Goal: Task Accomplishment & Management: Complete application form

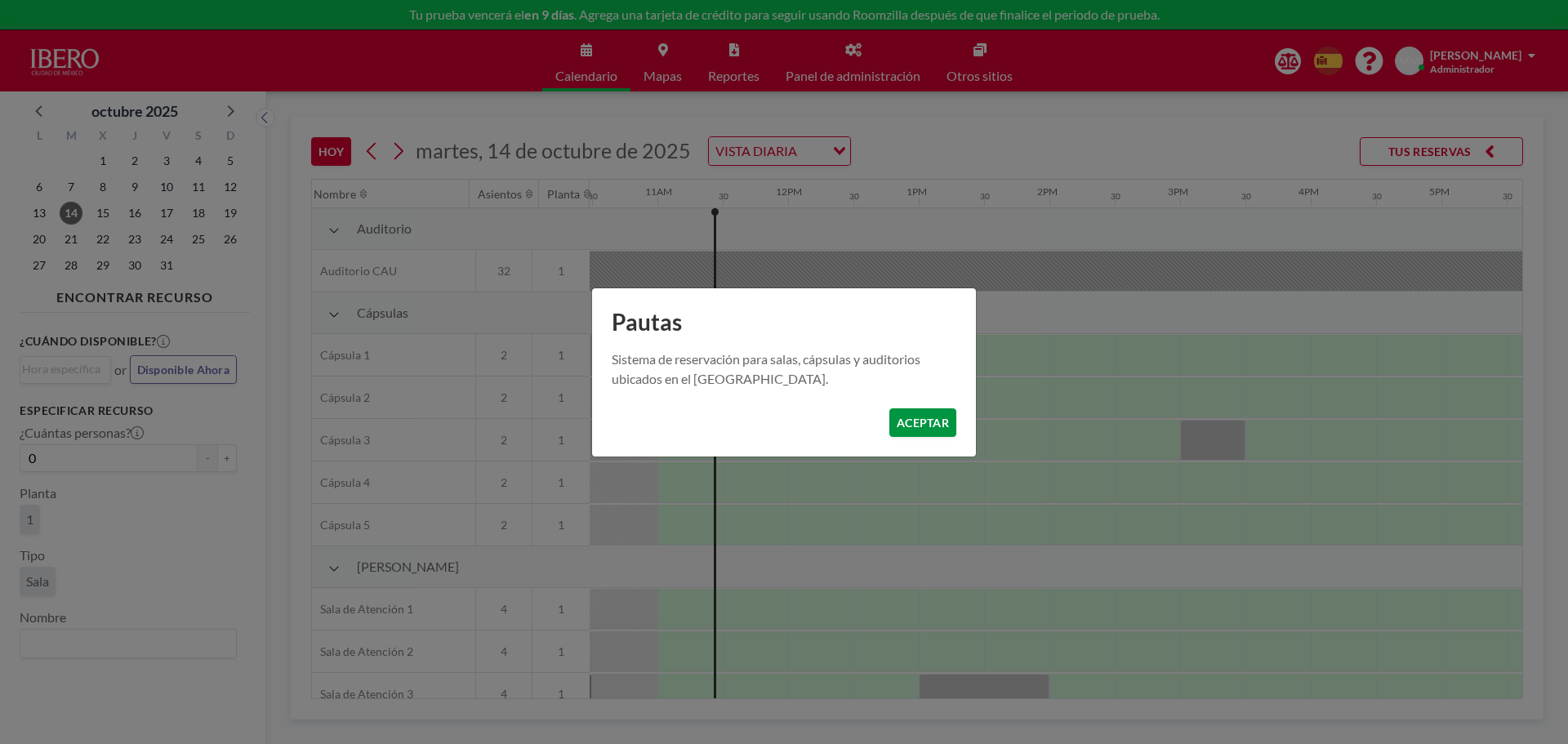
scroll to position [0, 1372]
click at [928, 421] on button "ACEPTAR" at bounding box center [923, 422] width 67 height 28
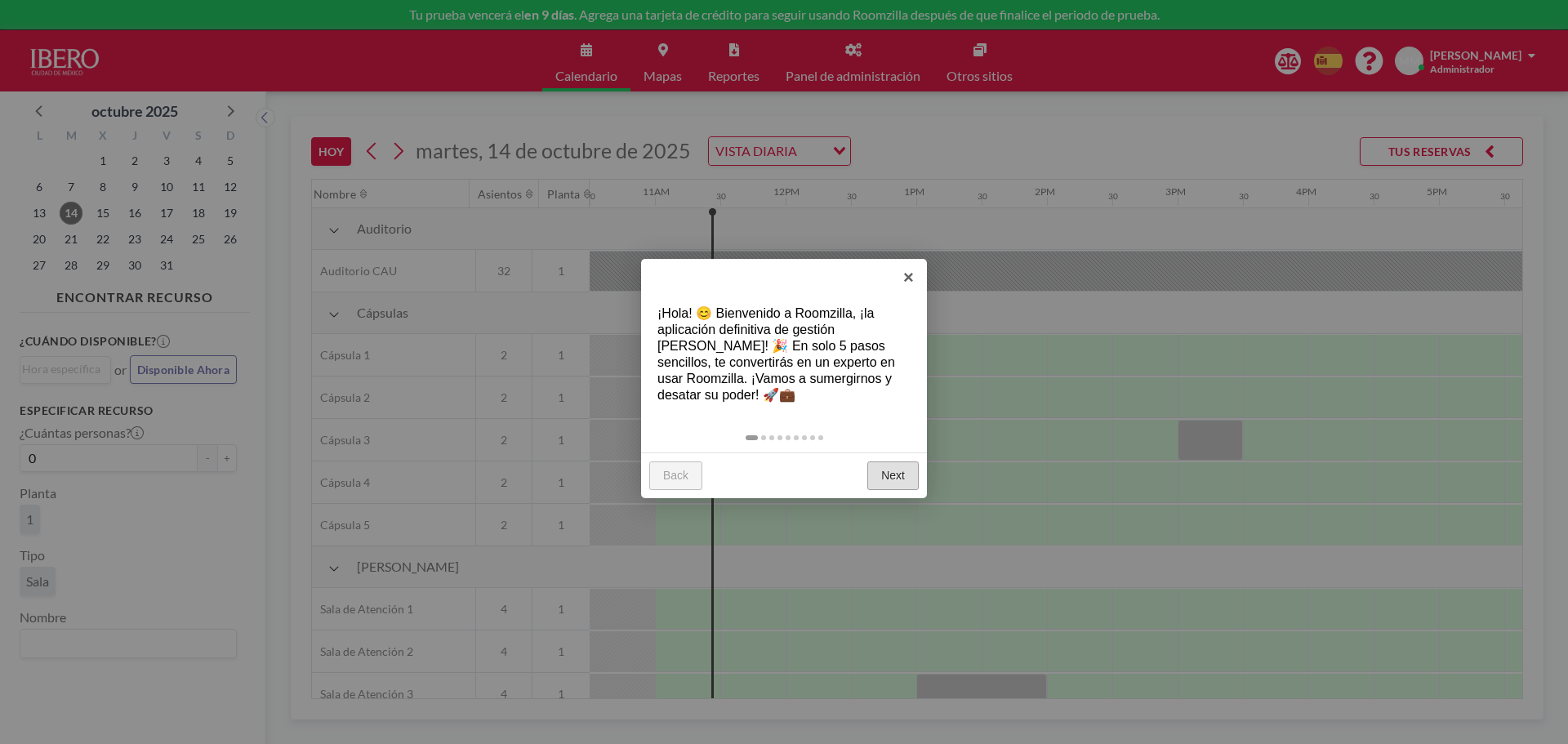
click at [883, 473] on link "Next" at bounding box center [894, 475] width 51 height 29
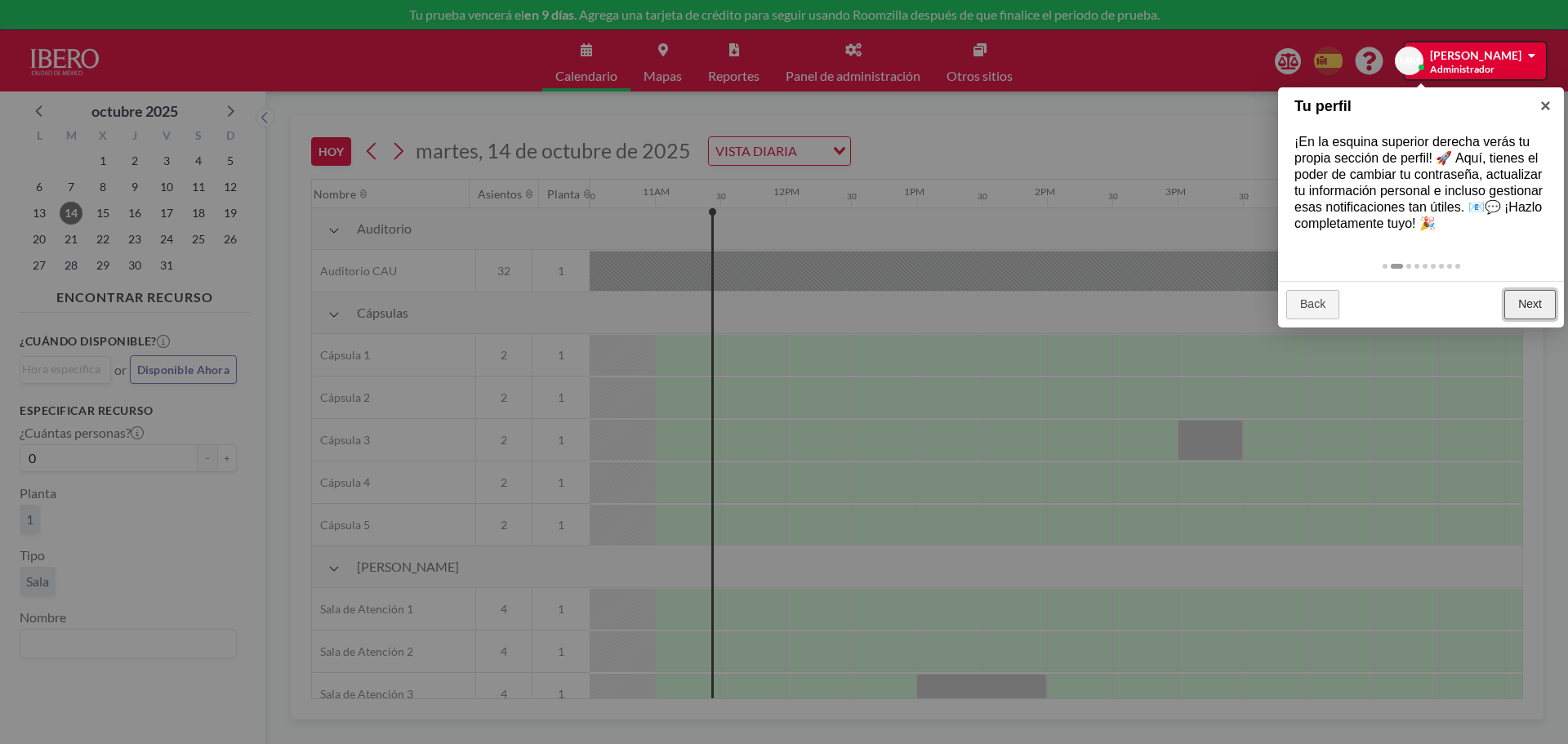
click at [1530, 297] on link "Next" at bounding box center [1531, 304] width 51 height 29
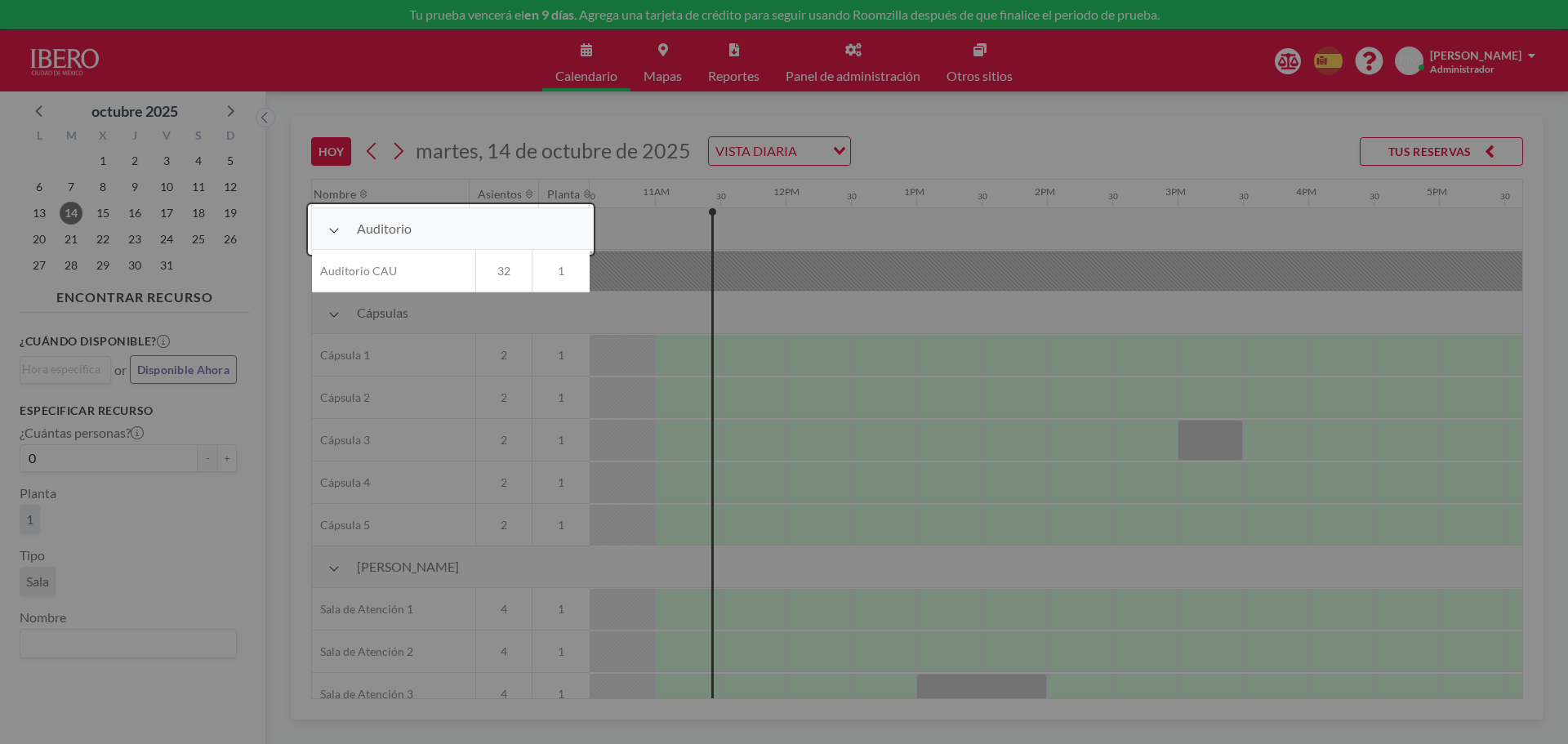
scroll to position [41, 1372]
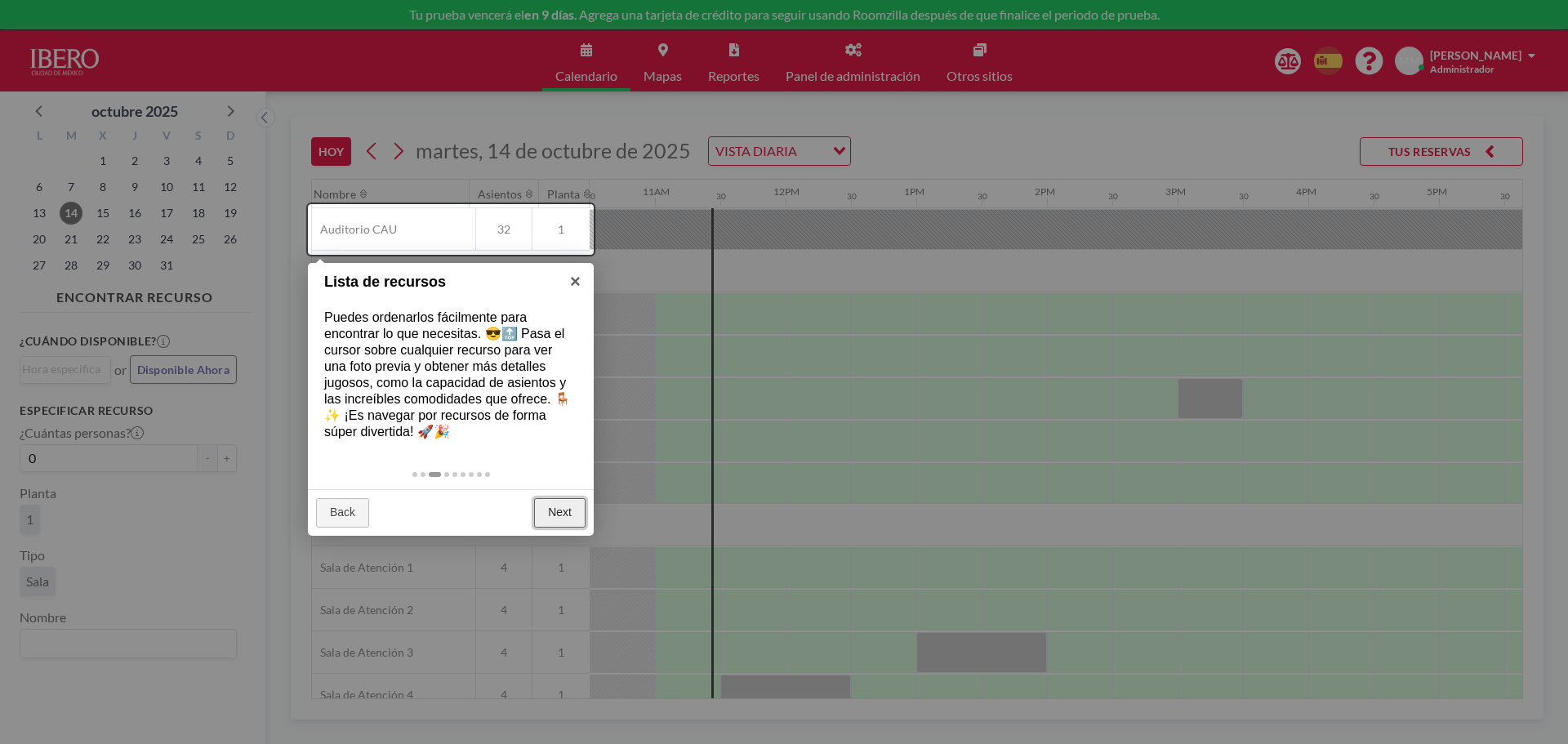
click at [545, 505] on link "Next" at bounding box center [560, 513] width 51 height 29
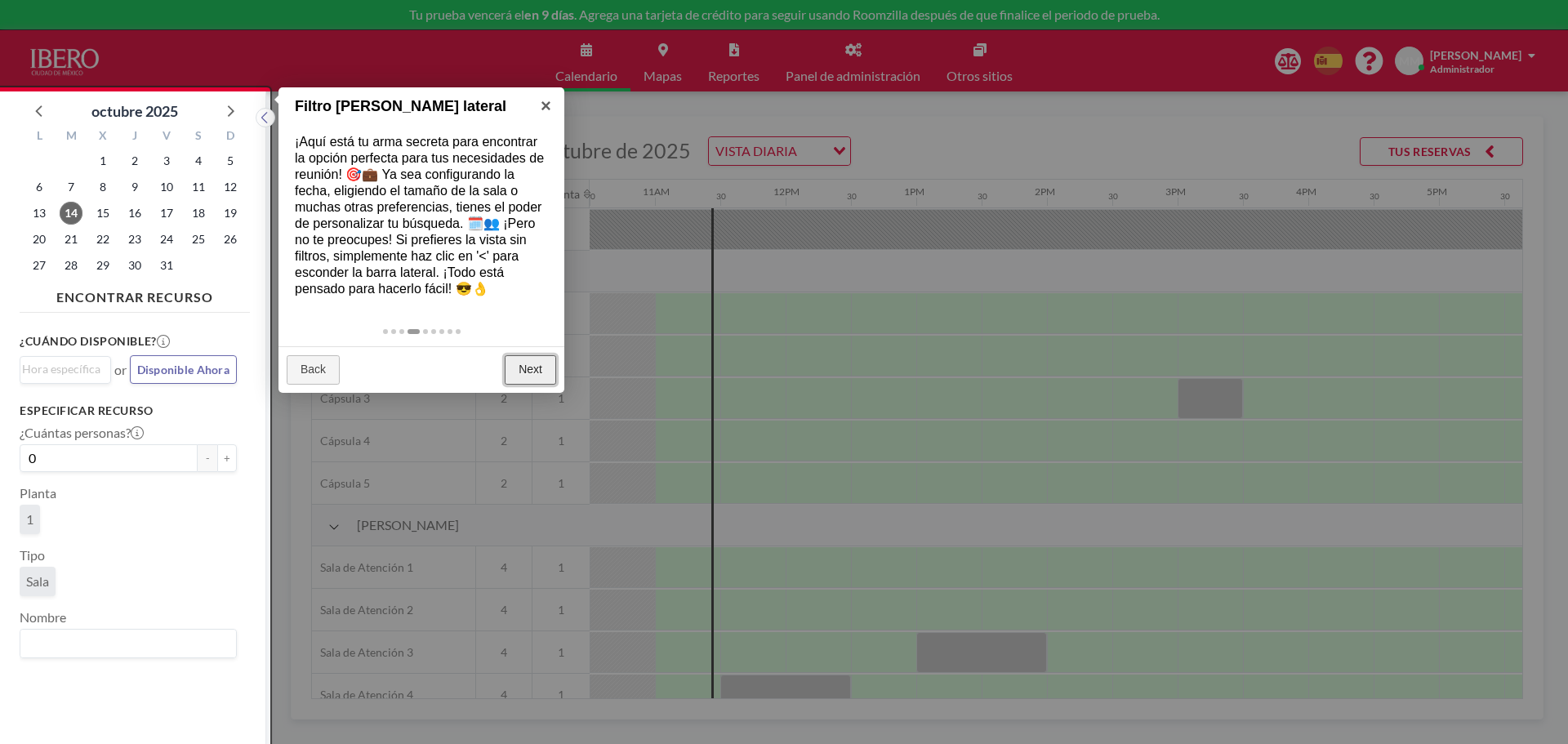
scroll to position [4, 0]
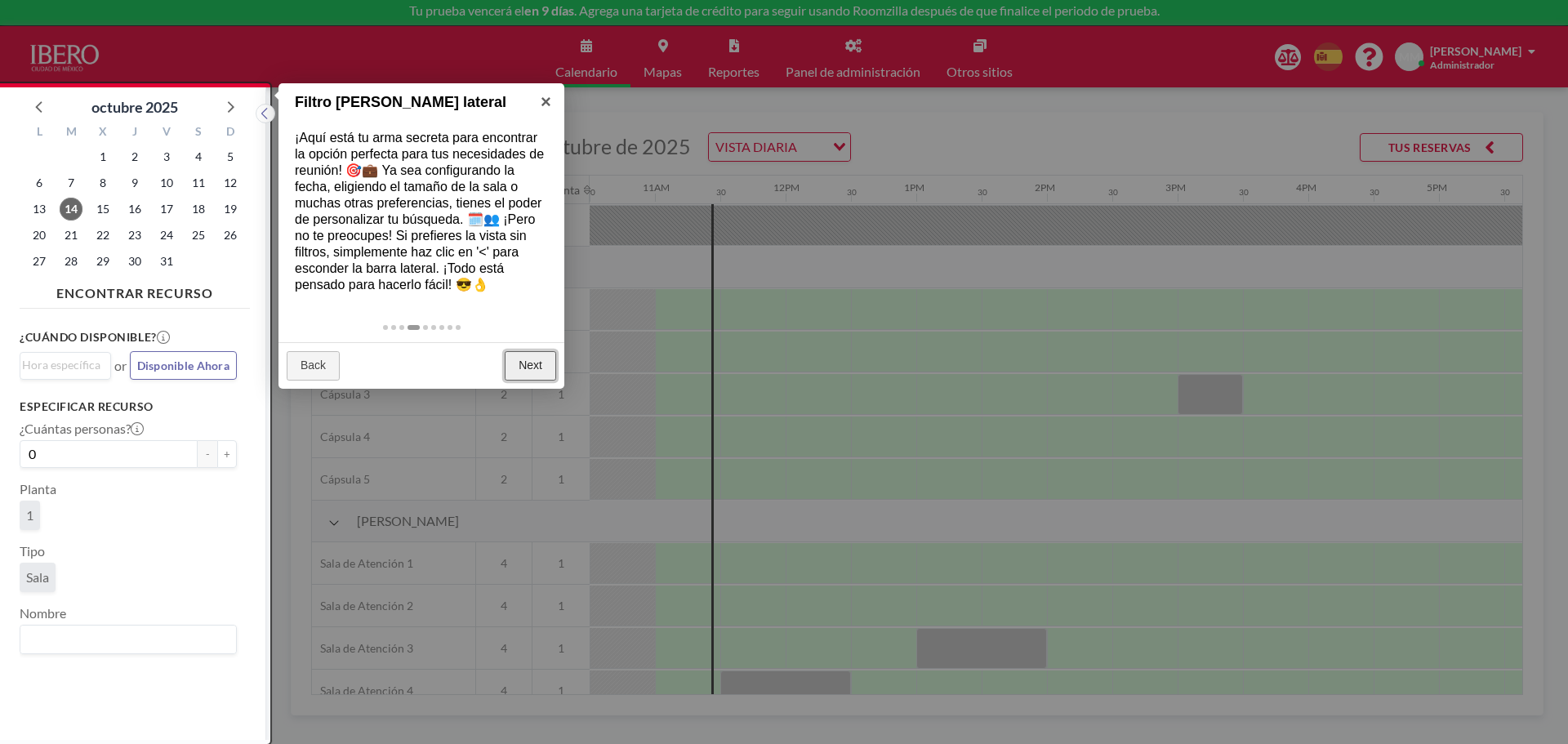
click at [525, 362] on link "Next" at bounding box center [530, 365] width 51 height 29
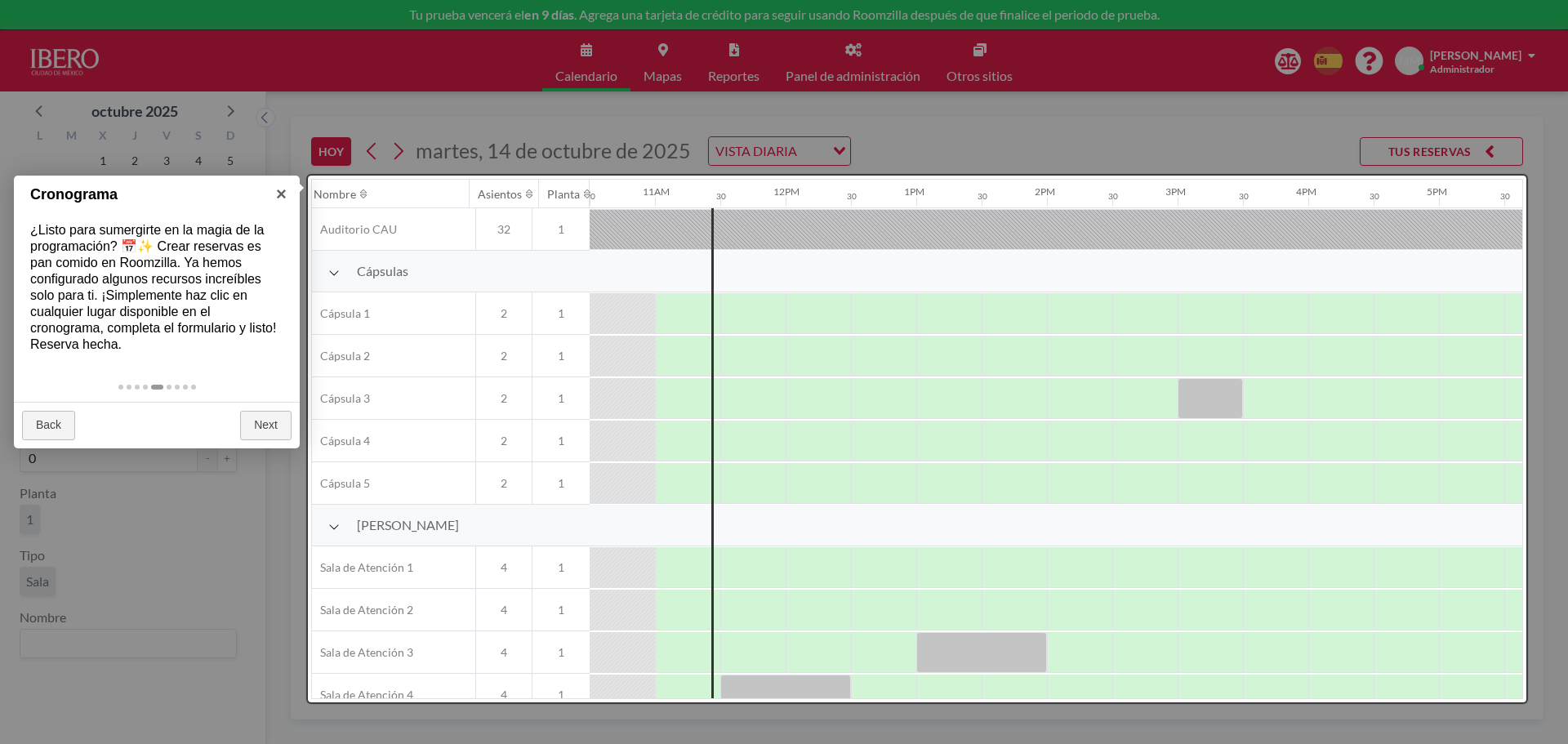
click at [335, 271] on div at bounding box center [917, 439] width 1219 height 527
click at [277, 434] on link "Next" at bounding box center [265, 425] width 51 height 29
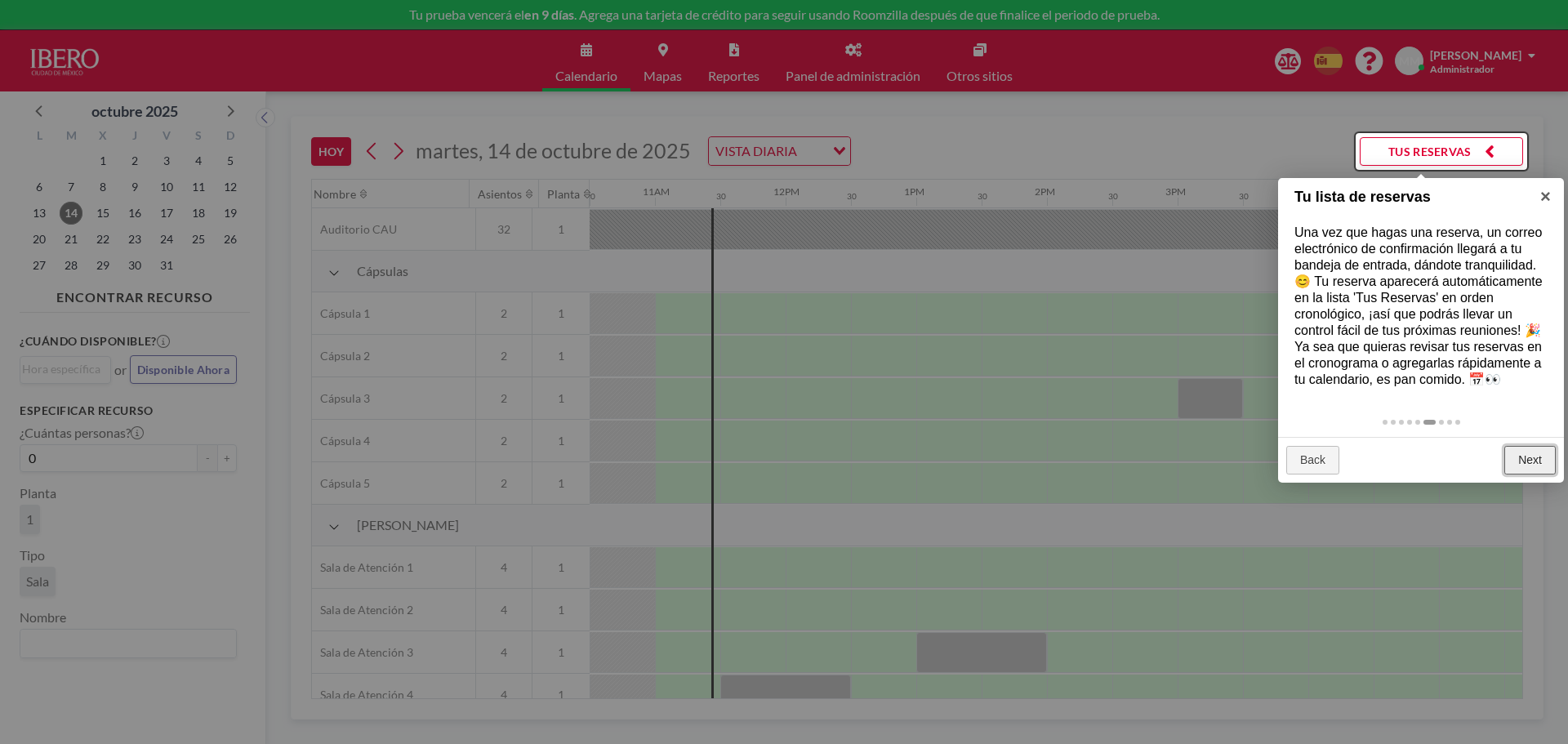
click at [1517, 459] on link "Next" at bounding box center [1531, 460] width 51 height 29
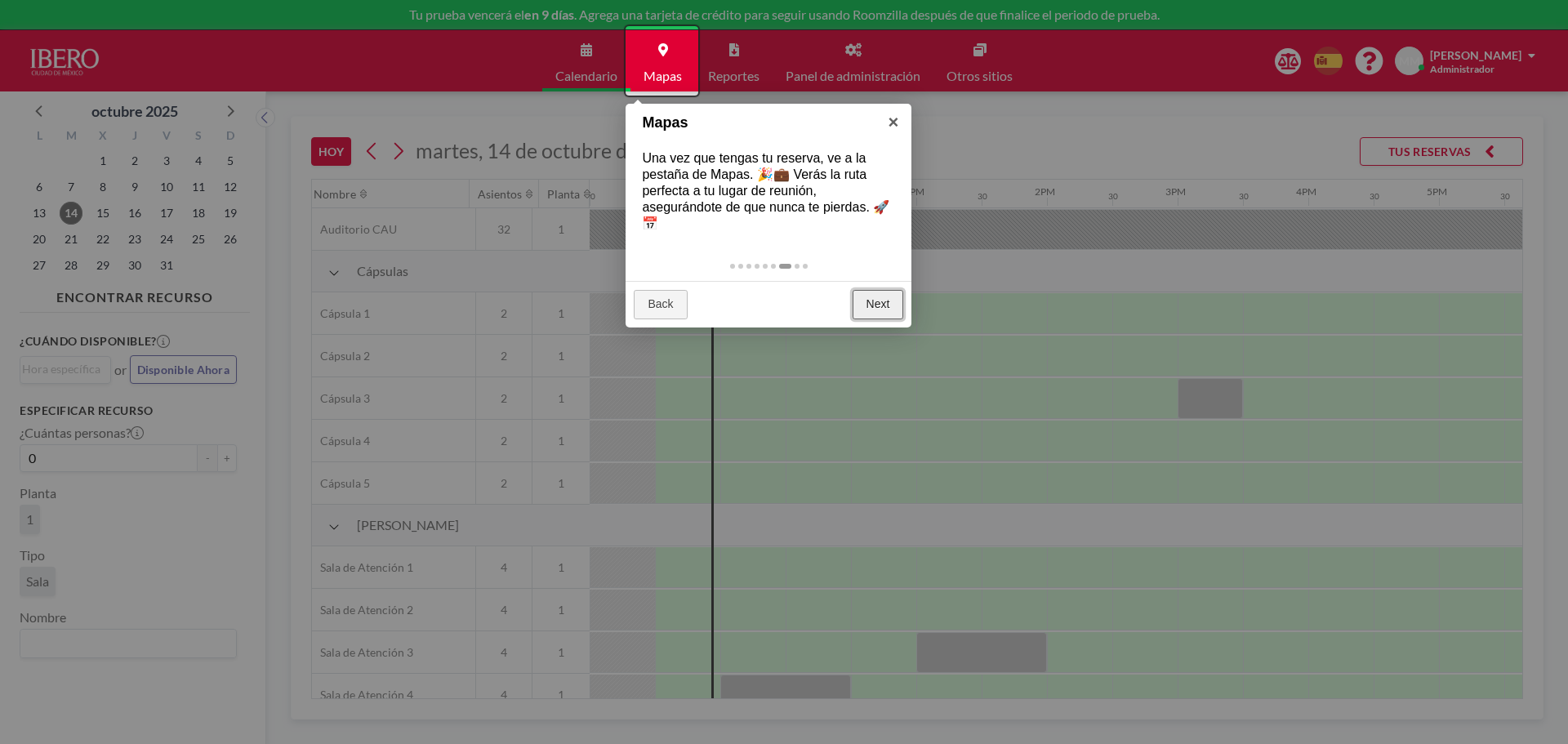
click at [854, 307] on link "Next" at bounding box center [879, 304] width 51 height 29
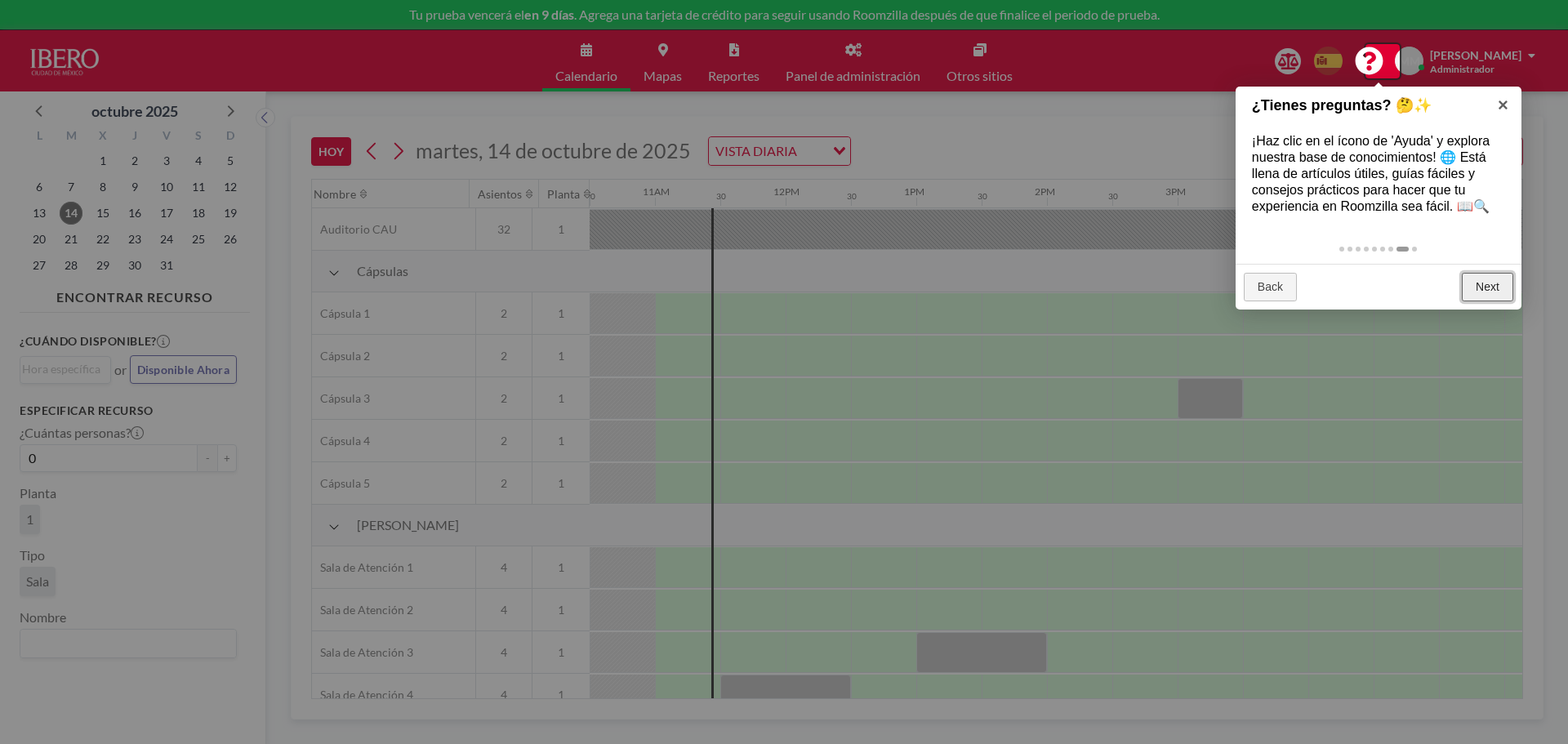
click at [1483, 289] on link "Next" at bounding box center [1488, 287] width 51 height 29
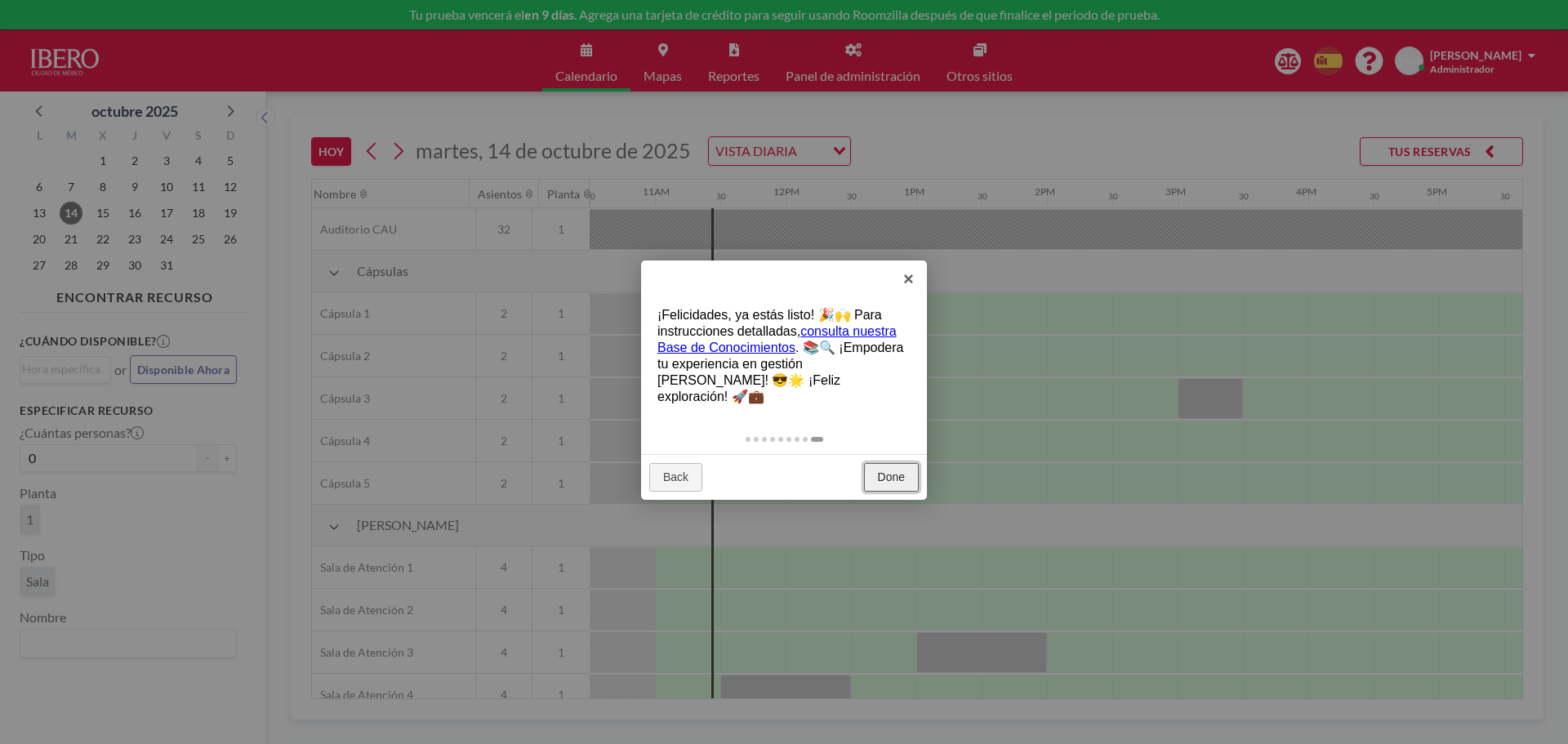
click at [872, 463] on link "Done" at bounding box center [892, 477] width 55 height 29
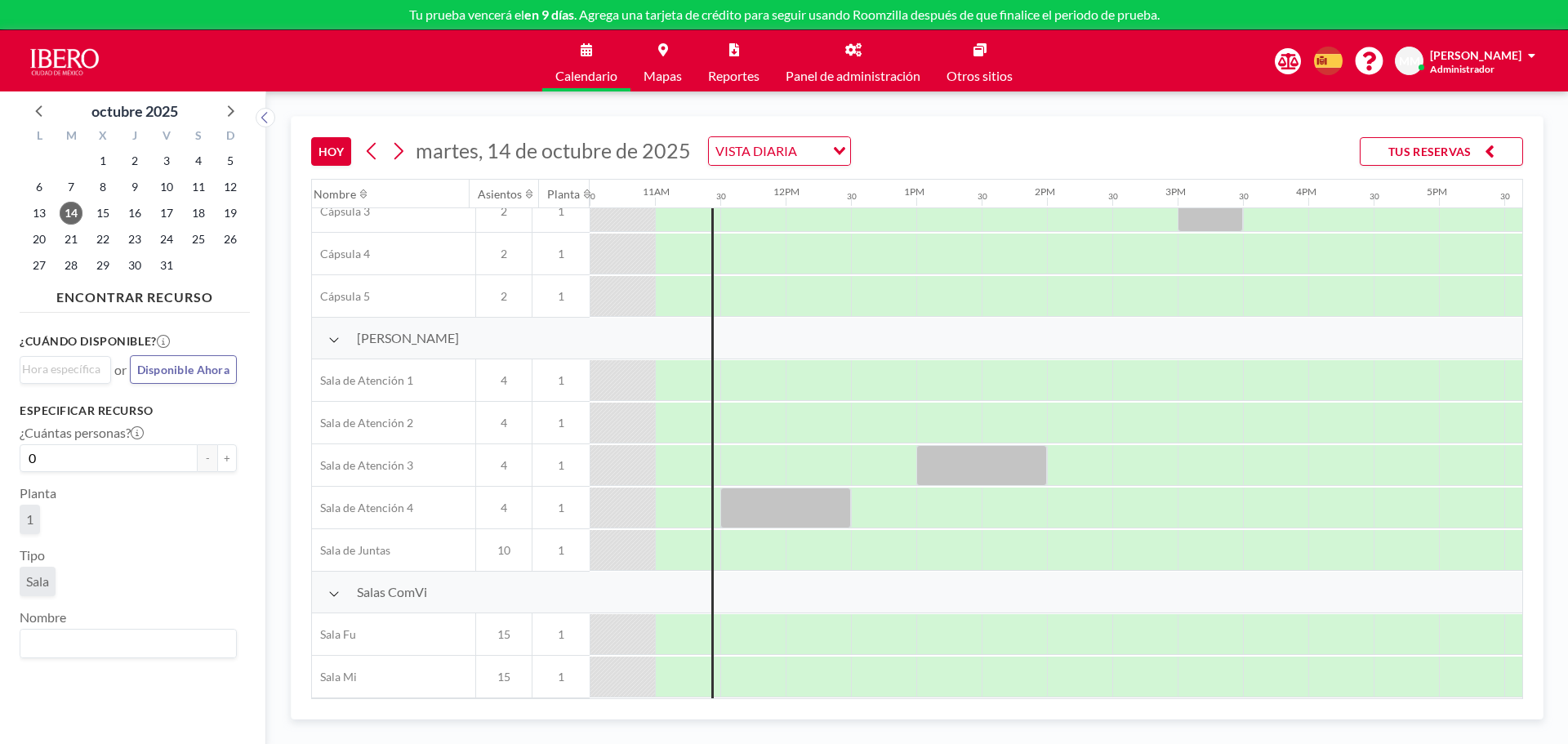
scroll to position [0, 1372]
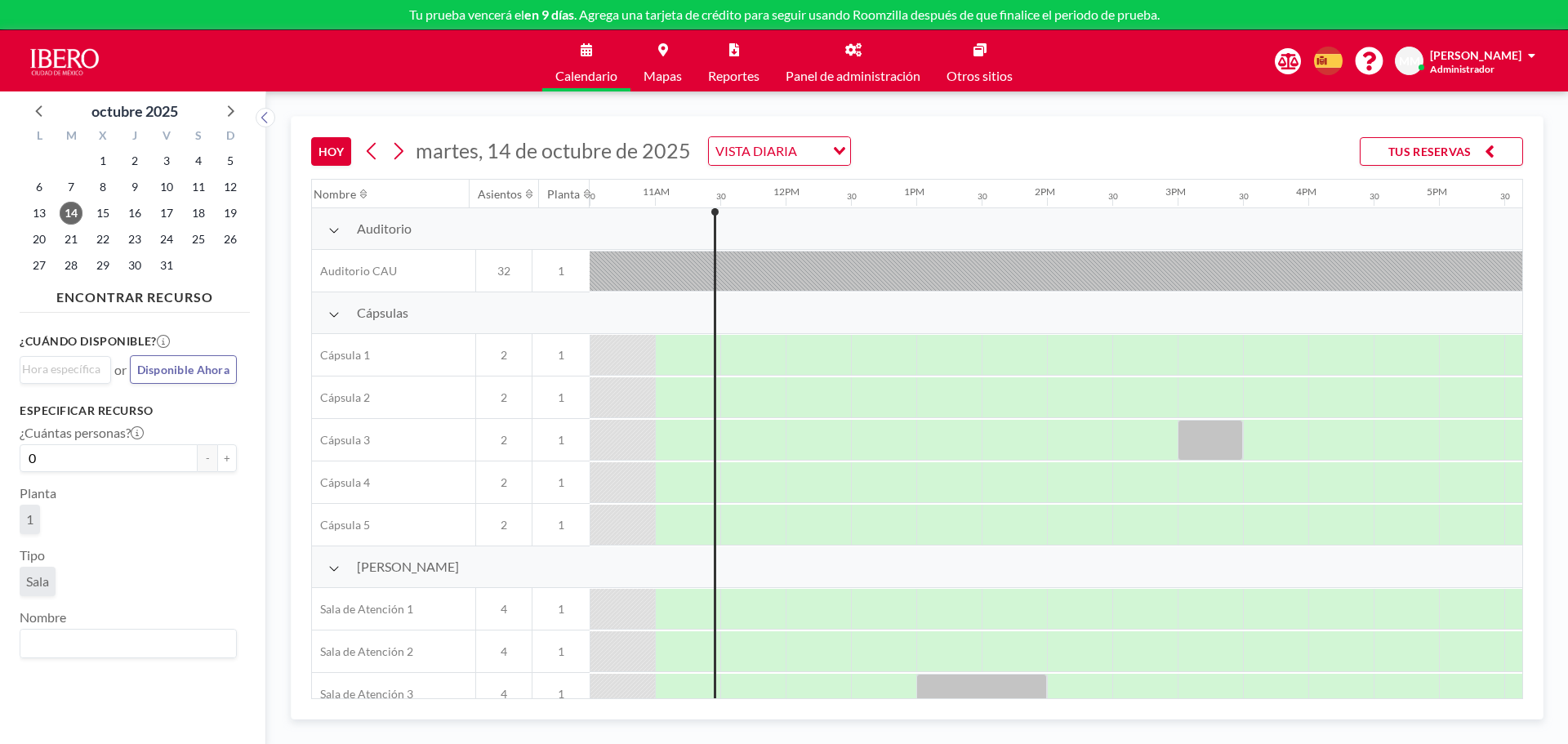
click at [338, 309] on icon at bounding box center [334, 314] width 12 height 13
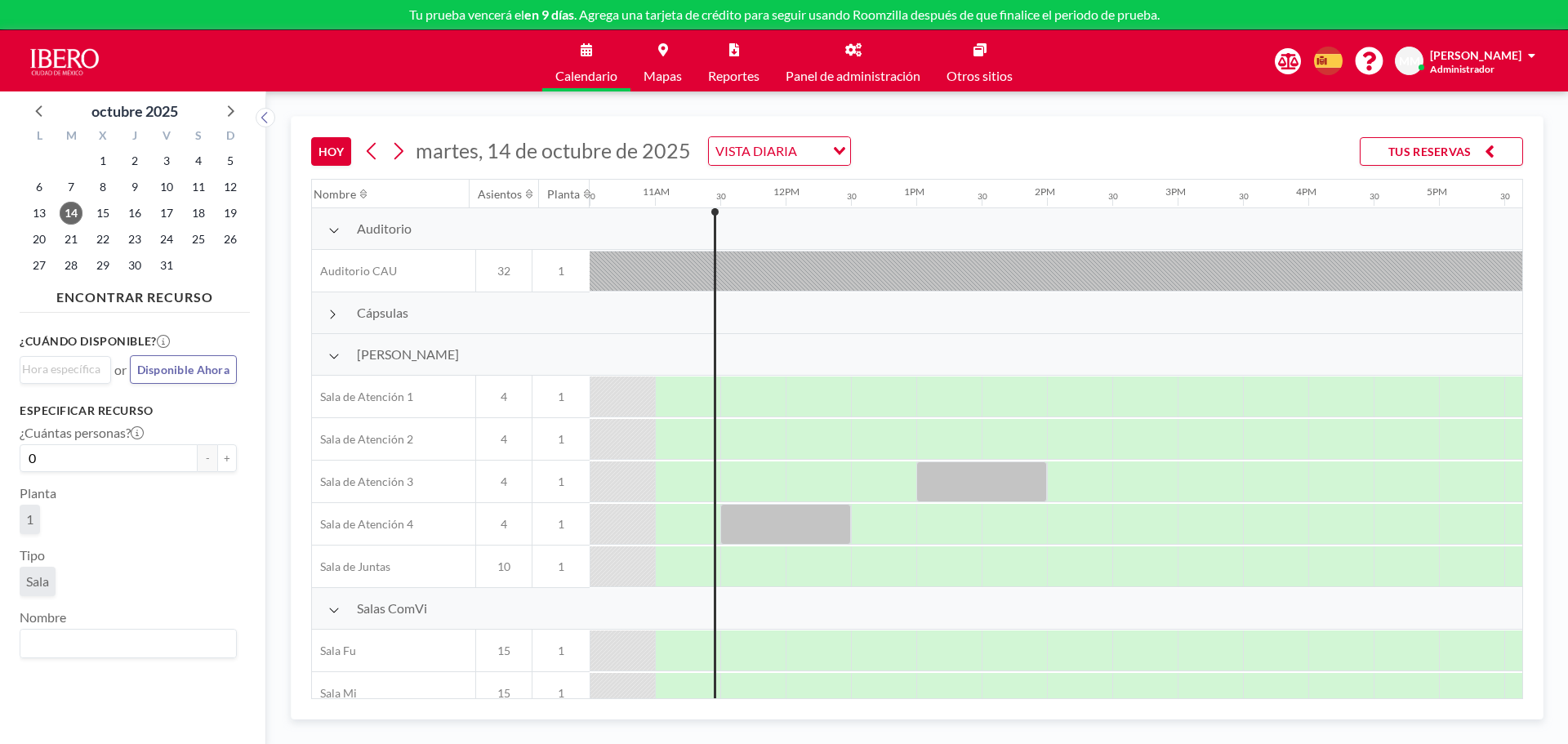
click at [334, 229] on icon at bounding box center [334, 231] width 12 height 13
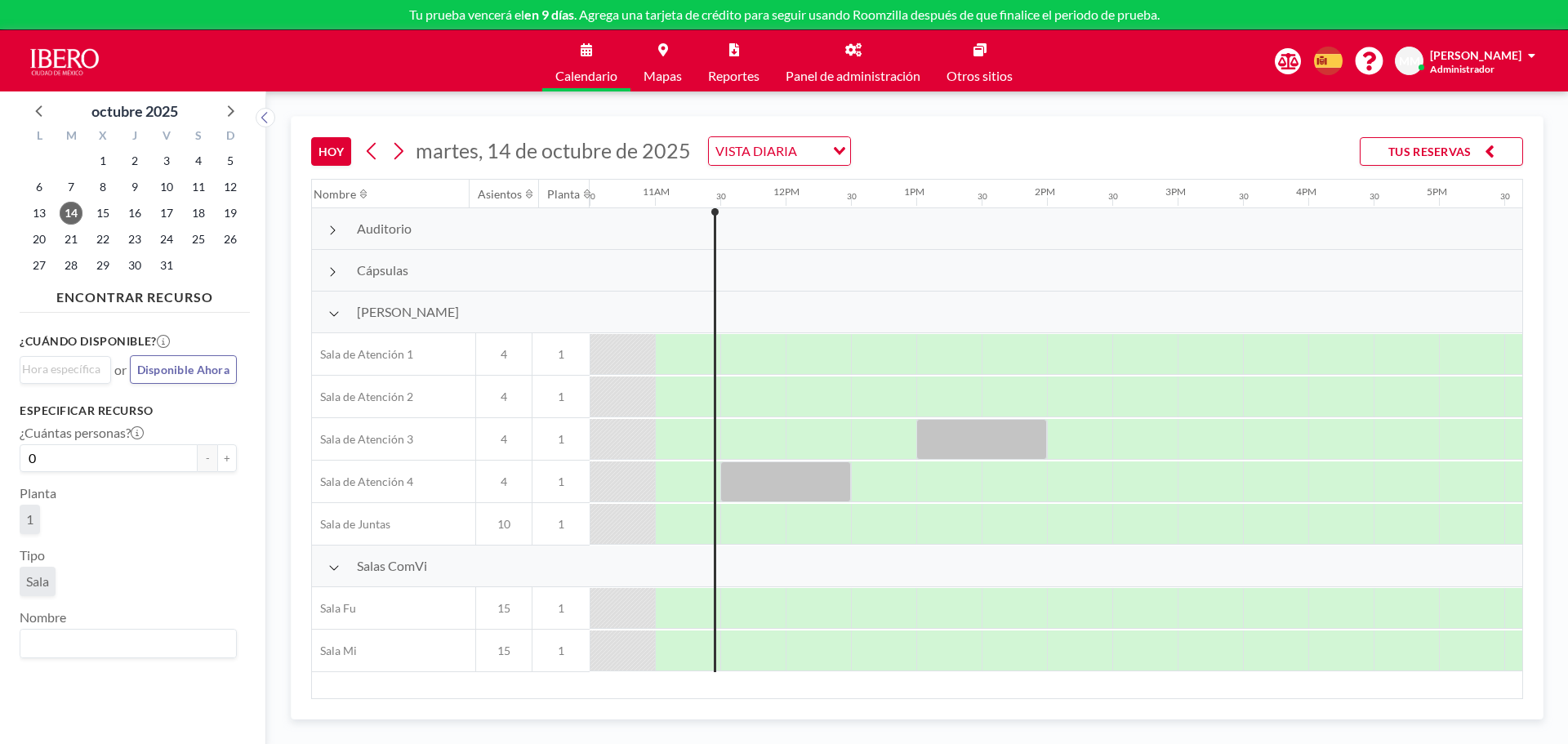
click at [754, 140] on div "VISTA DIARIA" at bounding box center [767, 149] width 116 height 25
click at [769, 203] on li "VISTA SEMANAL" at bounding box center [777, 203] width 139 height 24
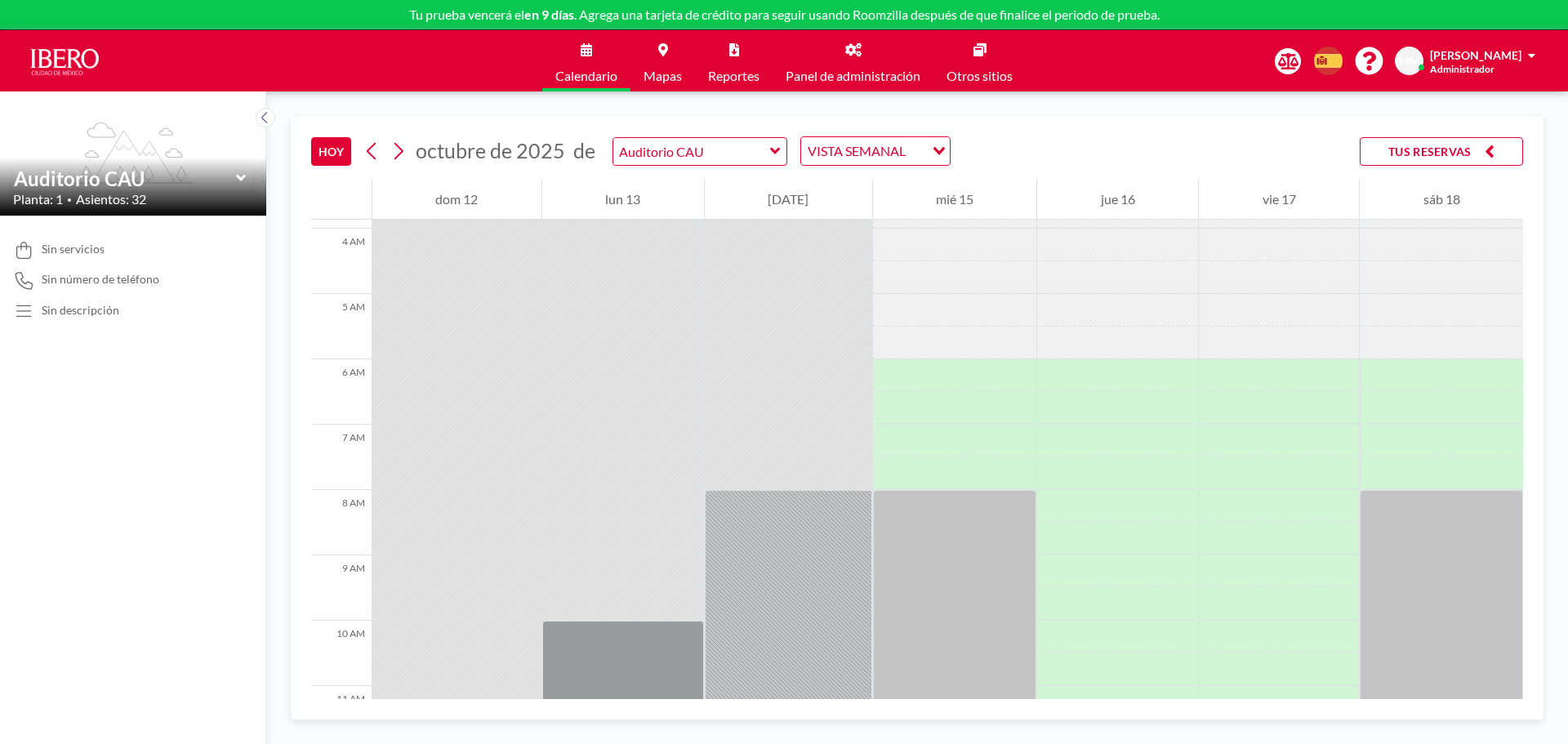
scroll to position [245, 0]
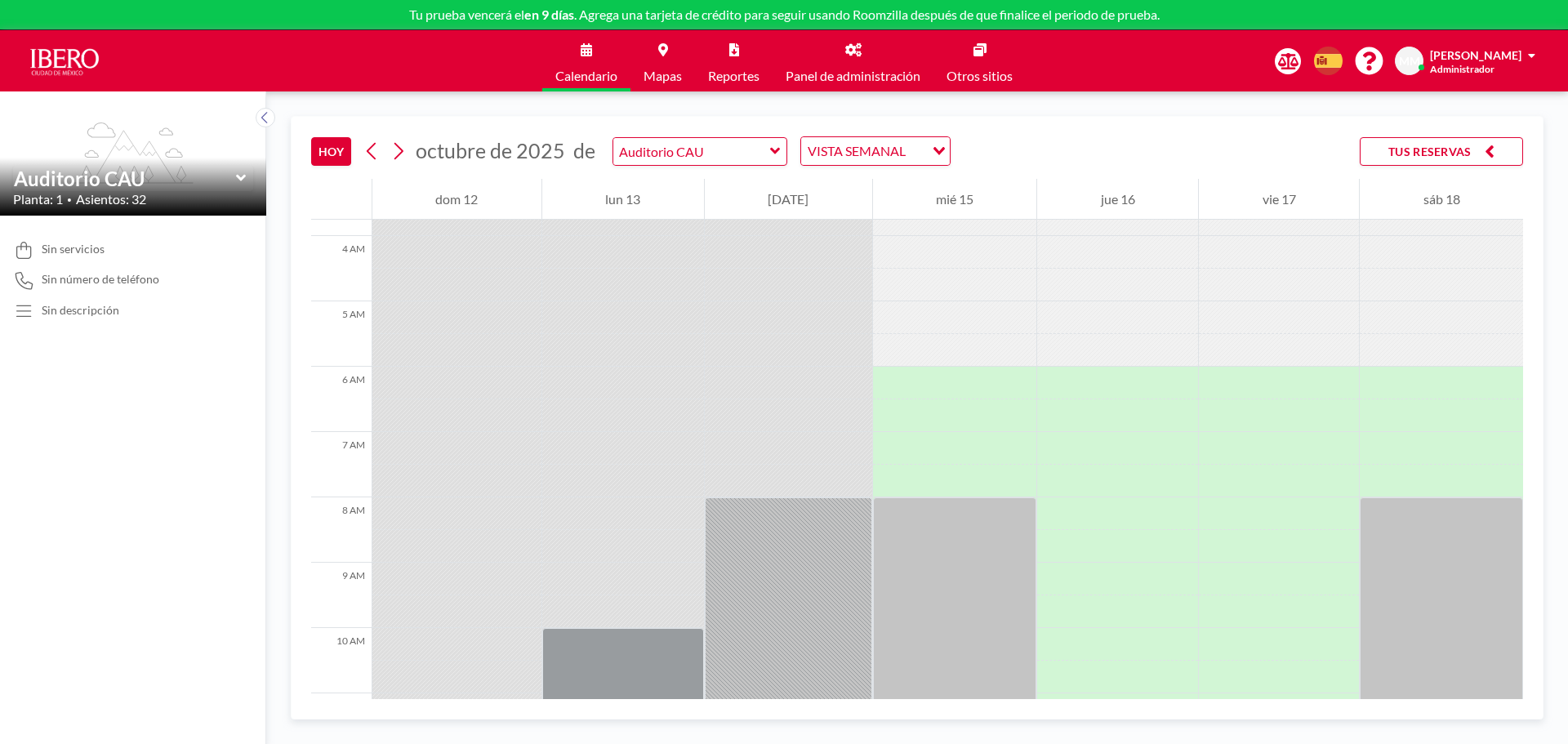
click at [243, 177] on icon at bounding box center [241, 178] width 10 height 7
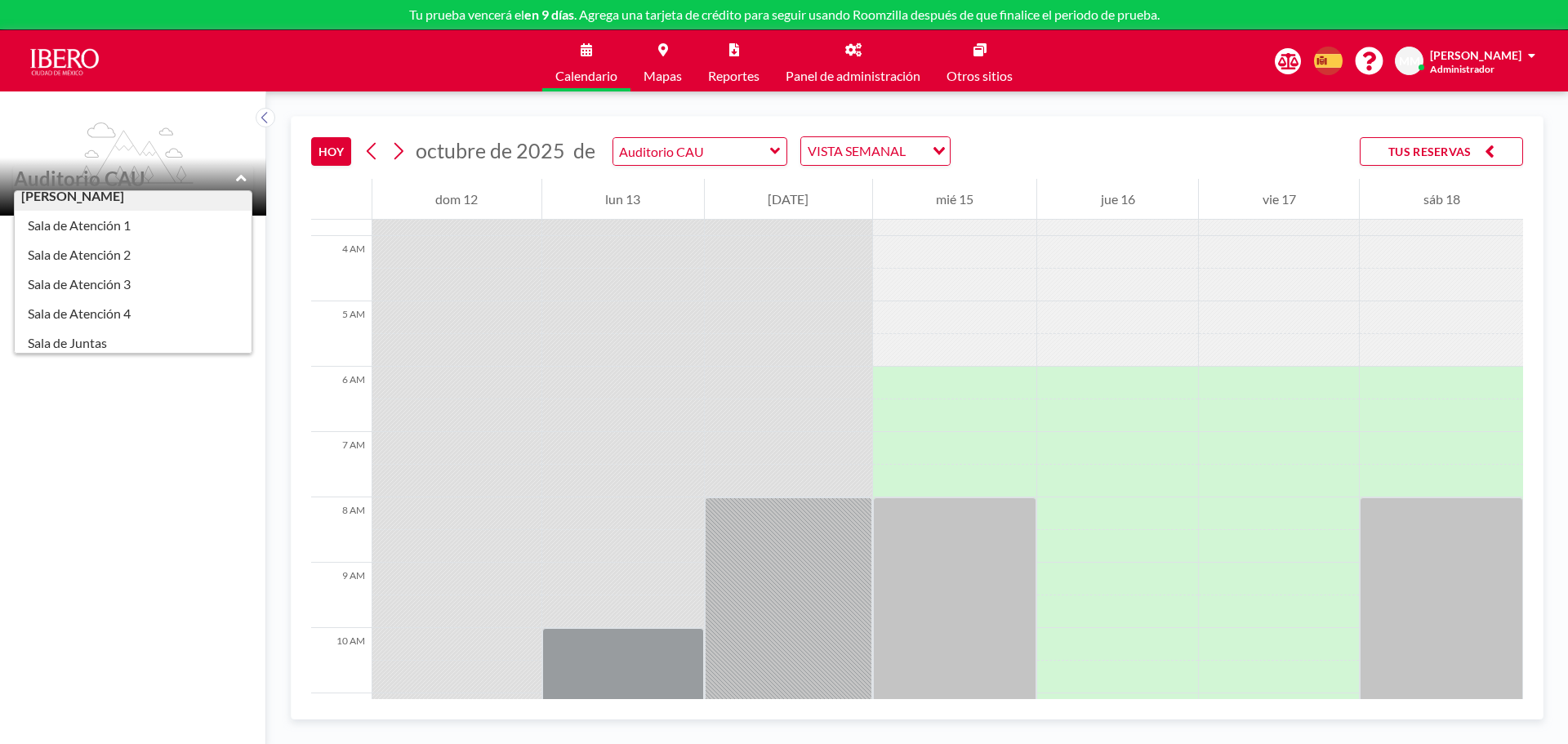
scroll to position [327, 0]
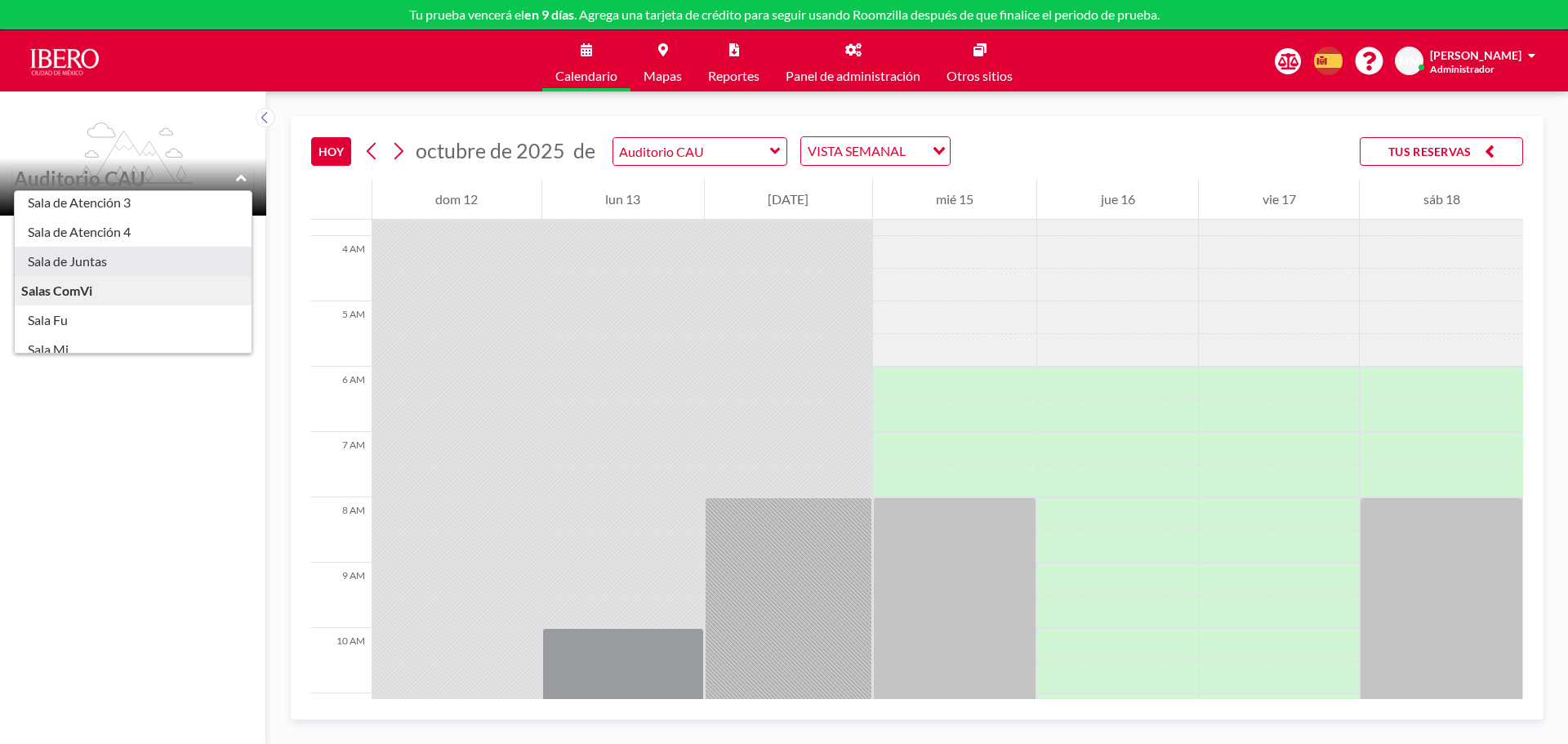
type input "Sala de Juntas"
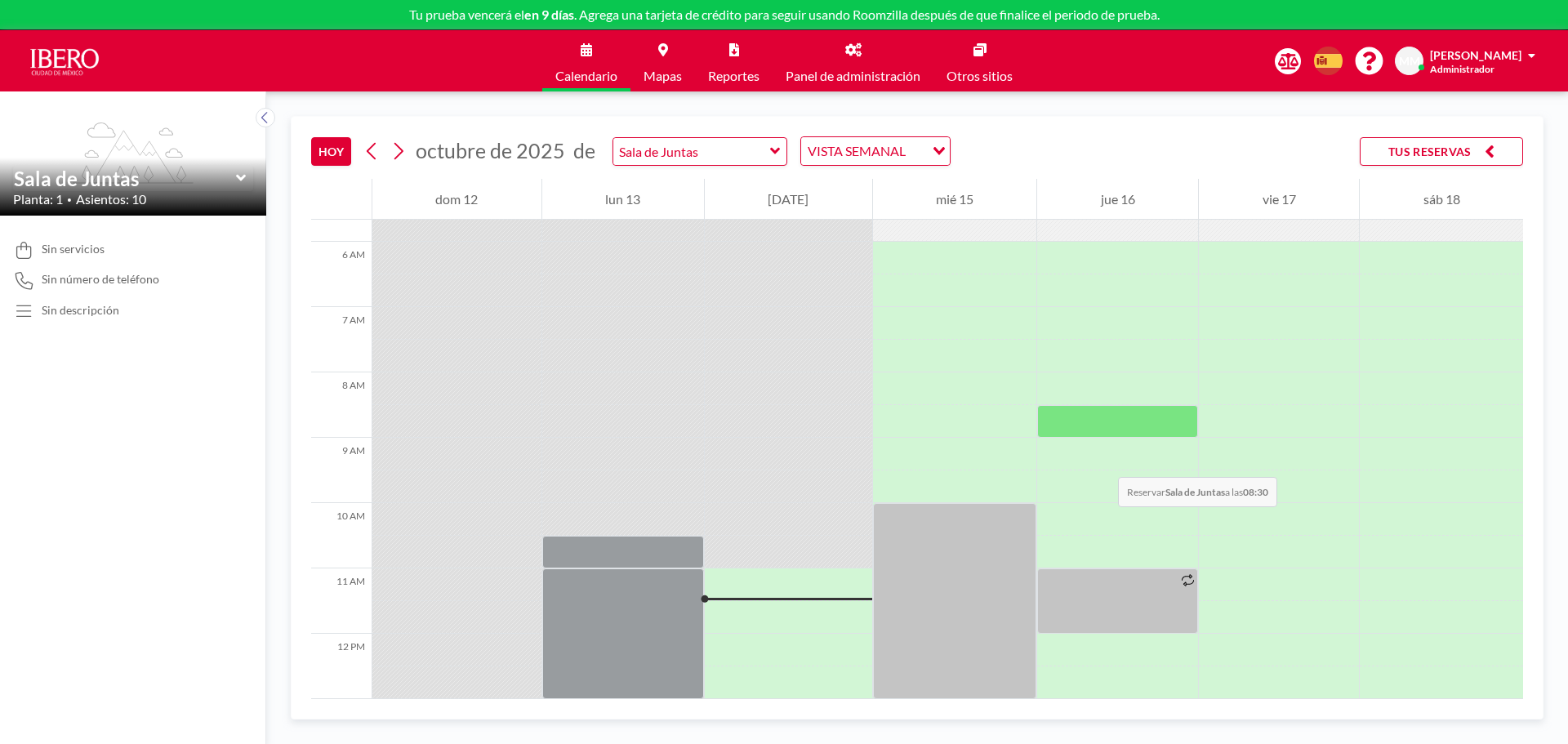
scroll to position [408, 0]
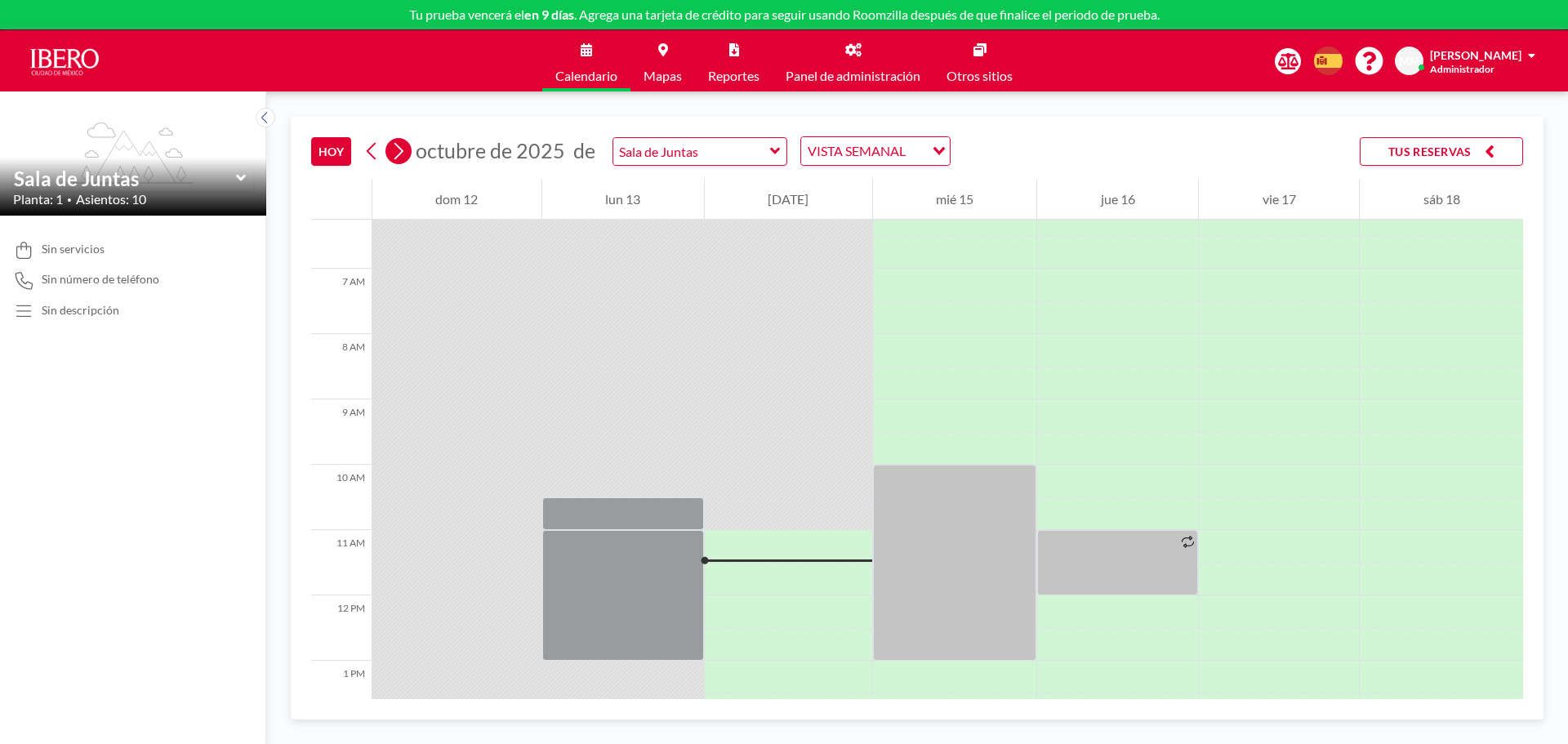
click at [399, 154] on icon at bounding box center [399, 151] width 9 height 17
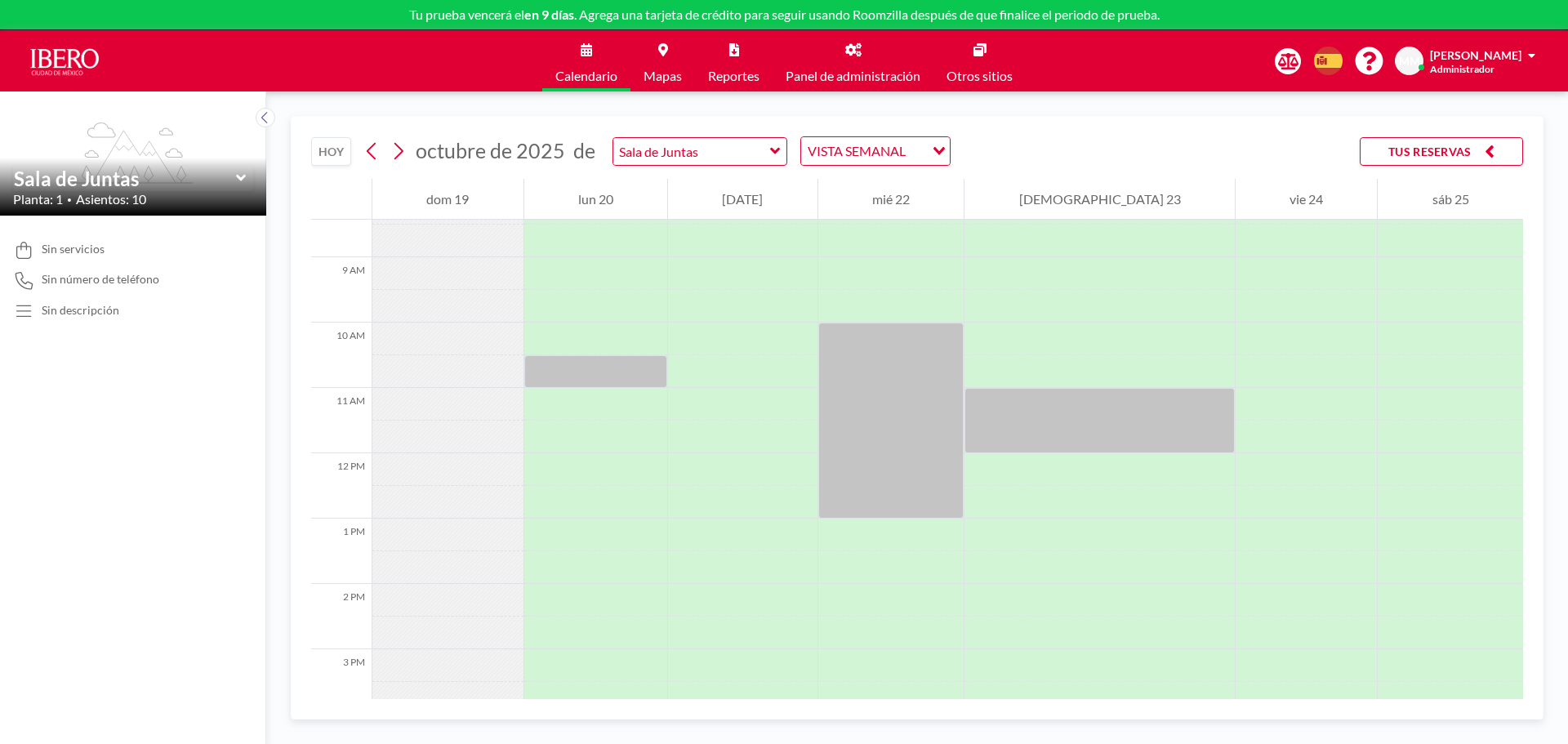
scroll to position [571, 0]
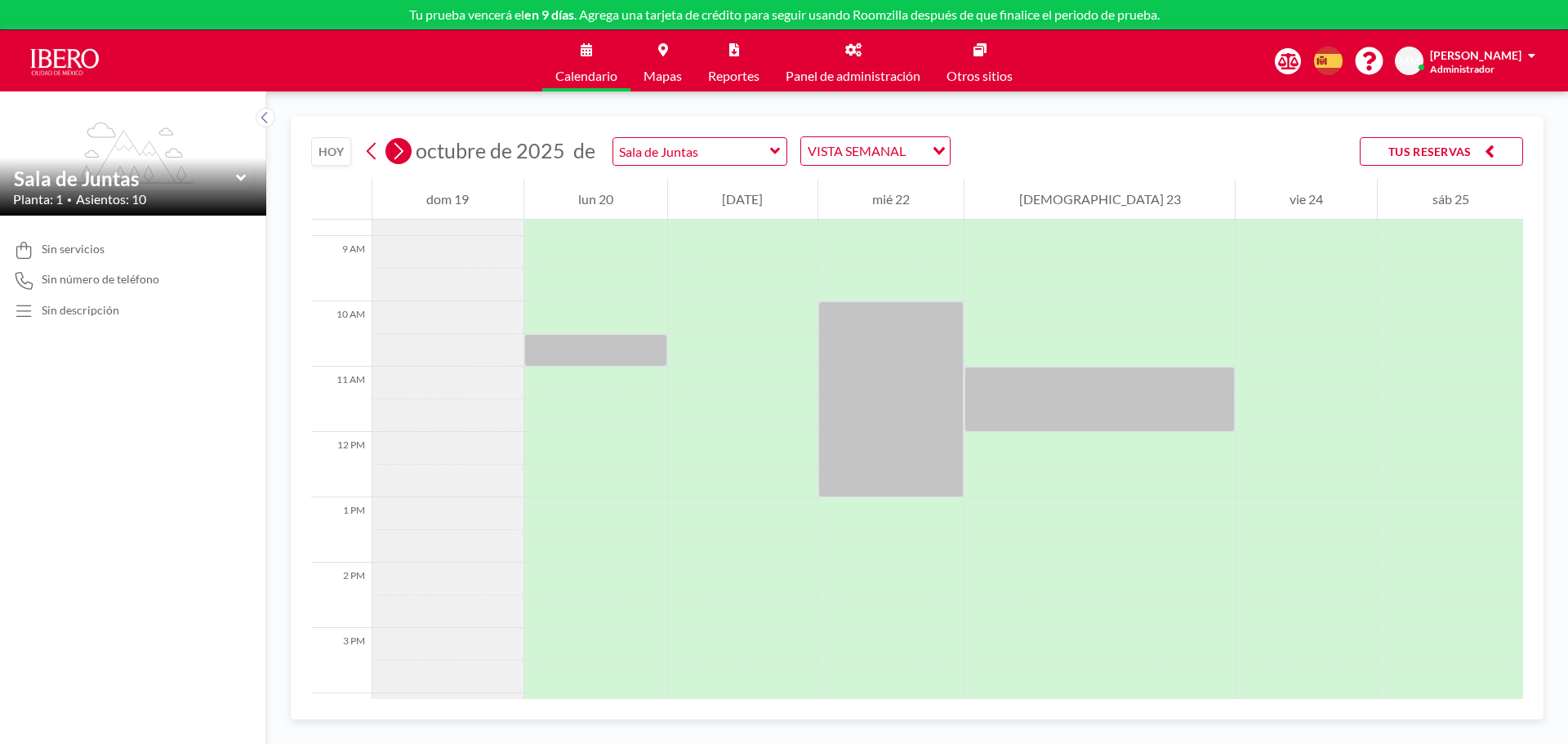
click at [401, 155] on icon at bounding box center [398, 151] width 16 height 25
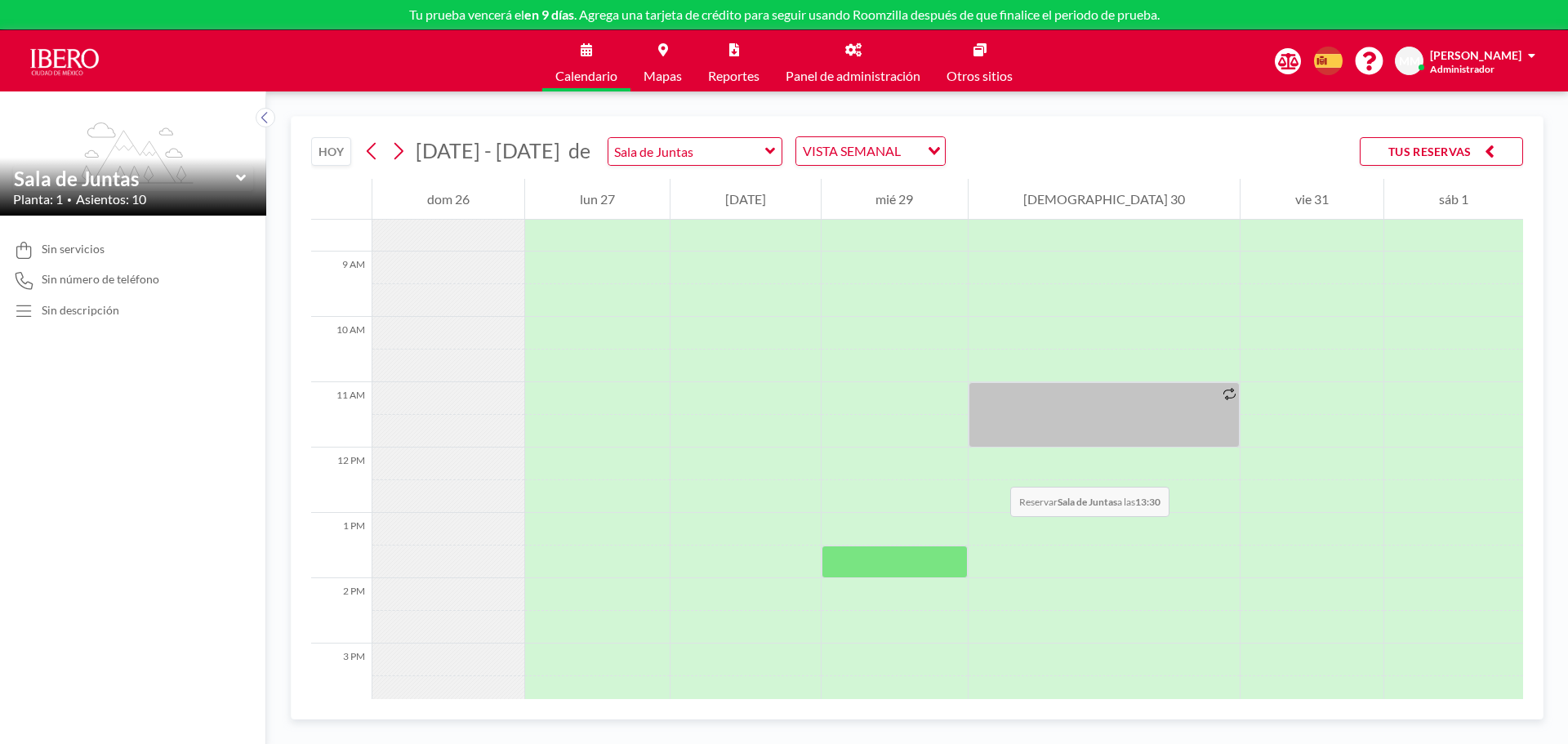
scroll to position [654, 0]
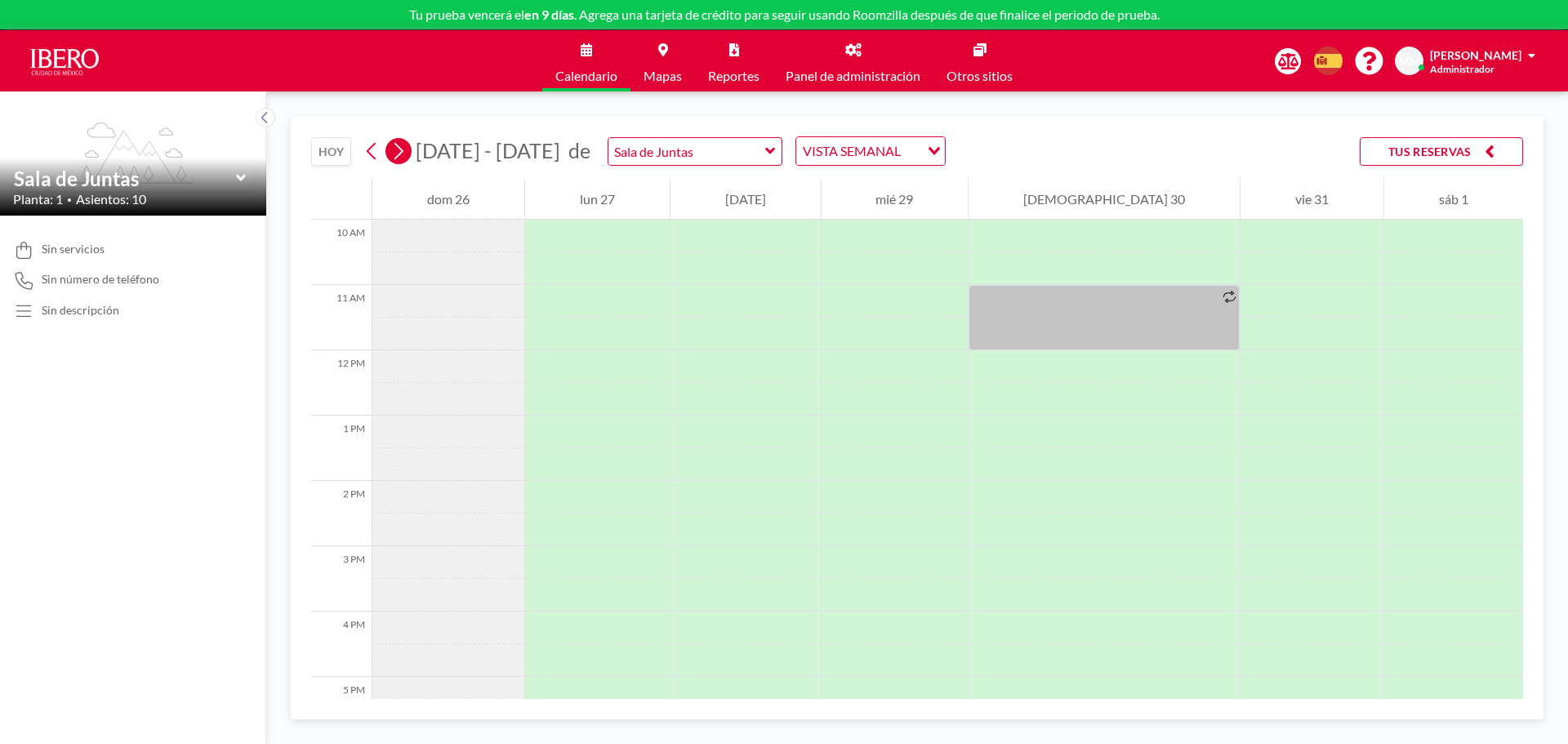
click at [393, 152] on icon at bounding box center [398, 151] width 16 height 25
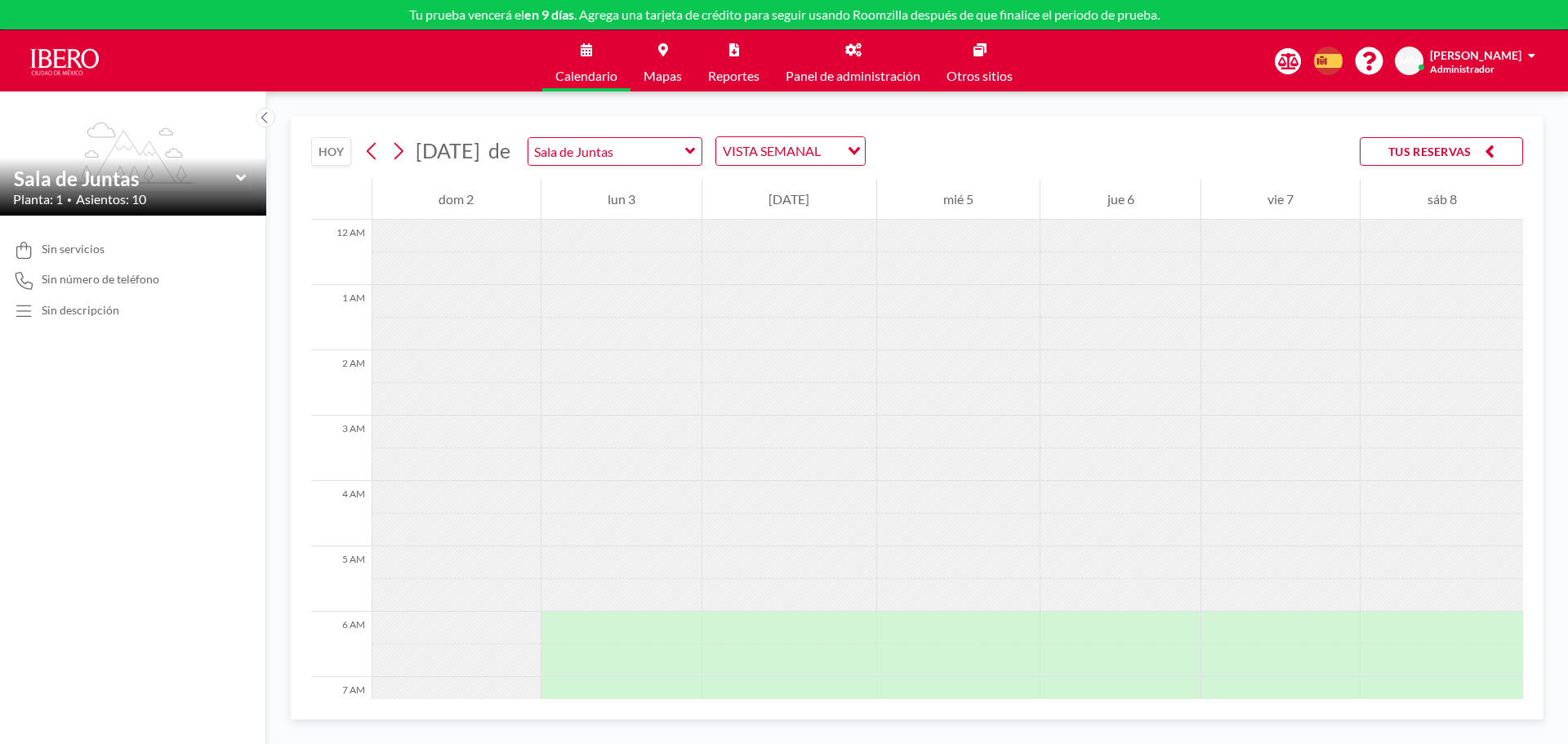
click at [324, 148] on button "HOY" at bounding box center [331, 151] width 40 height 28
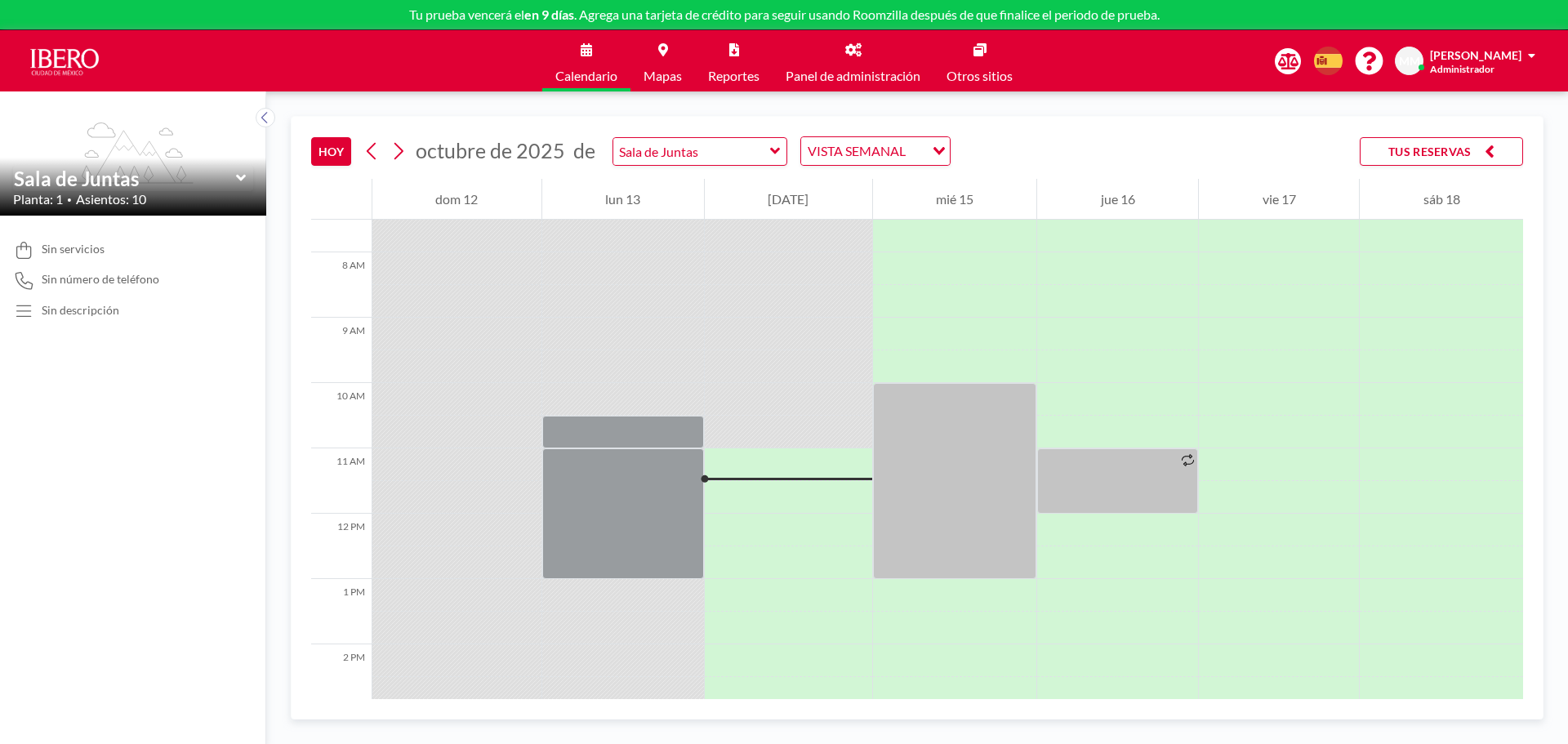
scroll to position [408, 0]
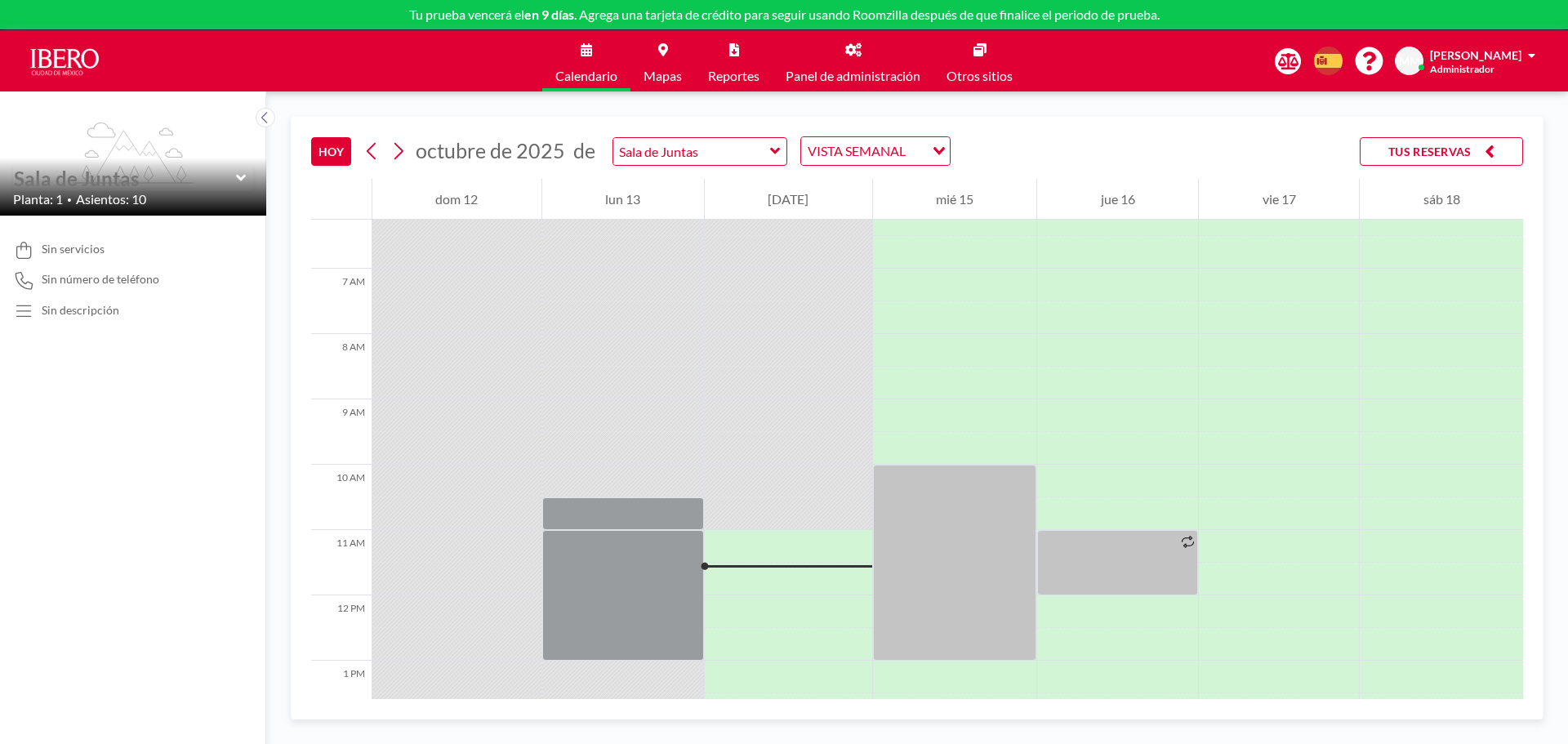
click at [228, 175] on input "text" at bounding box center [125, 178] width 222 height 24
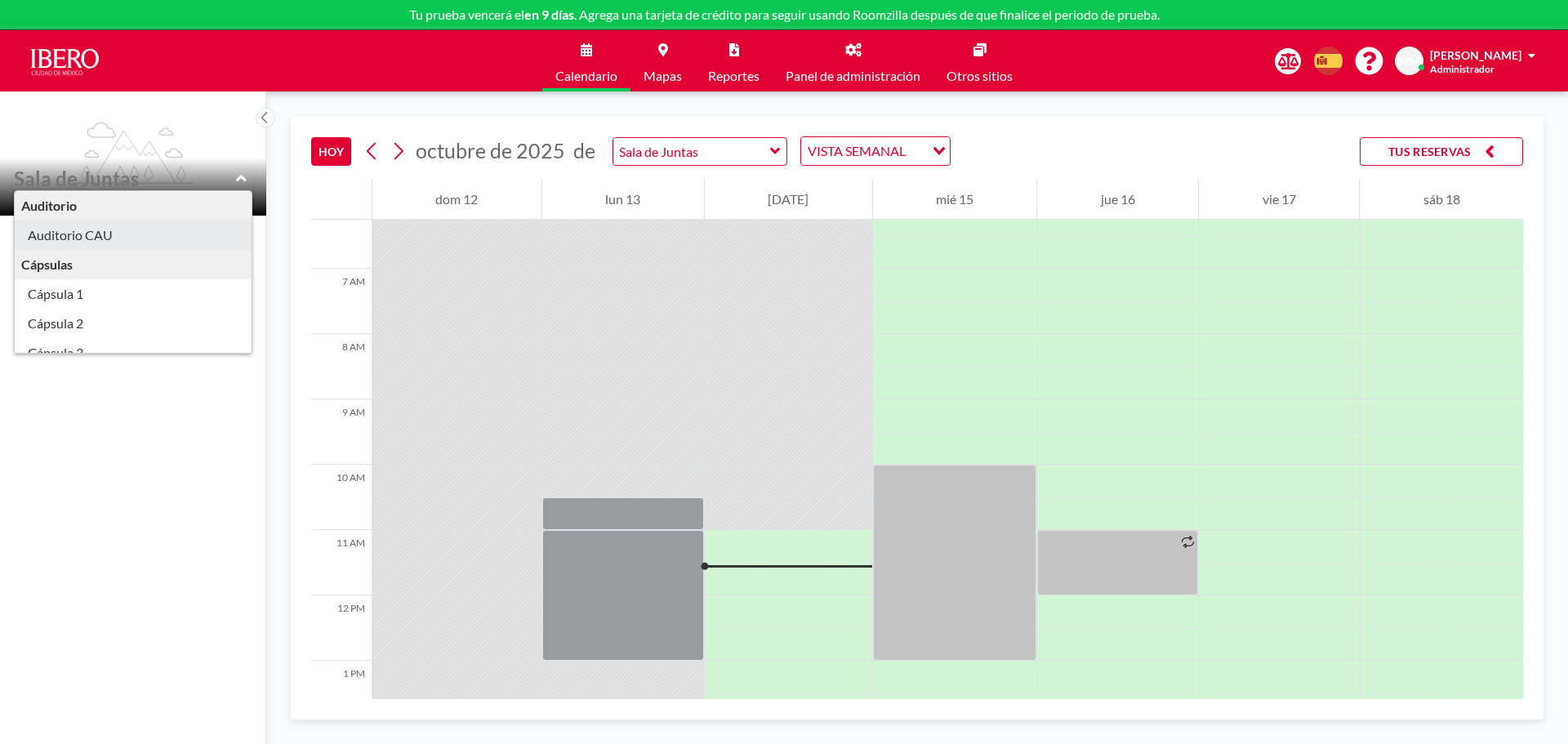
type input "Auditorio CAU"
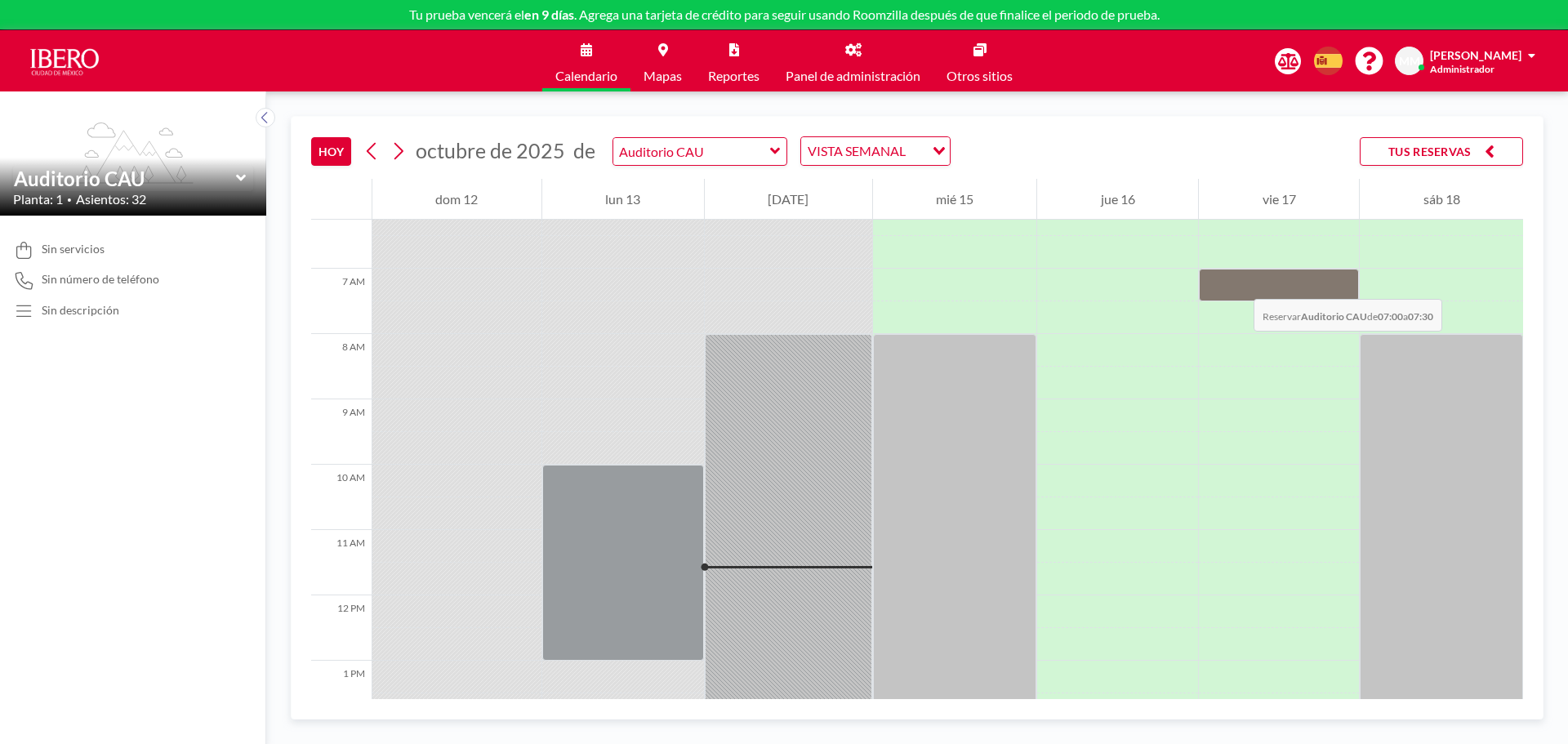
click at [1238, 283] on div at bounding box center [1278, 284] width 160 height 32
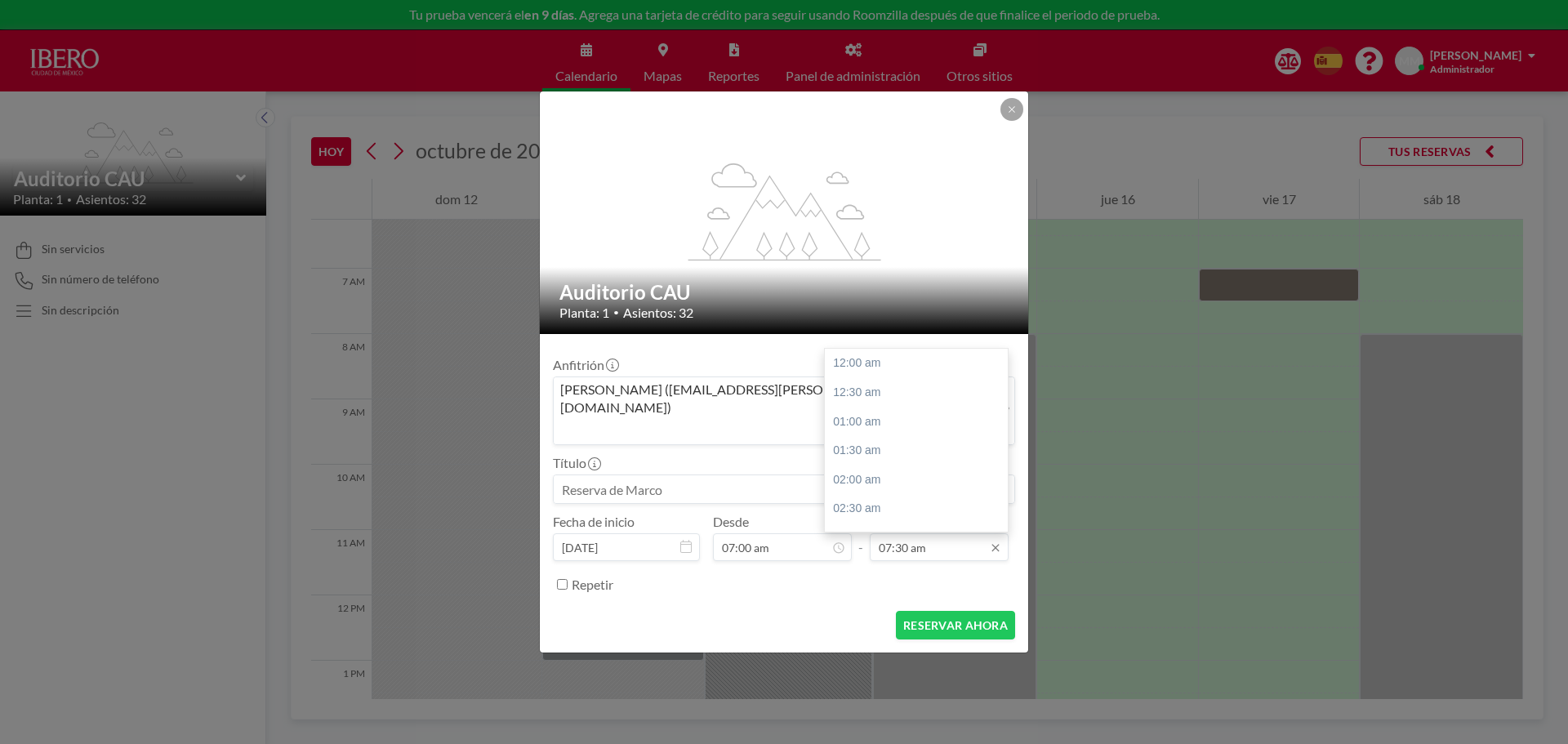
scroll to position [436, 0]
click at [918, 436] on div "09:00 am" at bounding box center [920, 450] width 191 height 29
type input "09:00 am"
click at [726, 475] on input at bounding box center [784, 489] width 460 height 27
click at [731, 475] on input at bounding box center [784, 489] width 460 height 27
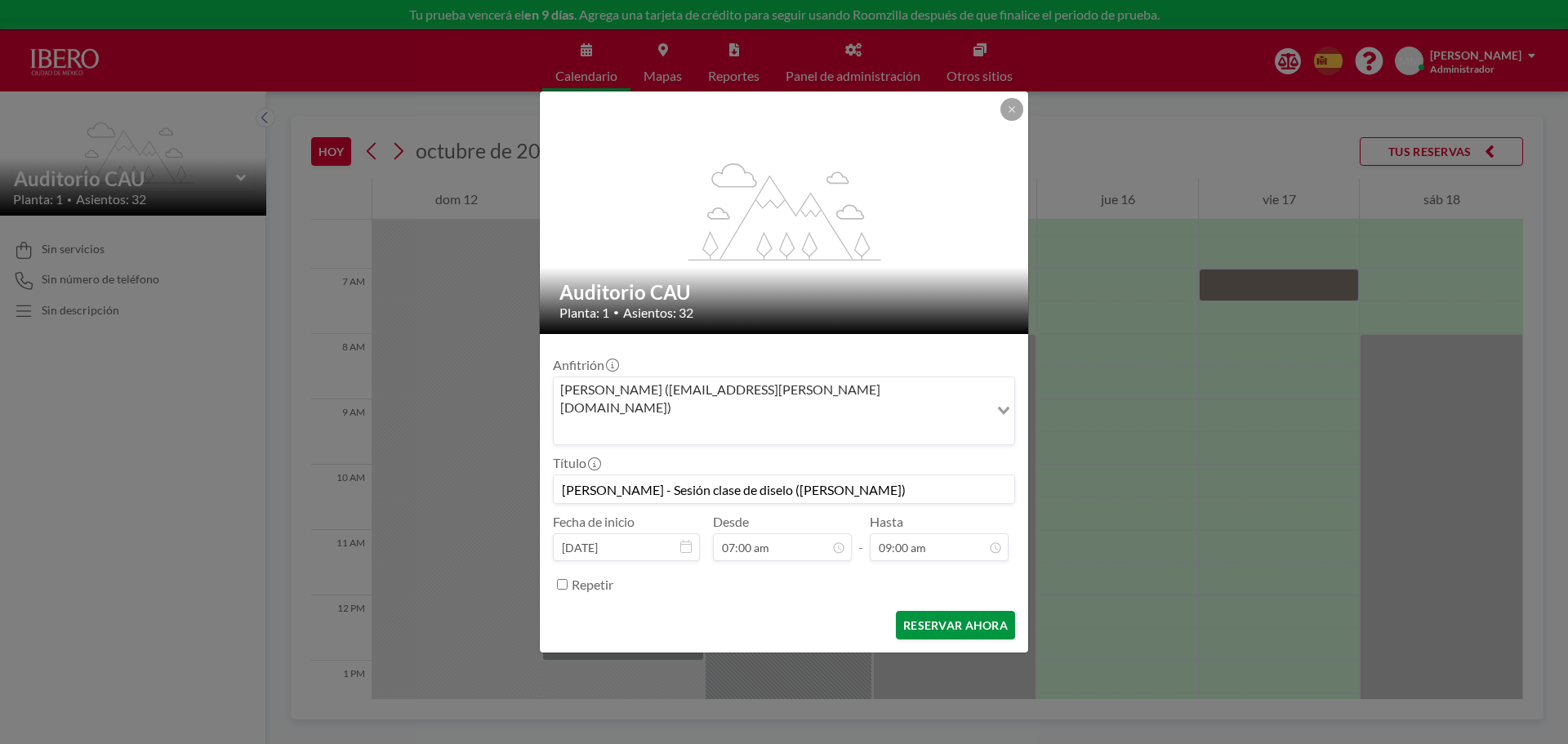
type input "[PERSON_NAME] - Sesión clase de diselo ([PERSON_NAME])"
click at [962, 610] on button "RESERVAR AHORA" at bounding box center [956, 625] width 119 height 28
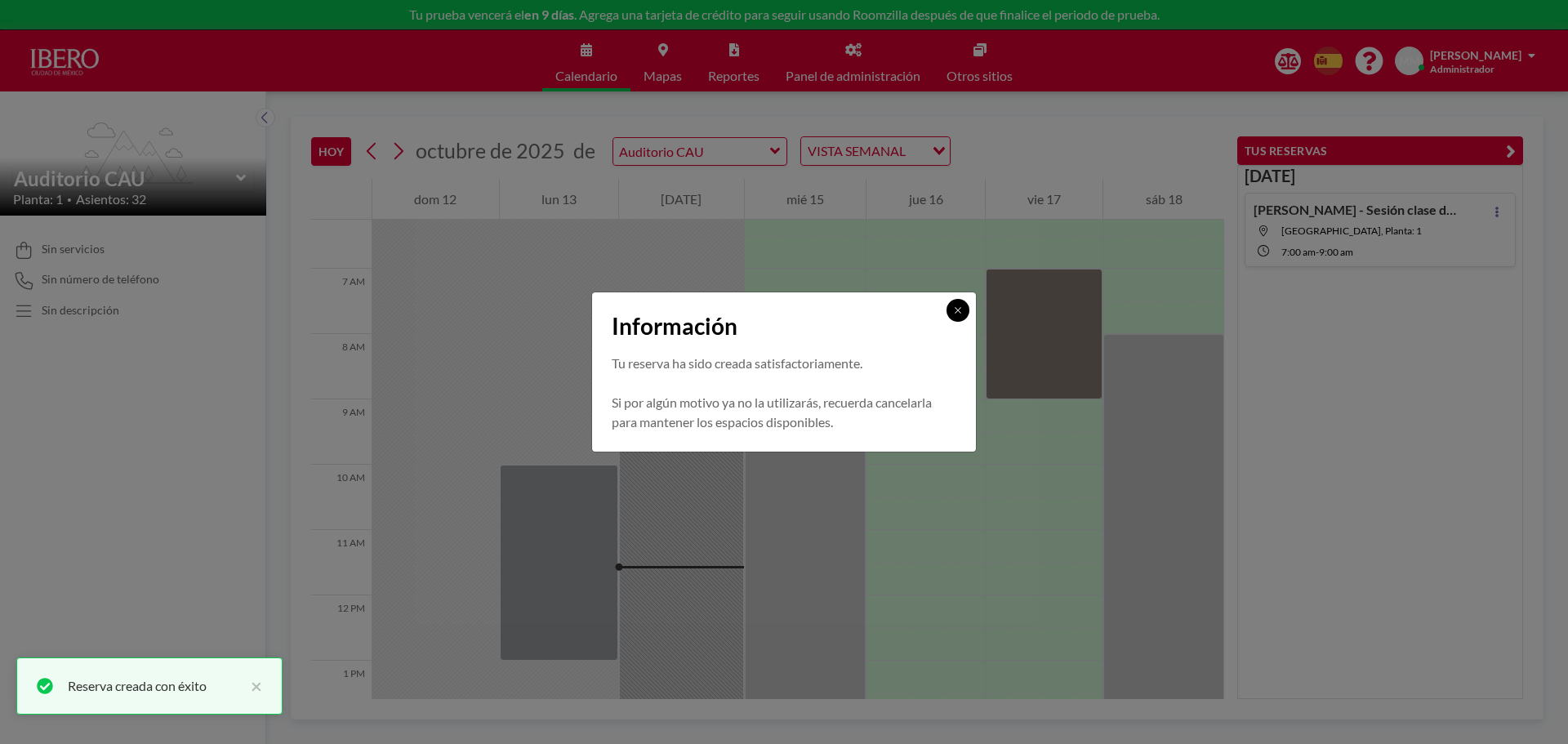
click at [962, 315] on button at bounding box center [958, 310] width 23 height 23
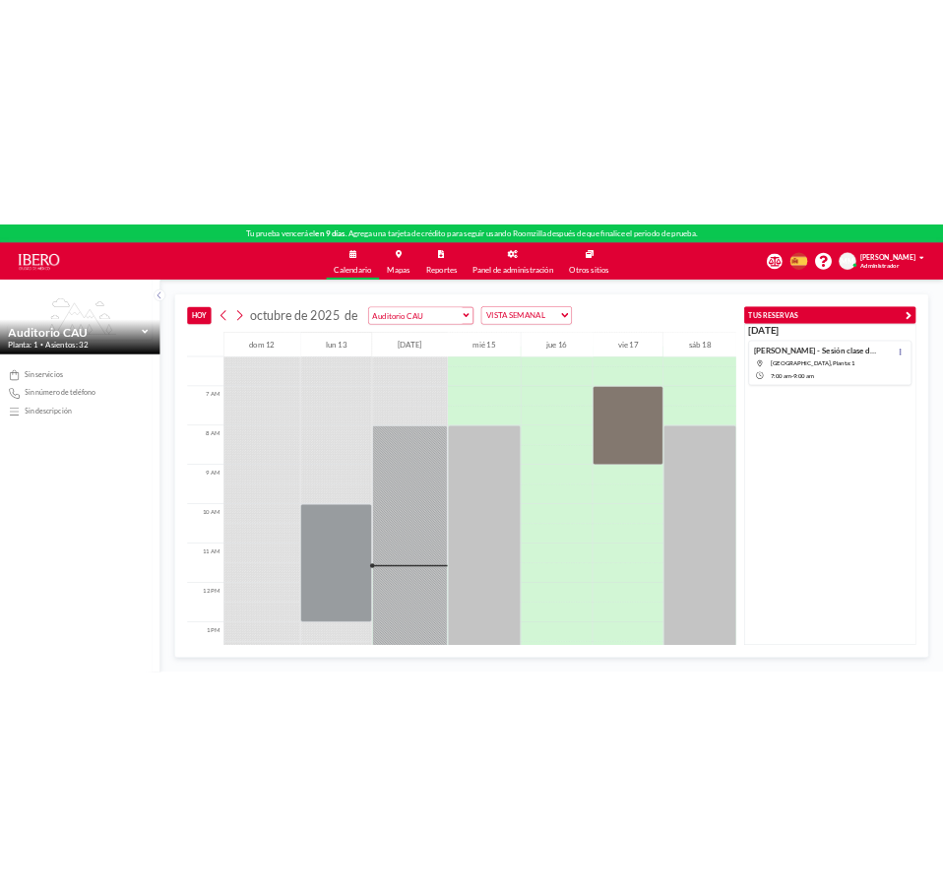
scroll to position [492, 0]
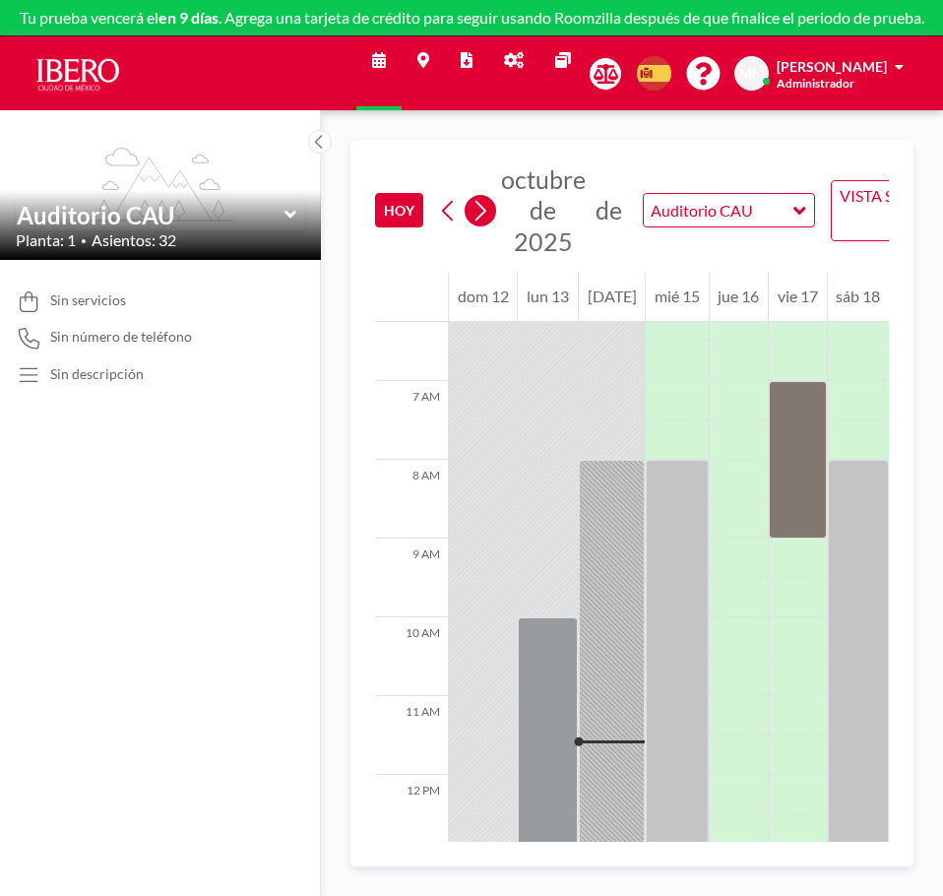
click at [484, 209] on icon at bounding box center [481, 211] width 11 height 21
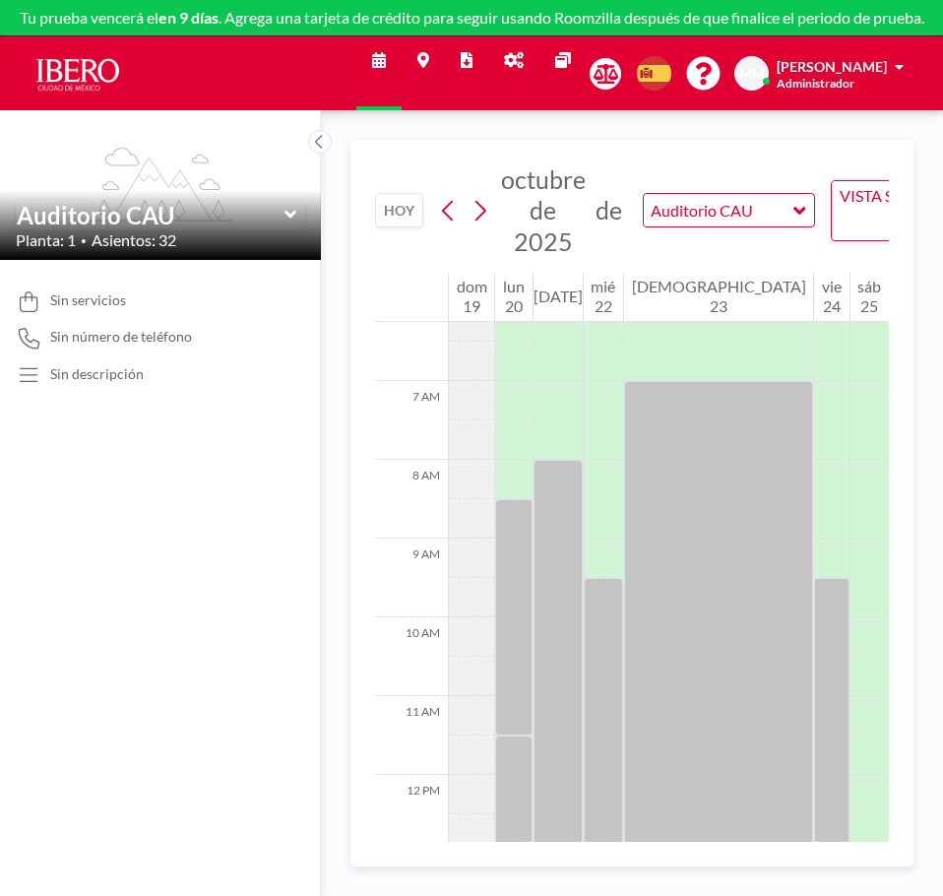
click at [329, 396] on div "[DATE] [DATE] de [GEOGRAPHIC_DATA] VISTA SEMANAL Loading... TUS RESERVAS 1 12 A…" at bounding box center [632, 503] width 622 height 786
click at [312, 147] on button at bounding box center [320, 142] width 24 height 24
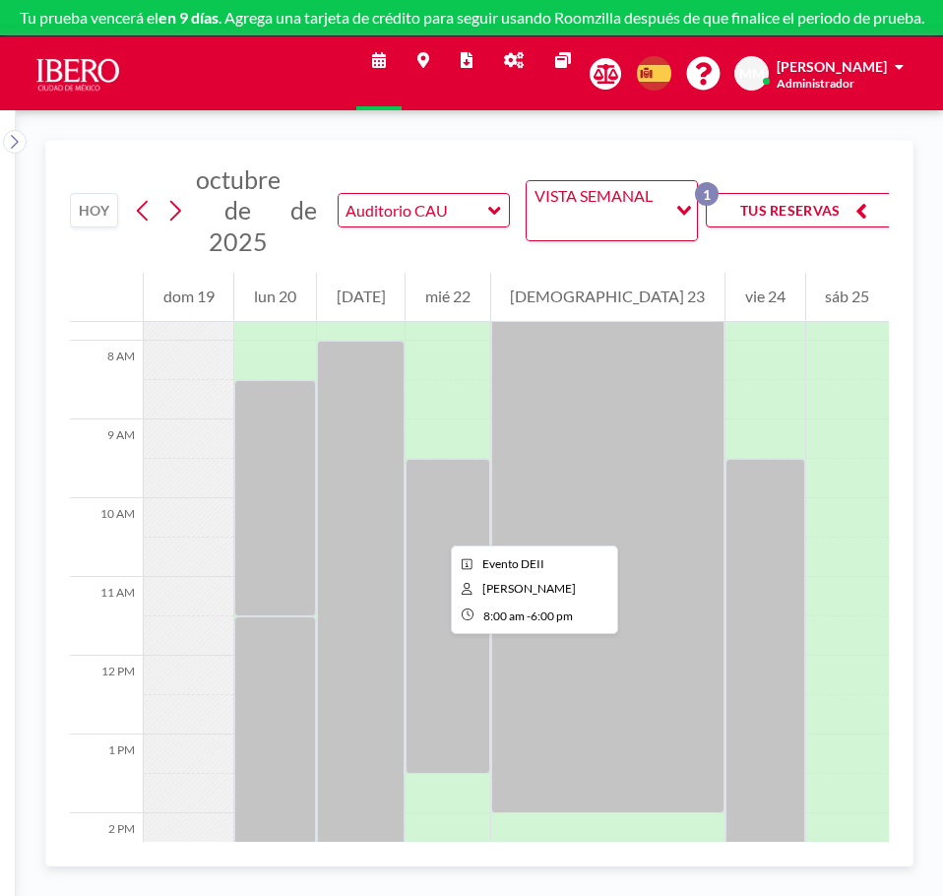
scroll to position [591, 0]
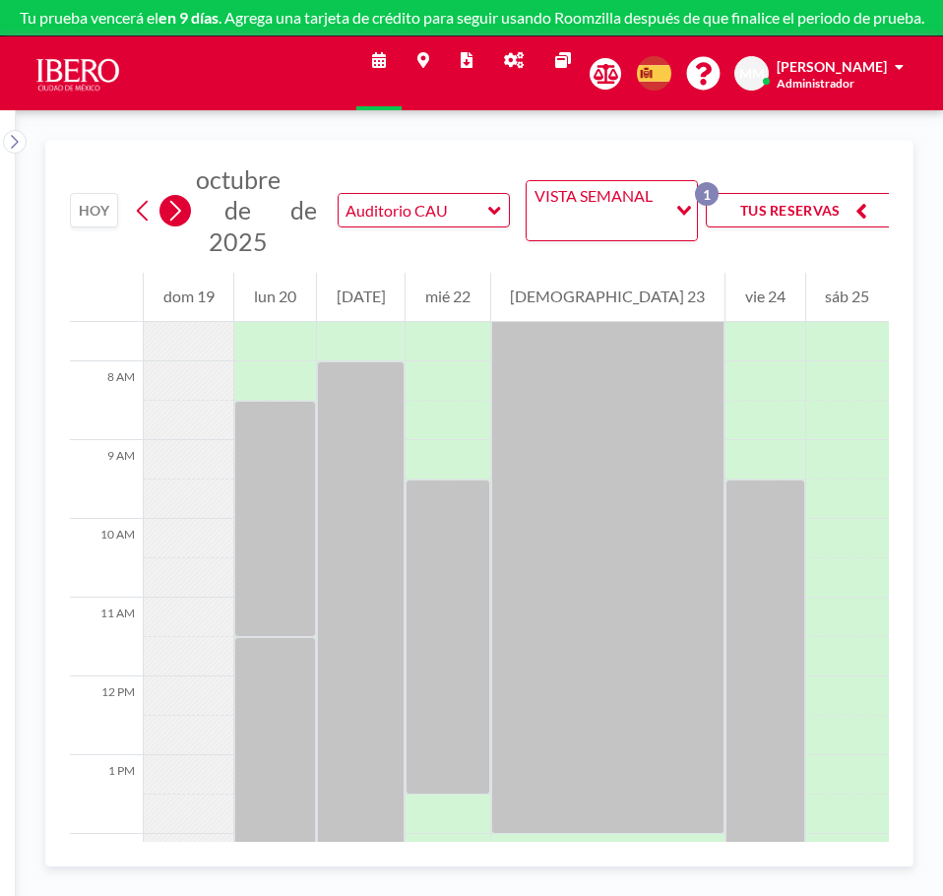
click at [170, 212] on icon at bounding box center [174, 211] width 19 height 30
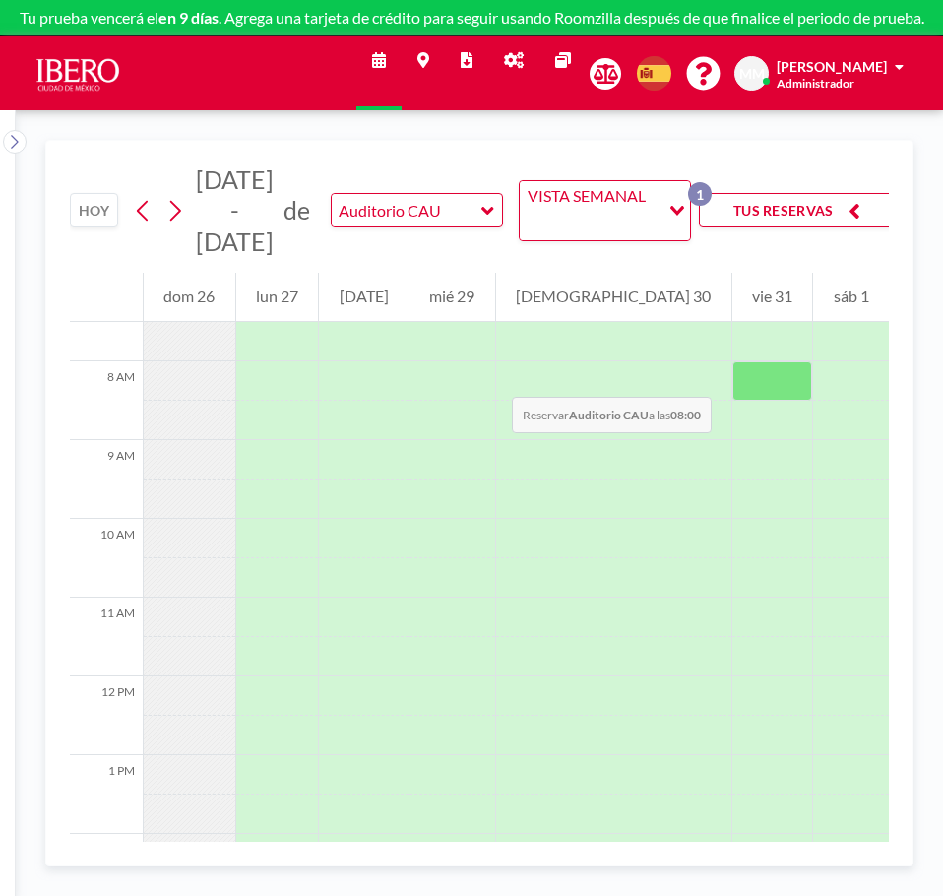
click at [733, 377] on div at bounding box center [773, 380] width 81 height 39
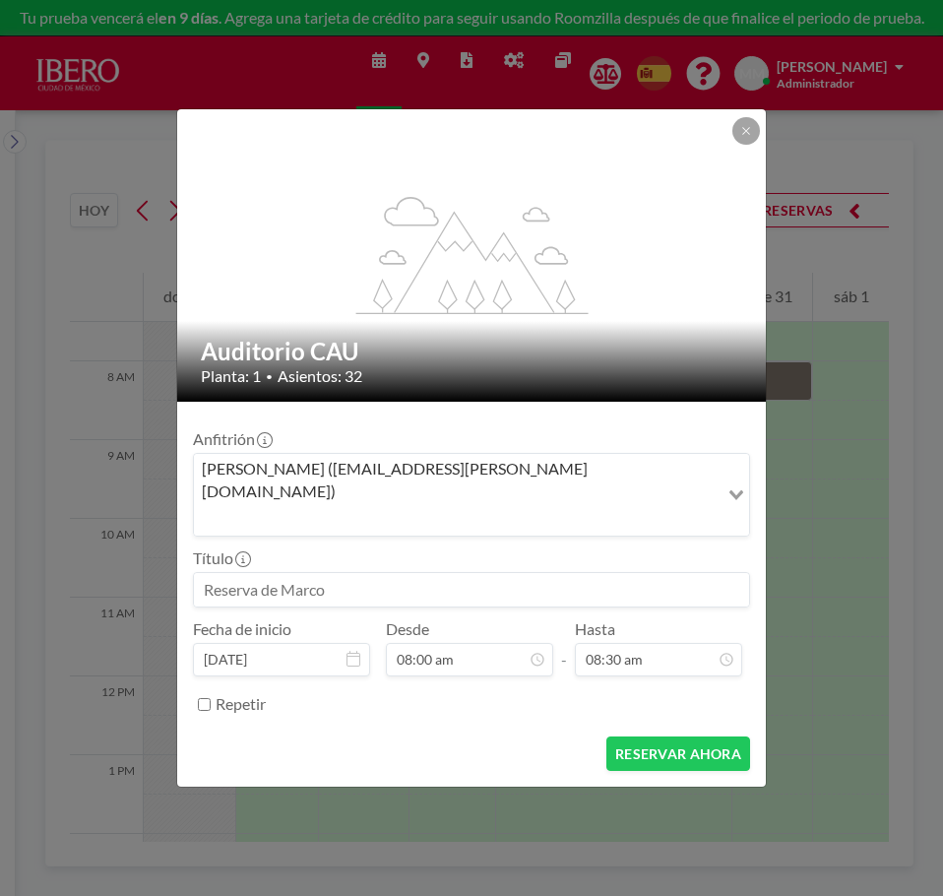
click at [362, 573] on input at bounding box center [471, 589] width 555 height 33
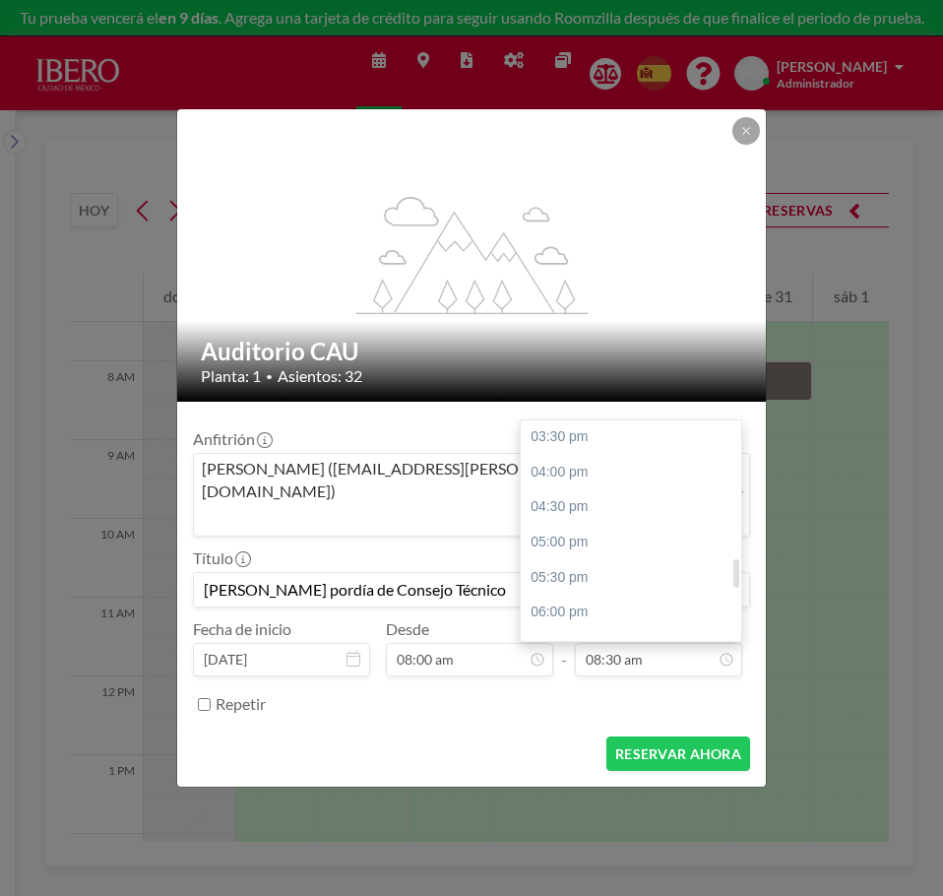
scroll to position [1088, 0]
click at [600, 524] on div "05:00 pm" at bounding box center [636, 541] width 230 height 35
type input "[PERSON_NAME] pordía de Consejo Técnico"
type input "05:00 pm"
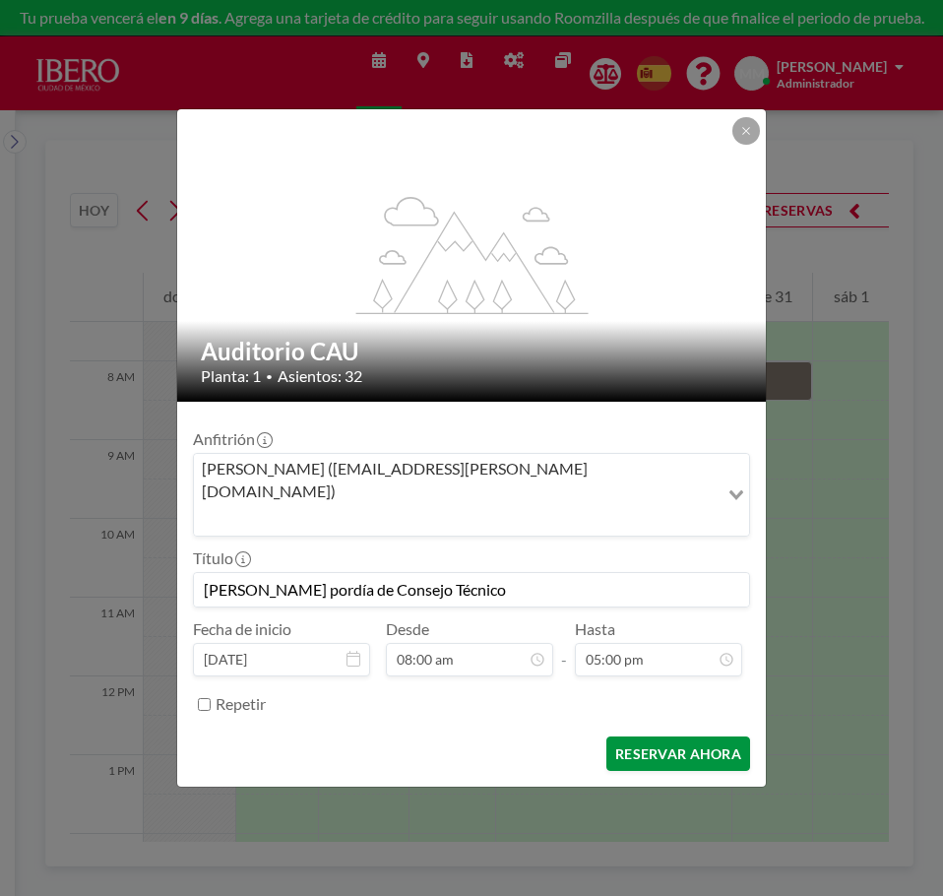
click at [634, 738] on button "RESERVAR AHORA" at bounding box center [678, 753] width 144 height 34
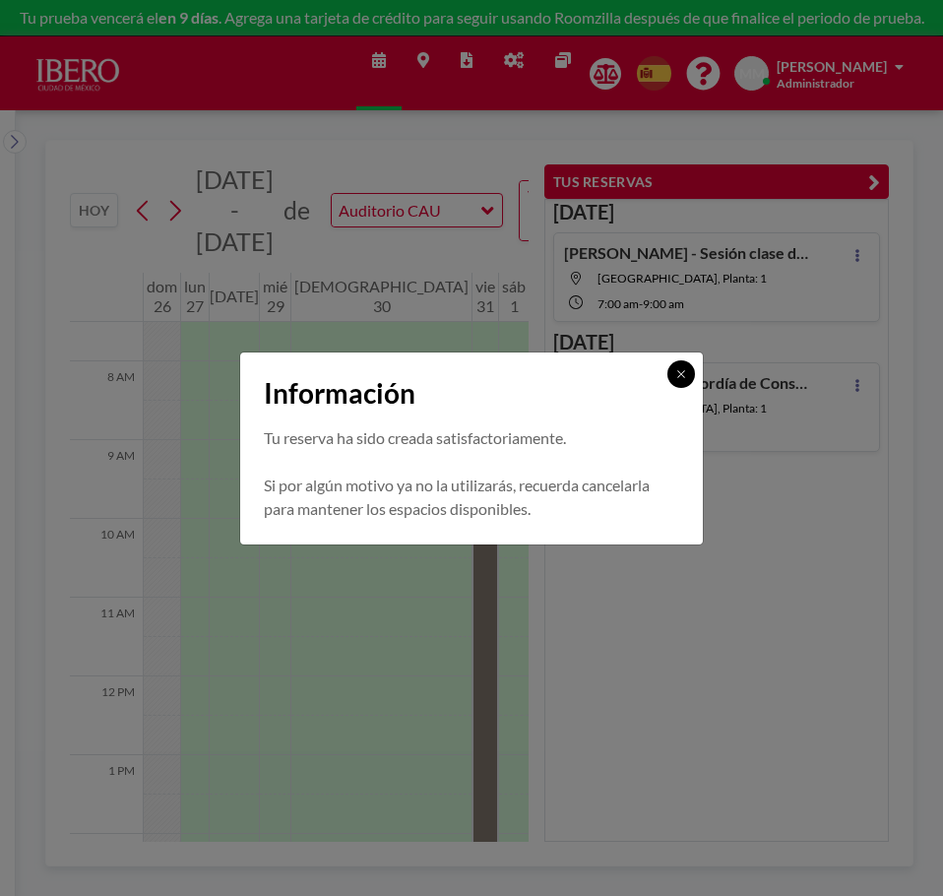
click at [683, 375] on icon at bounding box center [680, 373] width 7 height 7
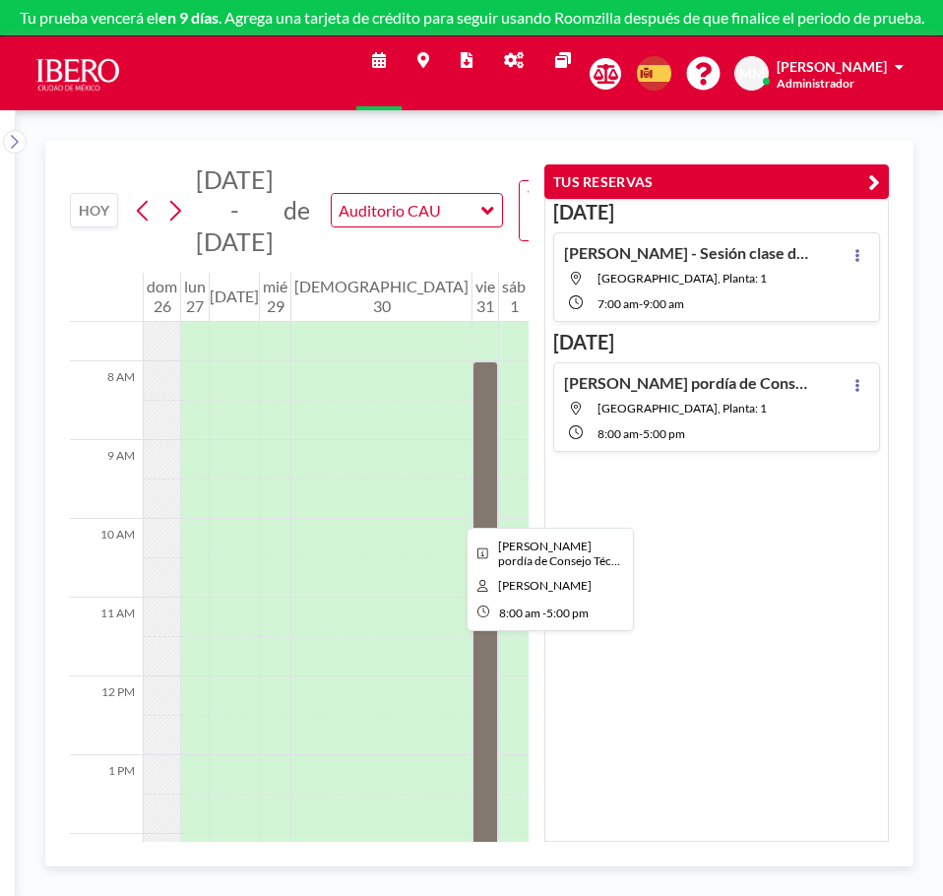
click at [473, 510] on div at bounding box center [486, 715] width 26 height 709
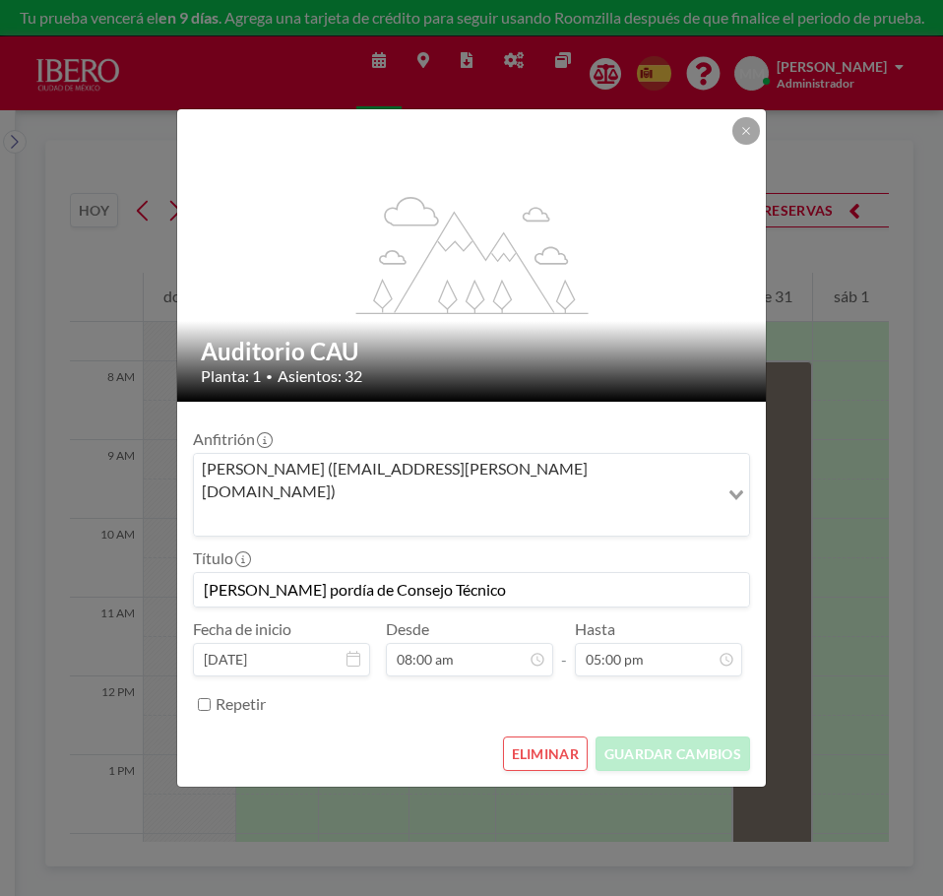
scroll to position [1191, 0]
click at [733, 145] on div at bounding box center [747, 131] width 28 height 28
click at [739, 145] on button at bounding box center [747, 131] width 28 height 28
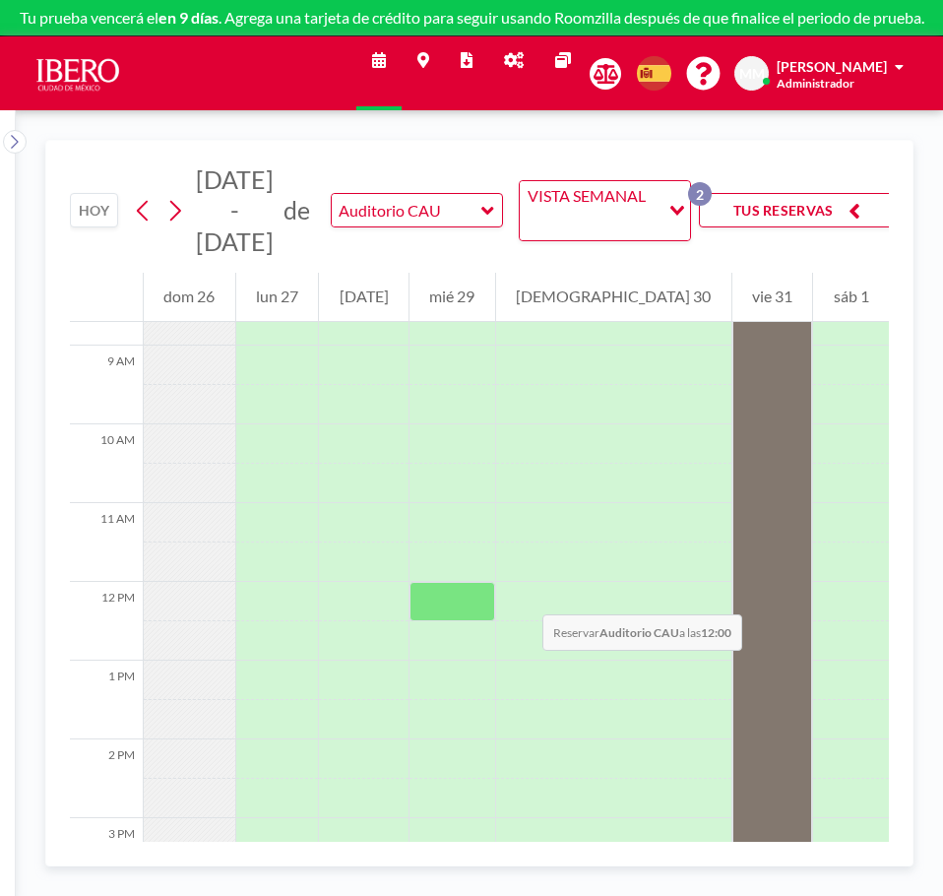
scroll to position [689, 0]
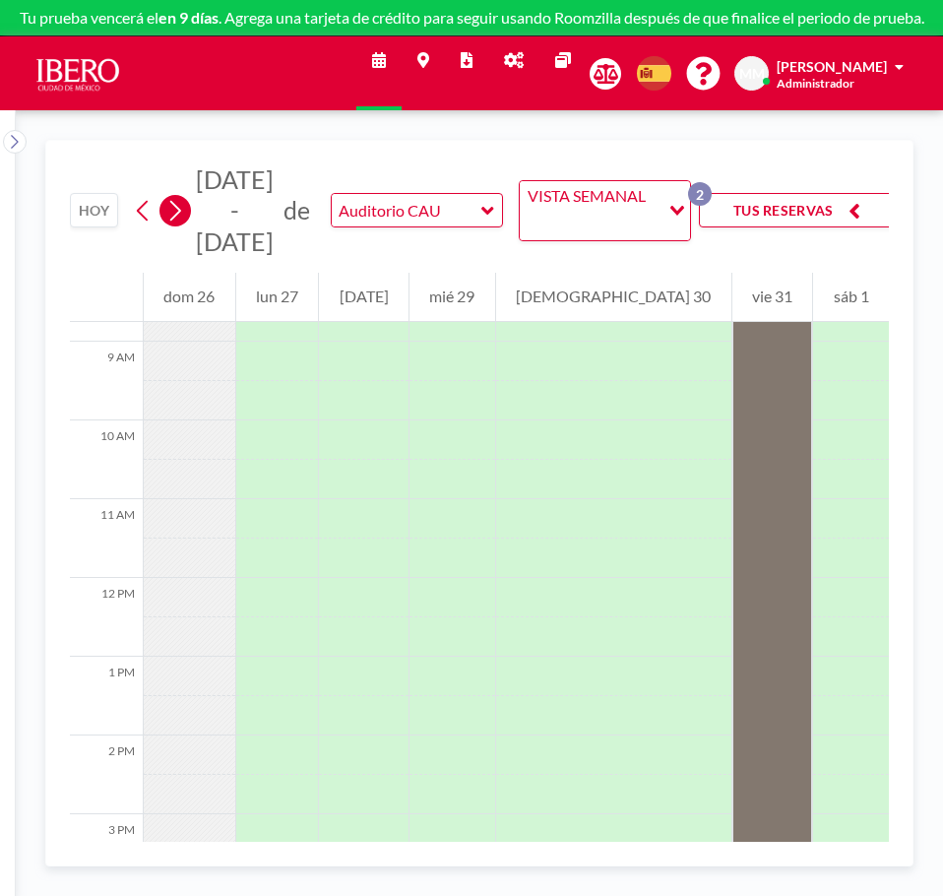
click at [162, 217] on button at bounding box center [175, 211] width 32 height 32
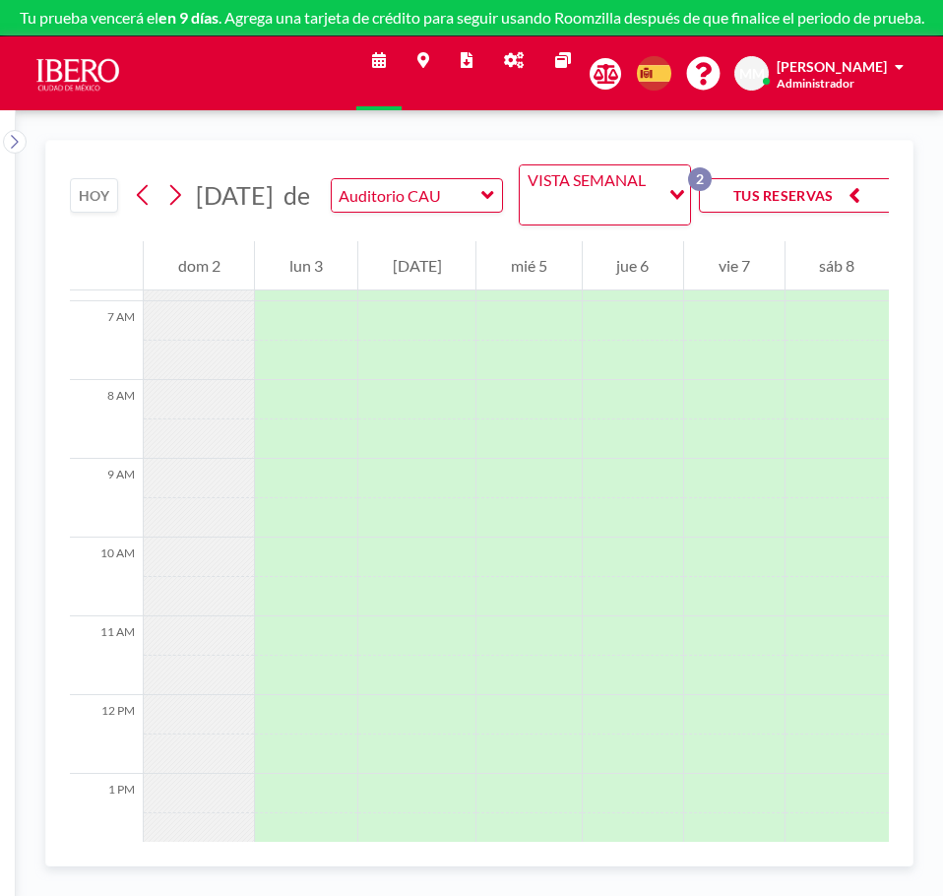
scroll to position [492, 0]
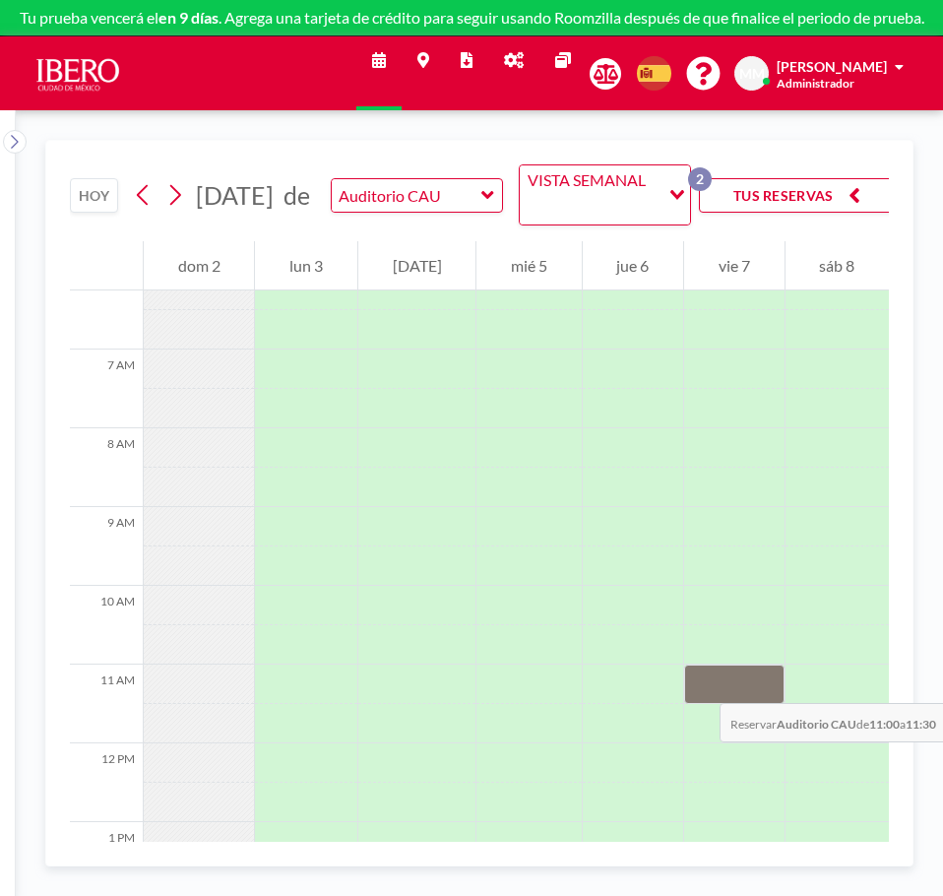
click at [700, 683] on div at bounding box center [733, 684] width 99 height 39
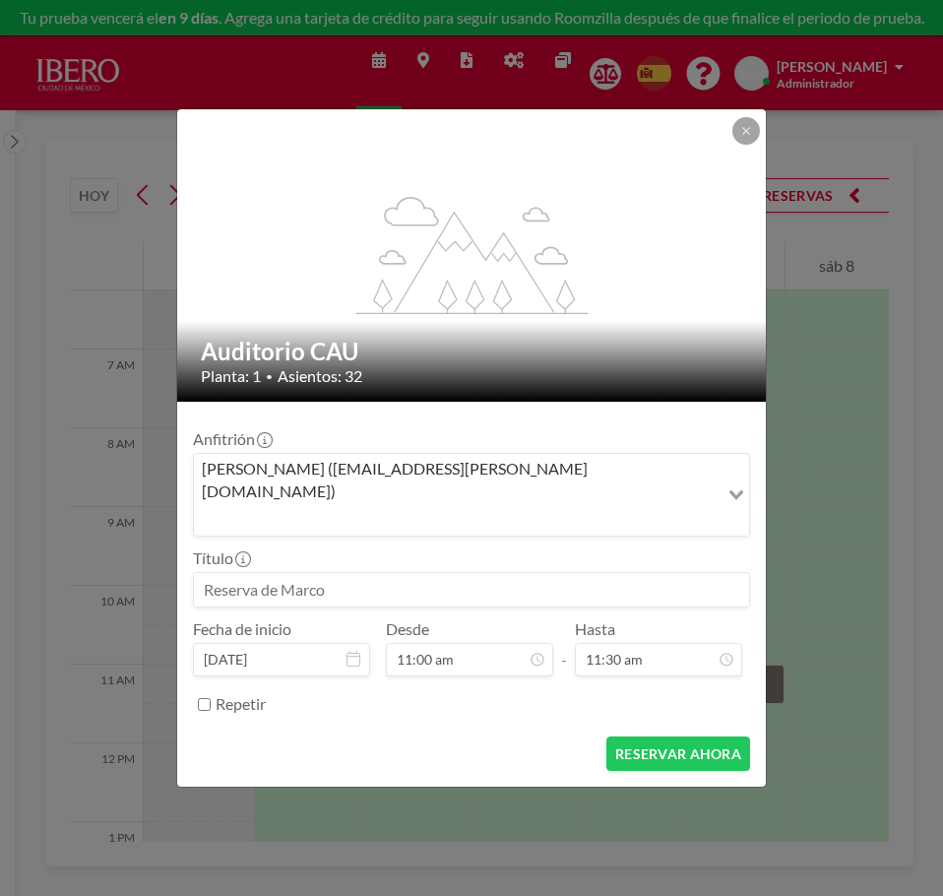
click at [263, 573] on input at bounding box center [471, 589] width 555 height 33
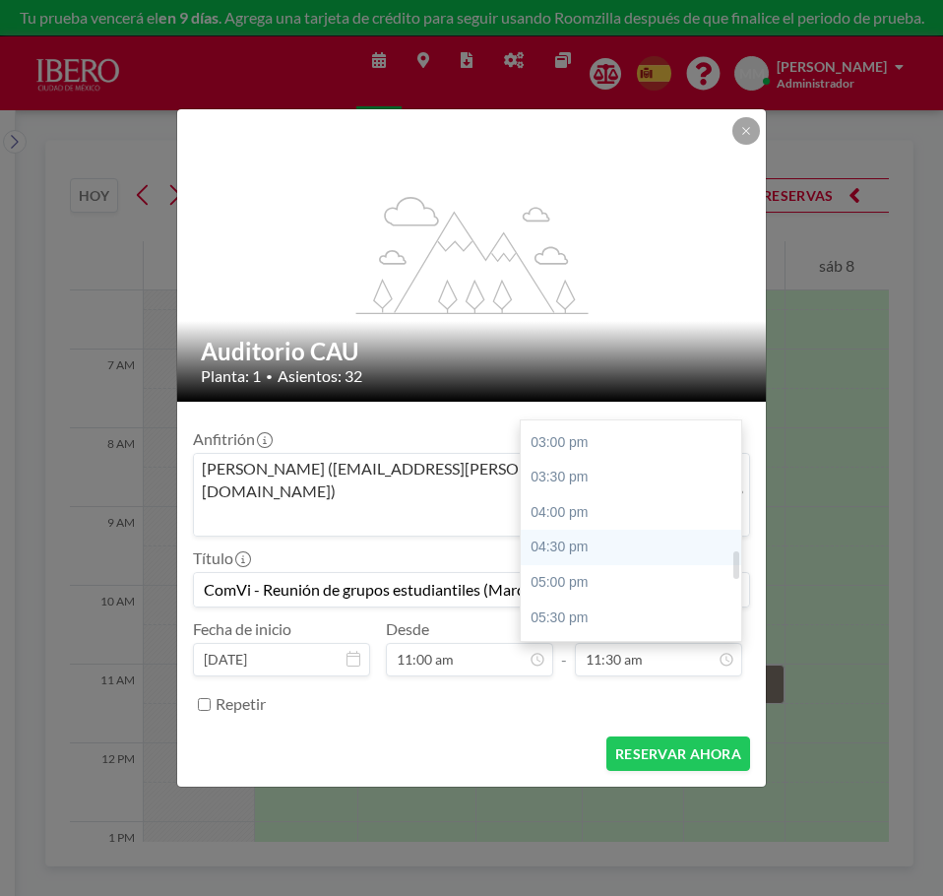
scroll to position [1003, 0]
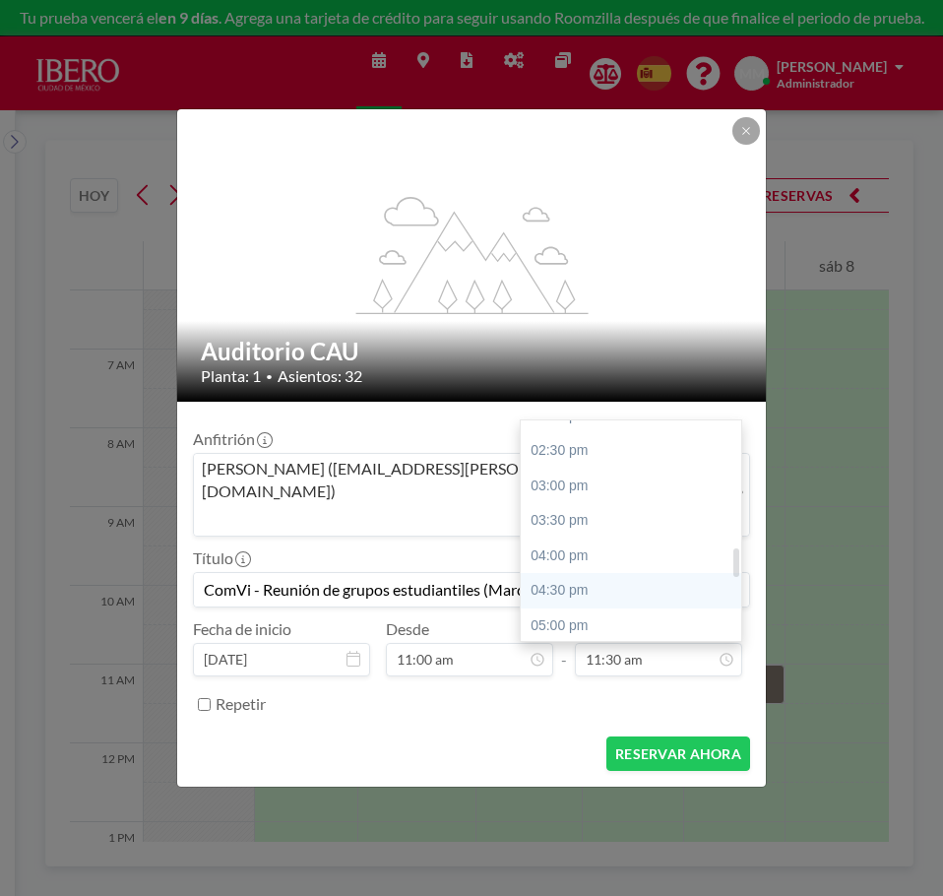
type input "ComVi - Reunión de grupos estudiantiles (Marco)"
click at [613, 573] on div "04:30 pm" at bounding box center [636, 590] width 230 height 35
type input "04:30 pm"
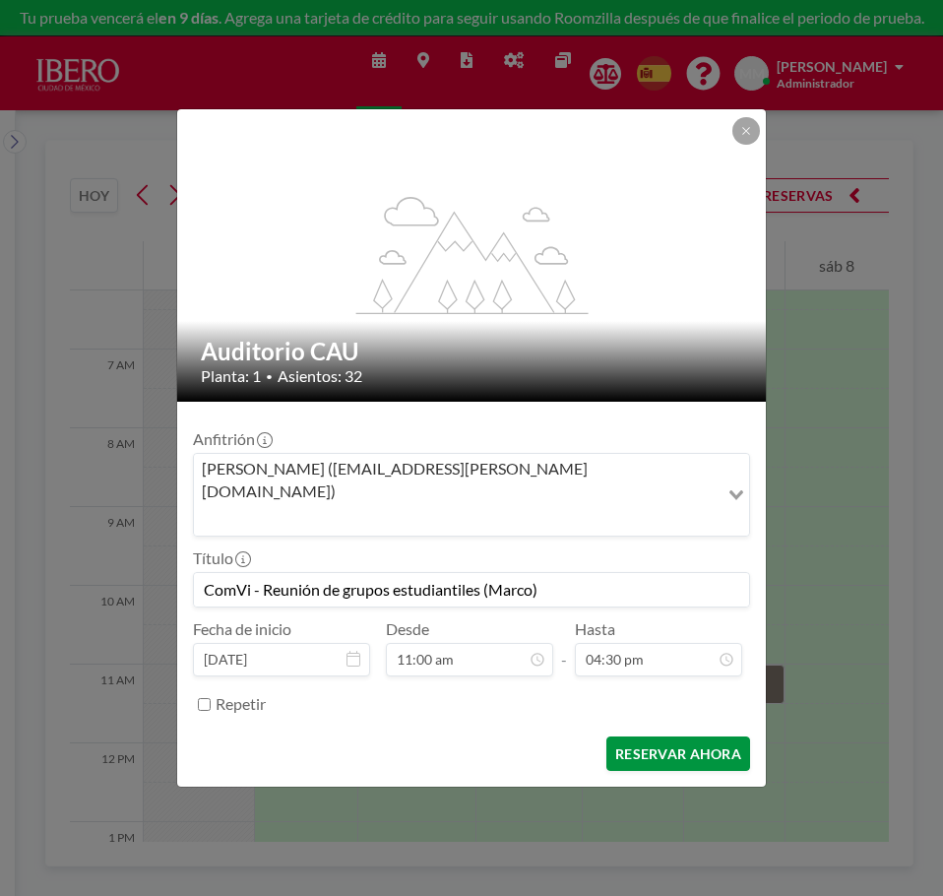
scroll to position [1157, 0]
click at [670, 736] on button "RESERVAR AHORA" at bounding box center [678, 753] width 144 height 34
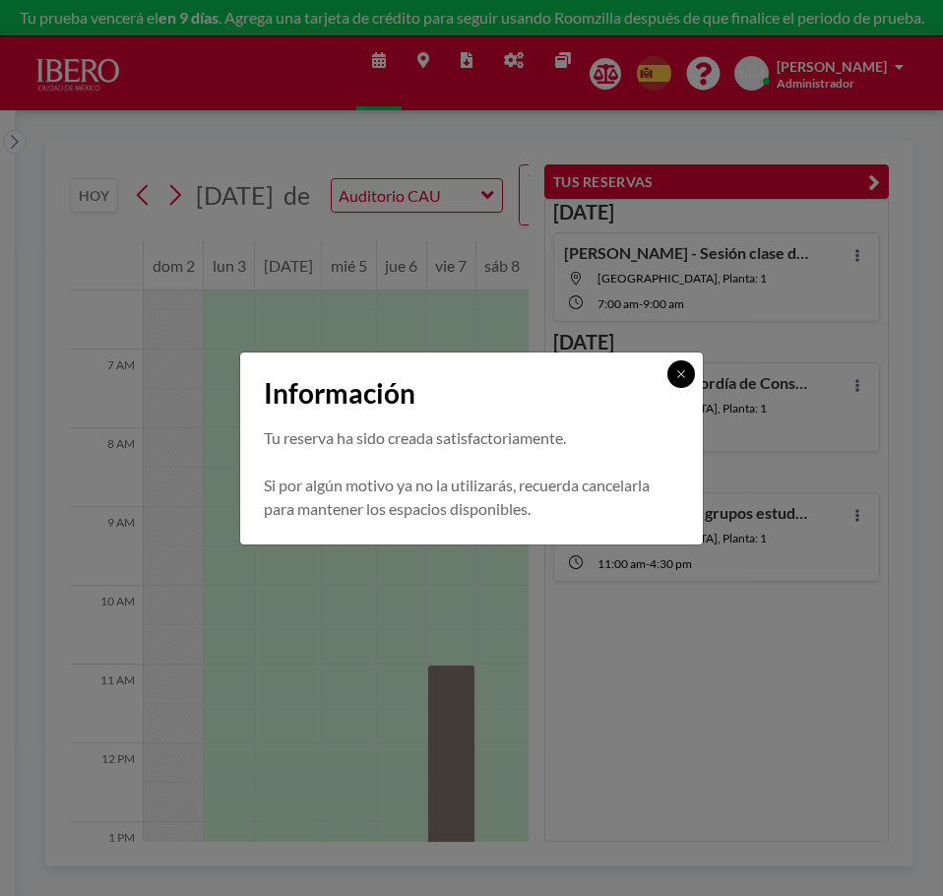
click at [681, 375] on icon at bounding box center [681, 374] width 12 height 12
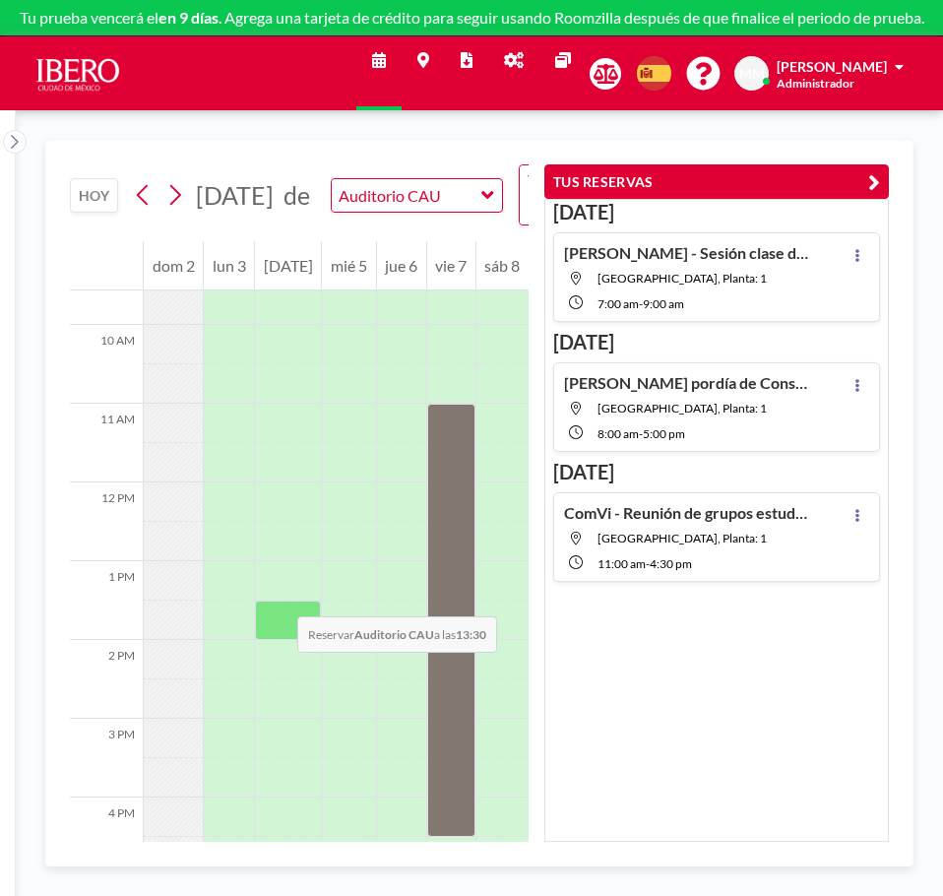
scroll to position [788, 0]
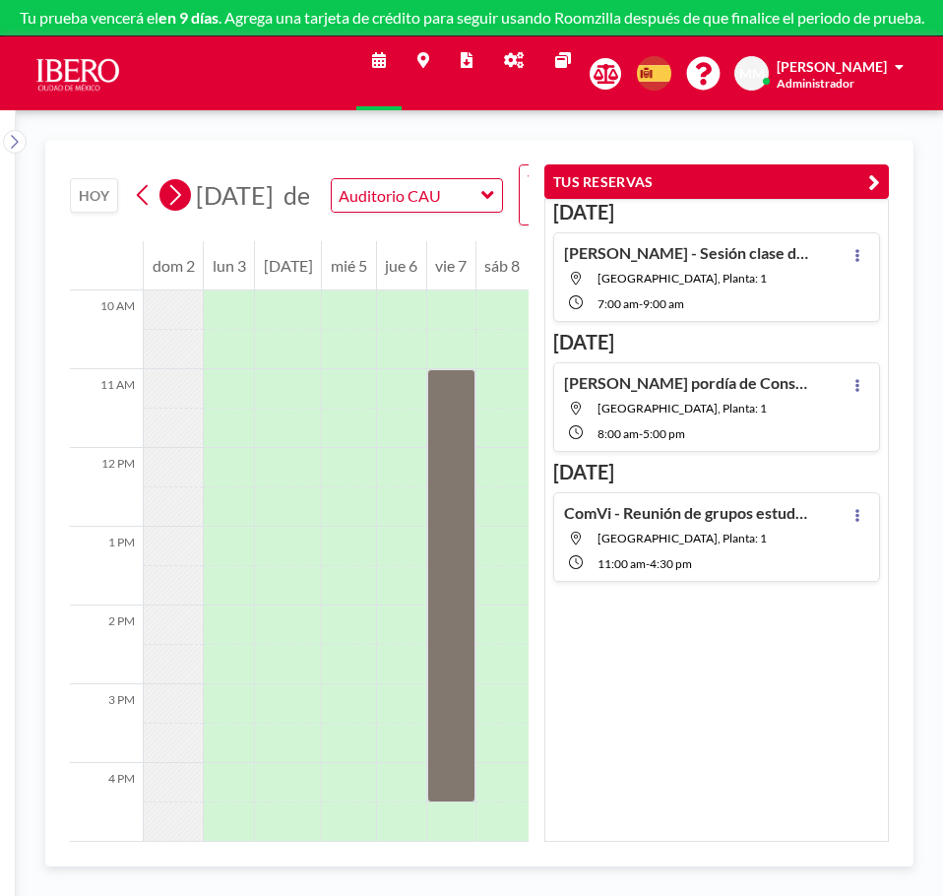
click at [187, 200] on button at bounding box center [175, 195] width 32 height 32
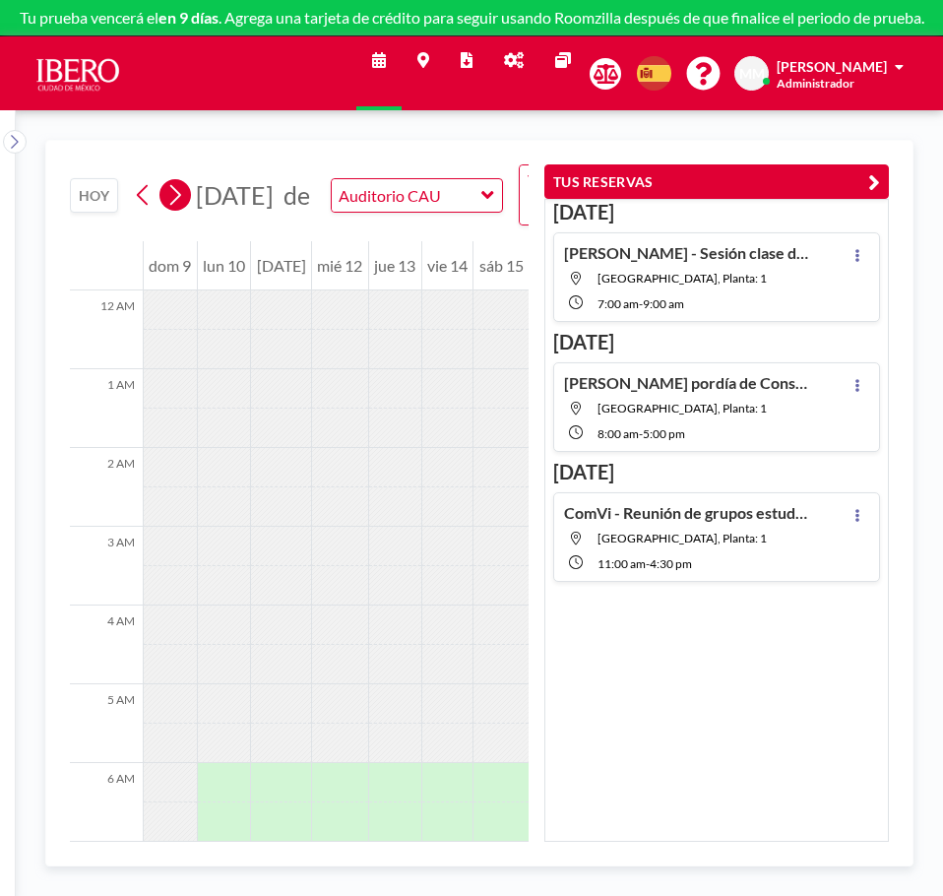
click at [173, 192] on icon at bounding box center [174, 195] width 19 height 30
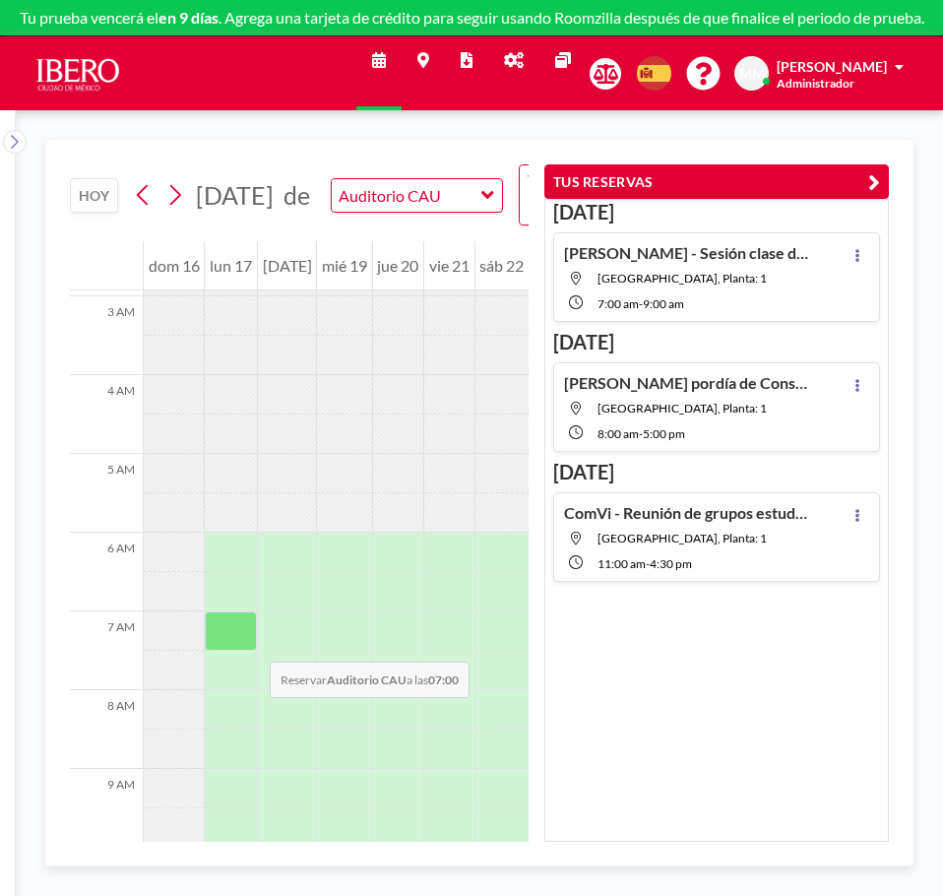
scroll to position [295, 0]
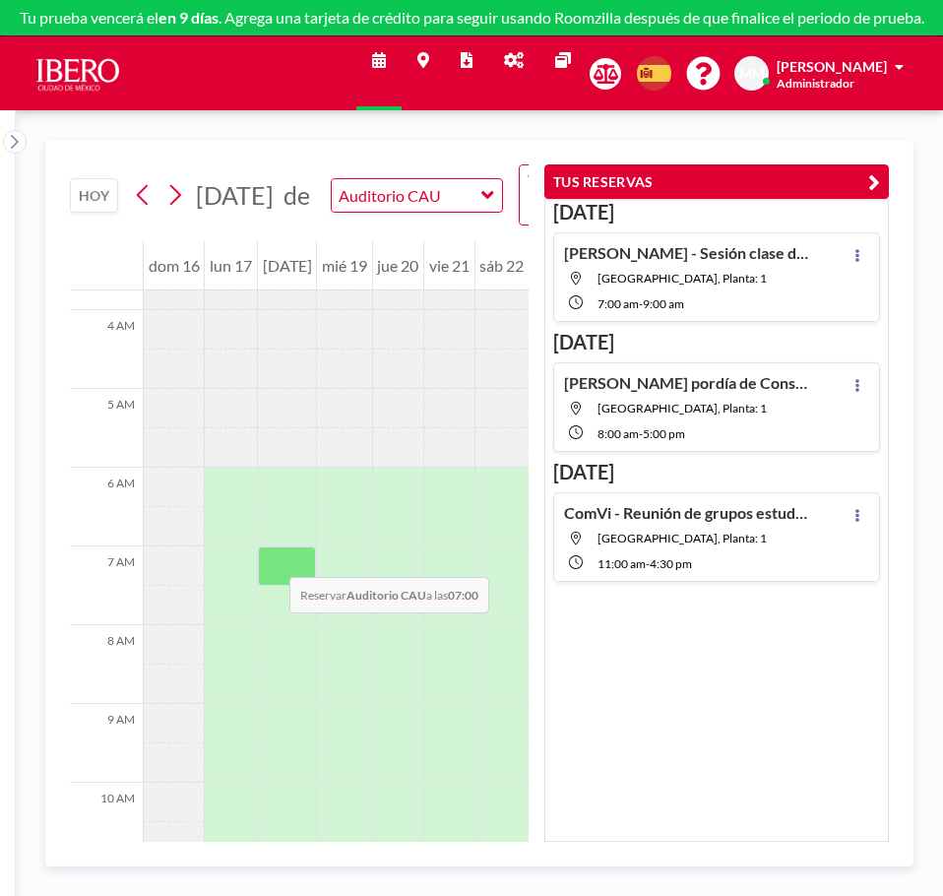
click at [270, 557] on div at bounding box center [287, 565] width 58 height 39
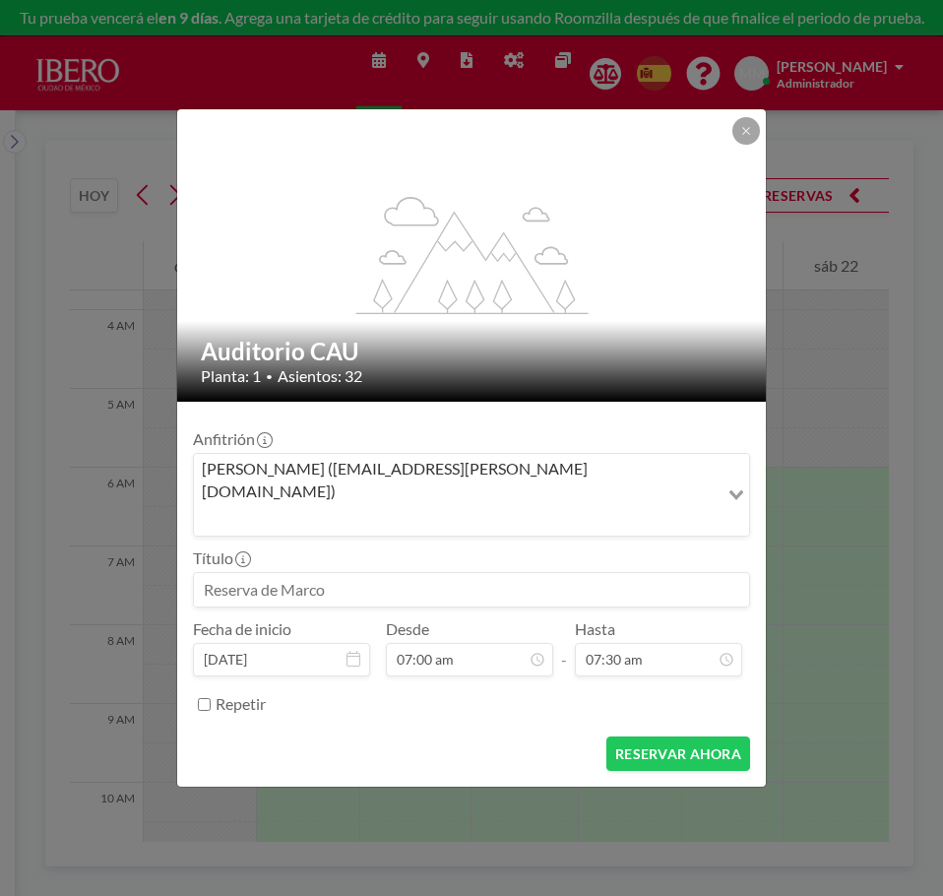
scroll to position [490, 0]
click at [349, 651] on icon at bounding box center [354, 659] width 14 height 16
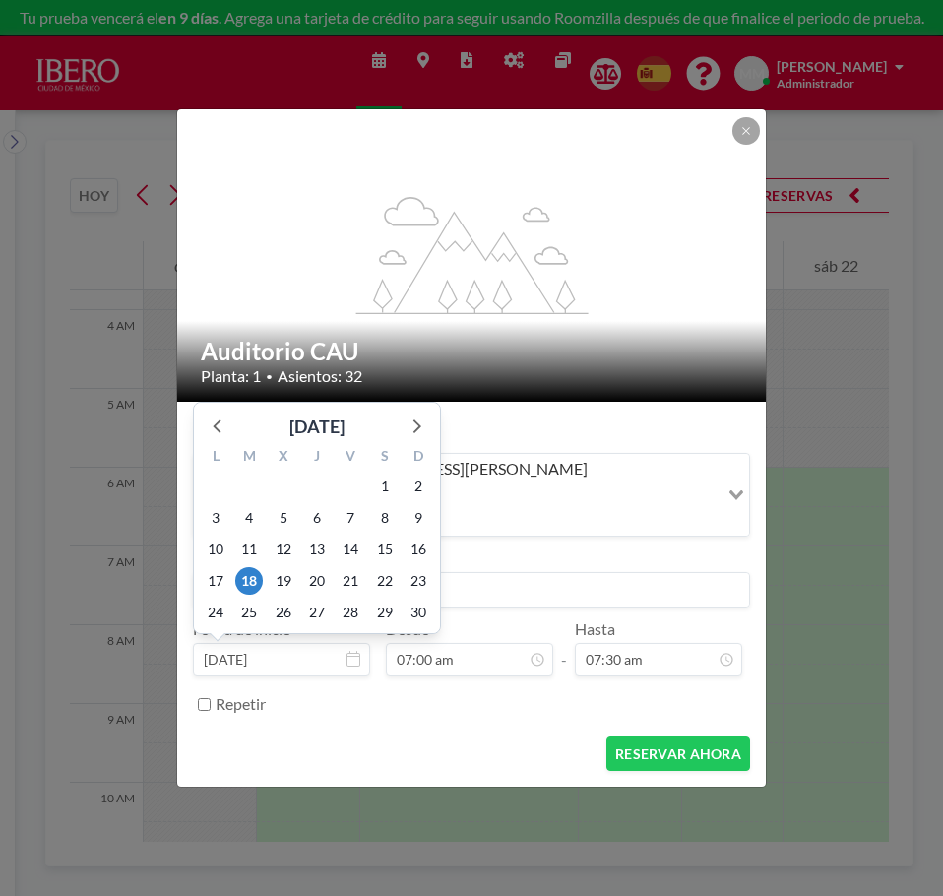
click at [292, 643] on input "[DATE]" at bounding box center [281, 659] width 177 height 33
click at [289, 567] on span "19" at bounding box center [284, 581] width 28 height 28
click at [254, 567] on span "18" at bounding box center [249, 581] width 28 height 28
type input "[DATE]"
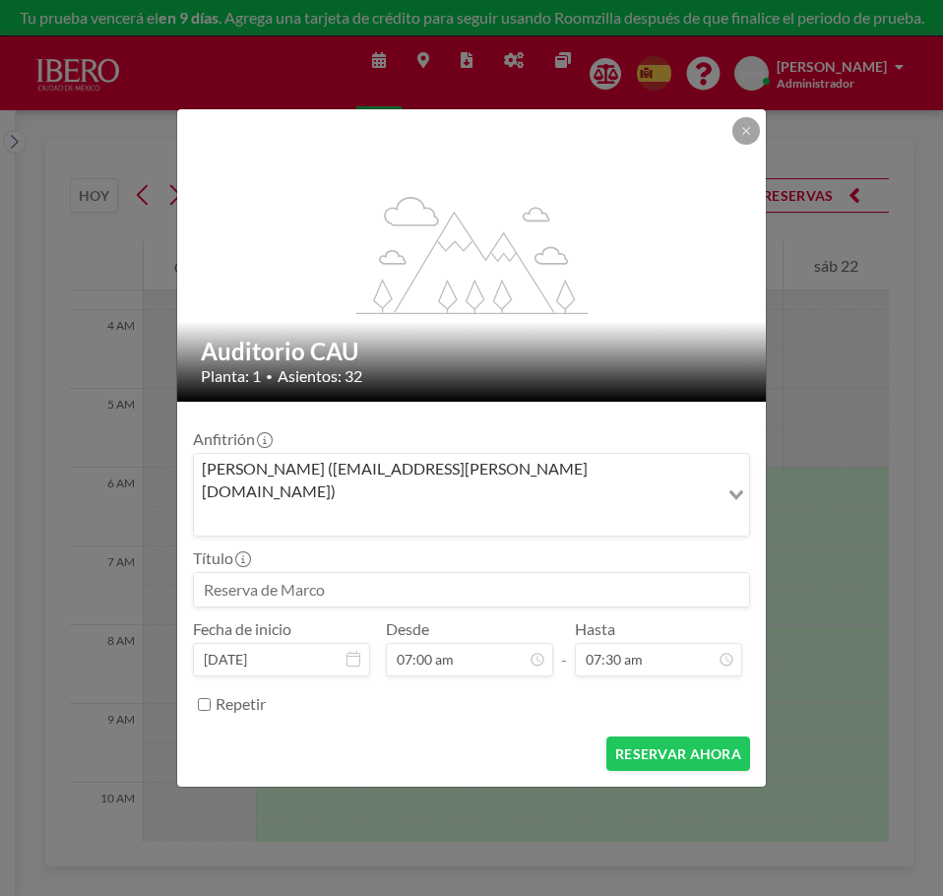
click at [502, 573] on input at bounding box center [471, 589] width 555 height 33
click at [201, 698] on input "Repetir" at bounding box center [204, 704] width 13 height 13
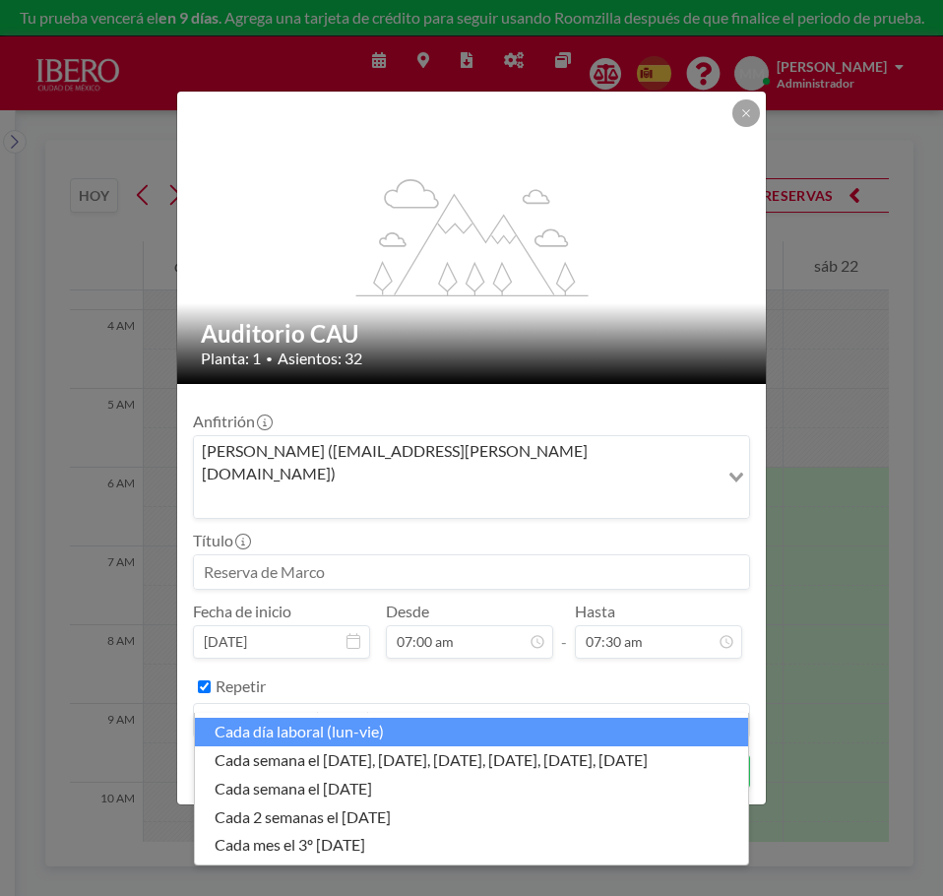
click at [411, 708] on input "Search for option" at bounding box center [460, 721] width 529 height 26
click at [424, 703] on div "cada día laboral (lun-vie) Loading..." at bounding box center [471, 720] width 557 height 35
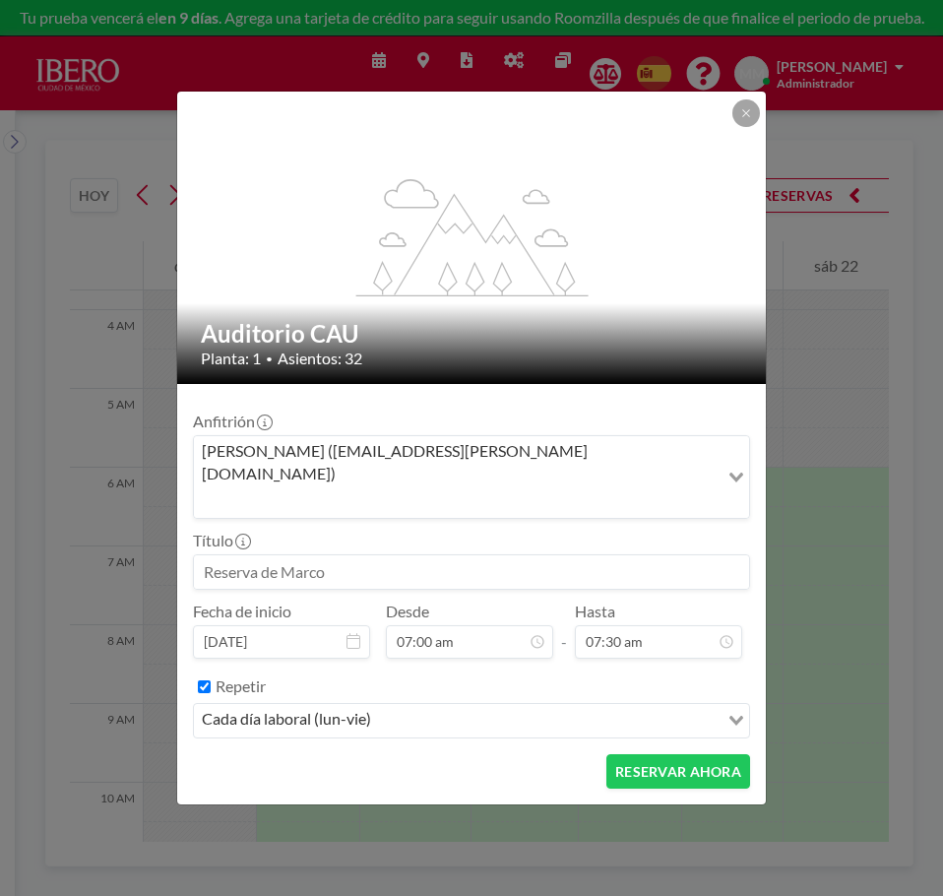
click at [391, 670] on div "Repetir" at bounding box center [483, 686] width 535 height 32
click at [205, 680] on input "Repetir" at bounding box center [204, 686] width 13 height 13
checkbox input "false"
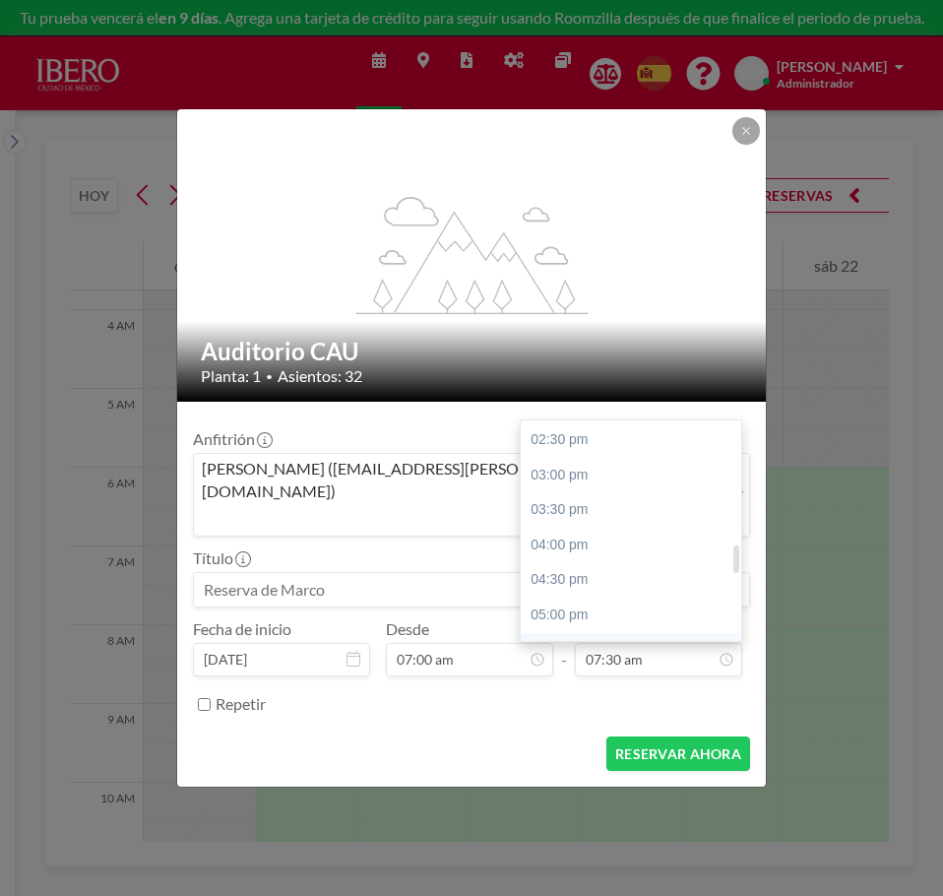
scroll to position [1116, 0]
click at [567, 565] on div "06:00 pm" at bounding box center [636, 582] width 230 height 35
type input "06:00 pm"
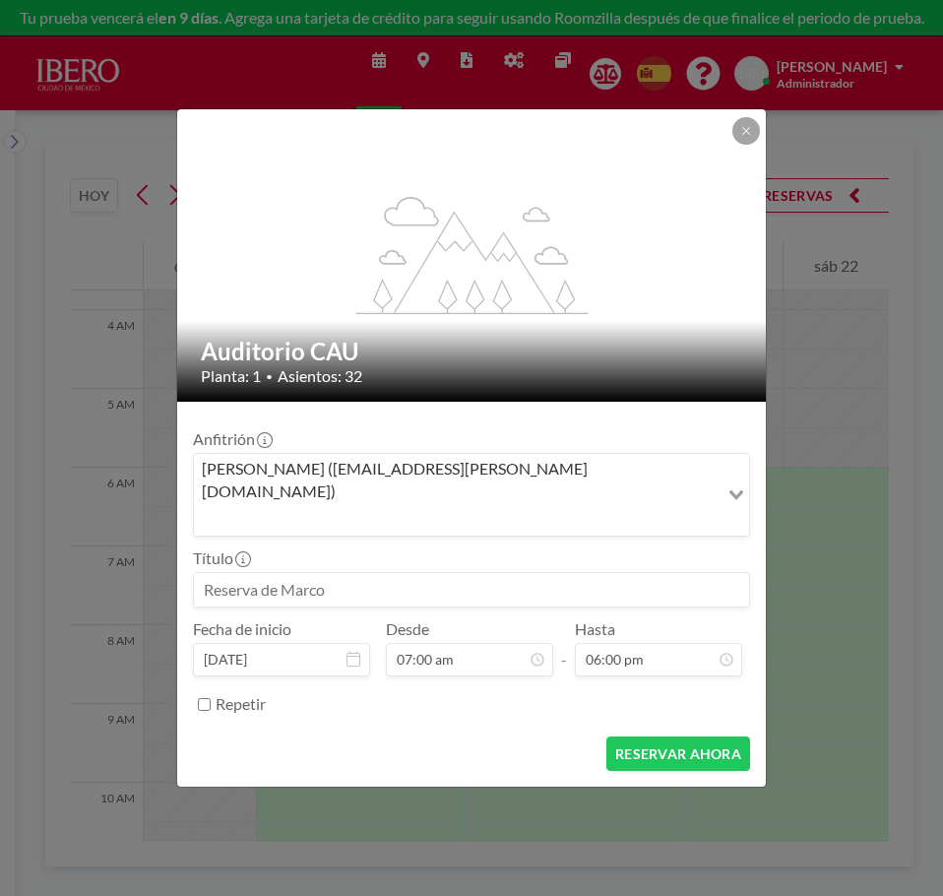
scroll to position [490, 0]
click at [327, 573] on input at bounding box center [471, 589] width 555 height 33
drag, startPoint x: 207, startPoint y: 564, endPoint x: 943, endPoint y: 511, distance: 738.4
click at [943, 511] on html "Tu prueba vencerá el en 9 días . Agrega una tarjeta de crédito para seguir usan…" at bounding box center [471, 448] width 943 height 896
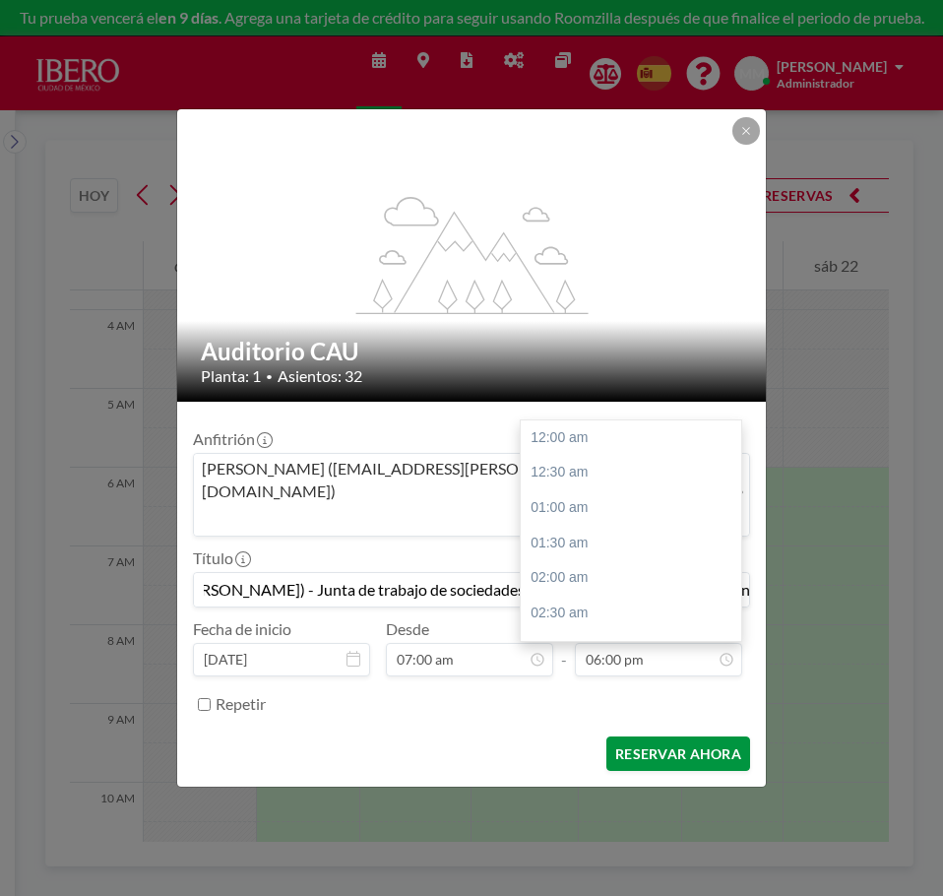
scroll to position [1261, 0]
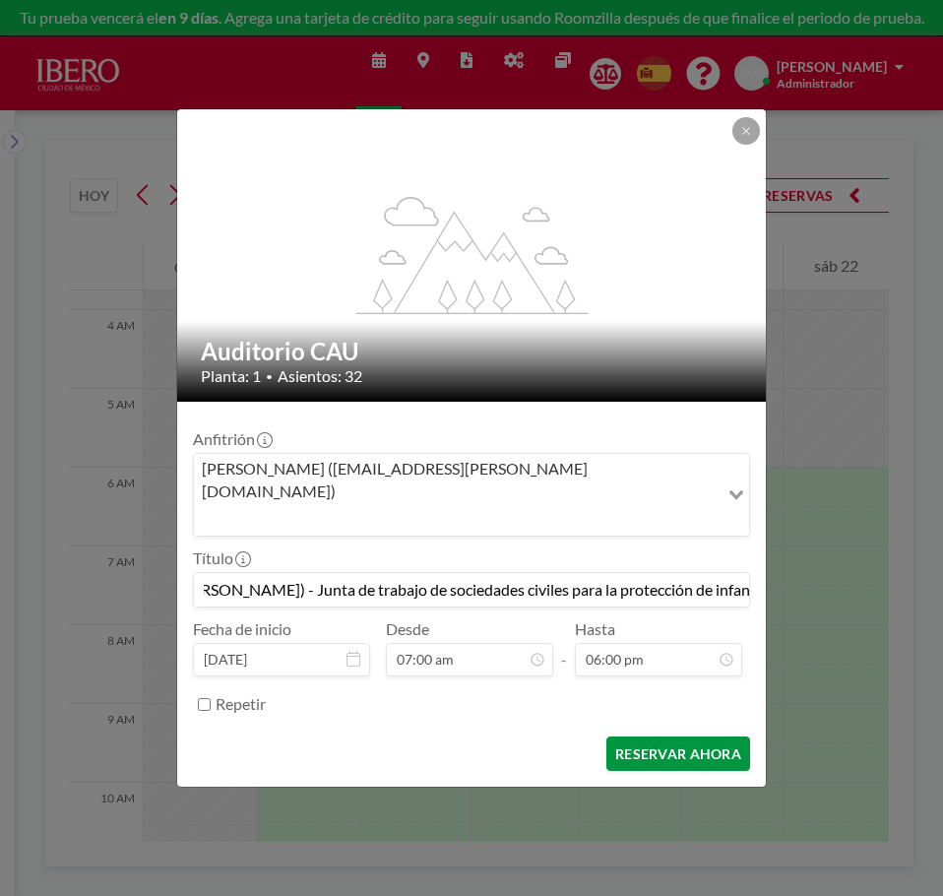
type input "[PERSON_NAME] ([PERSON_NAME]) - Junta de trabajo de sociedades civiles para la …"
click at [671, 736] on button "RESERVAR AHORA" at bounding box center [678, 753] width 144 height 34
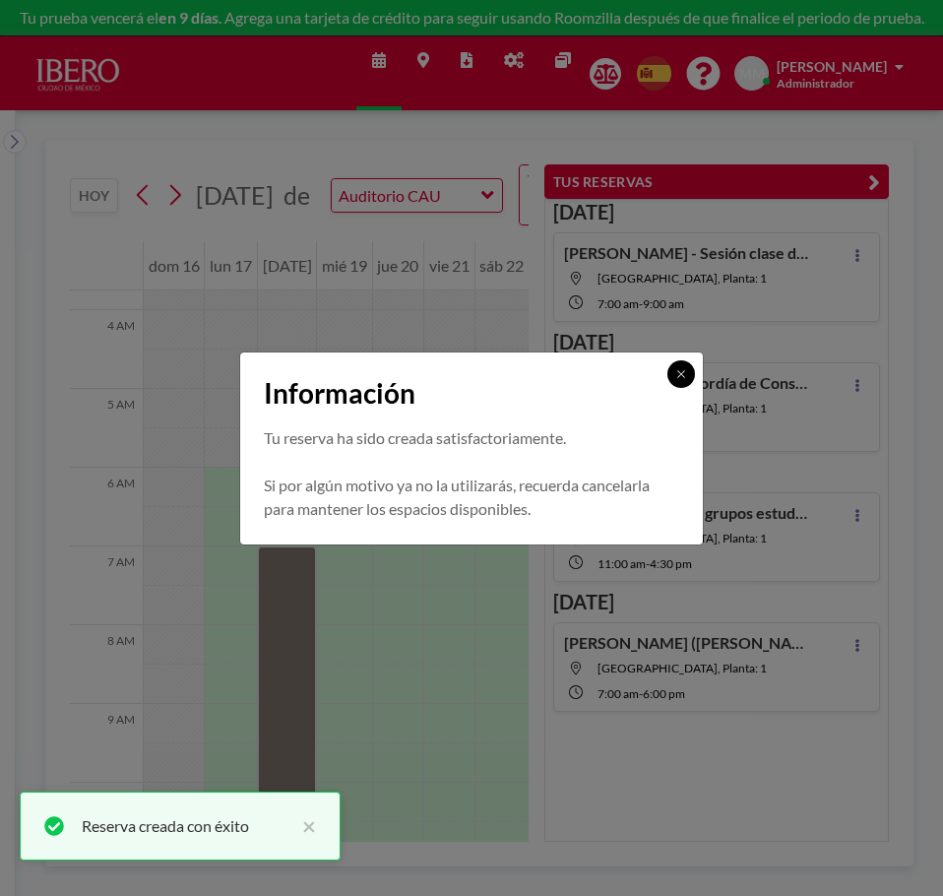
click at [678, 366] on button at bounding box center [682, 374] width 28 height 28
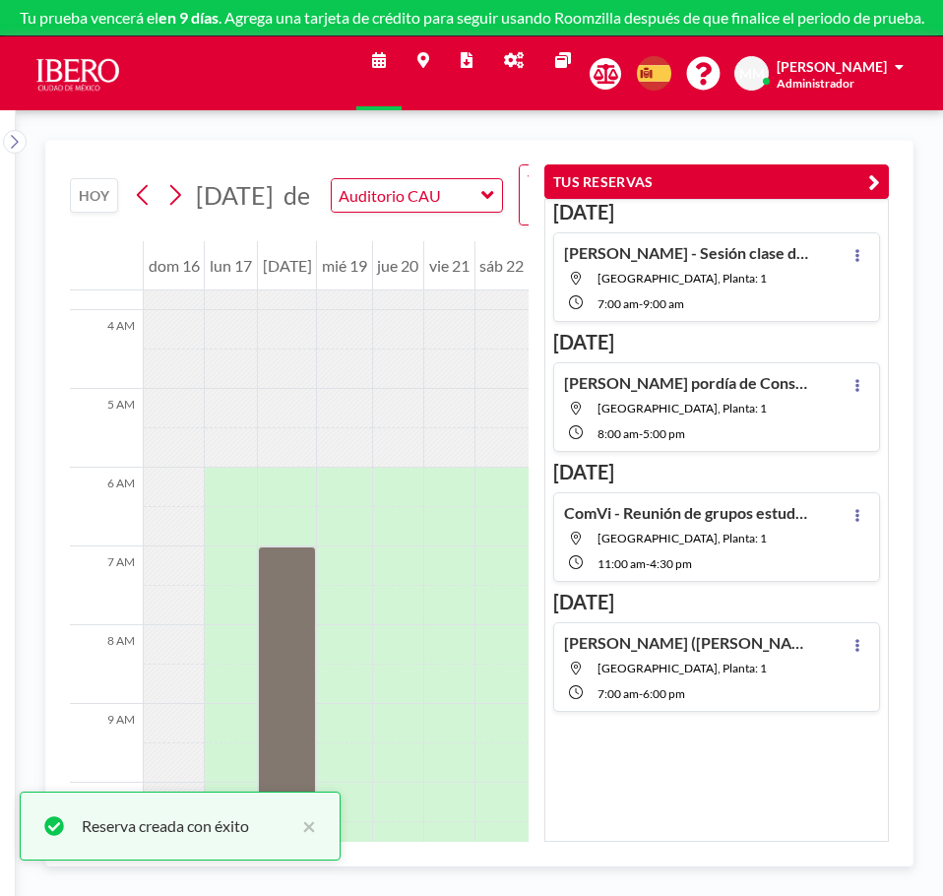
click at [874, 179] on icon "button" at bounding box center [874, 182] width 12 height 24
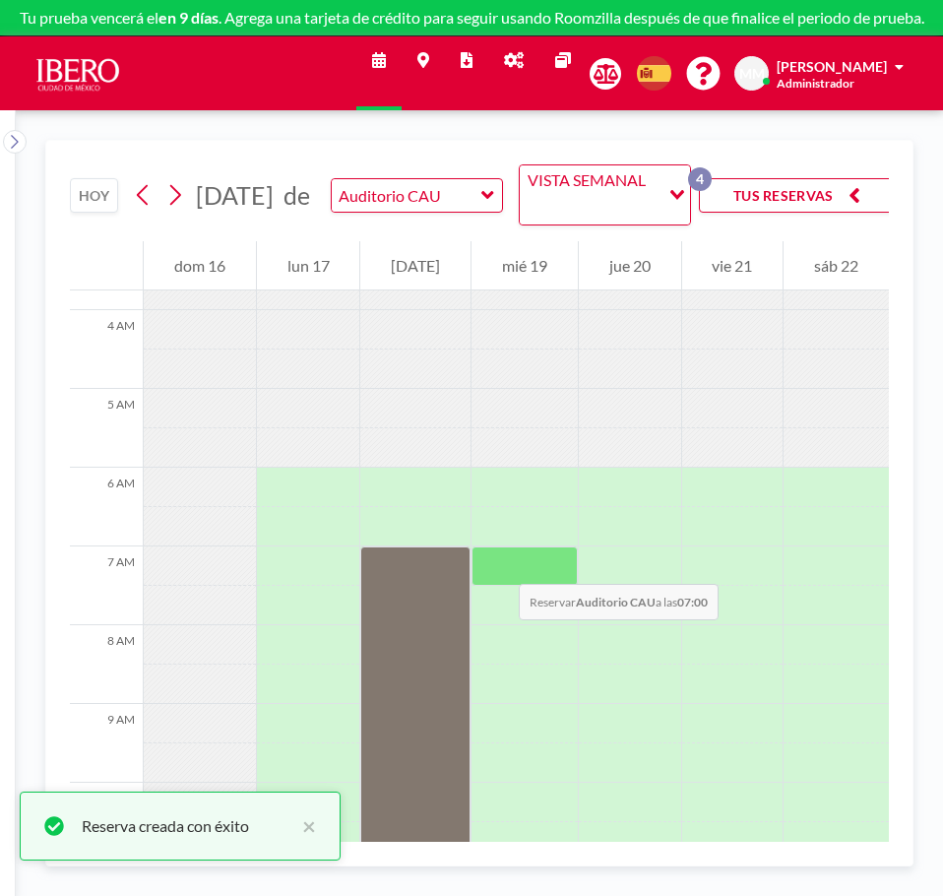
click at [499, 564] on div at bounding box center [525, 565] width 106 height 39
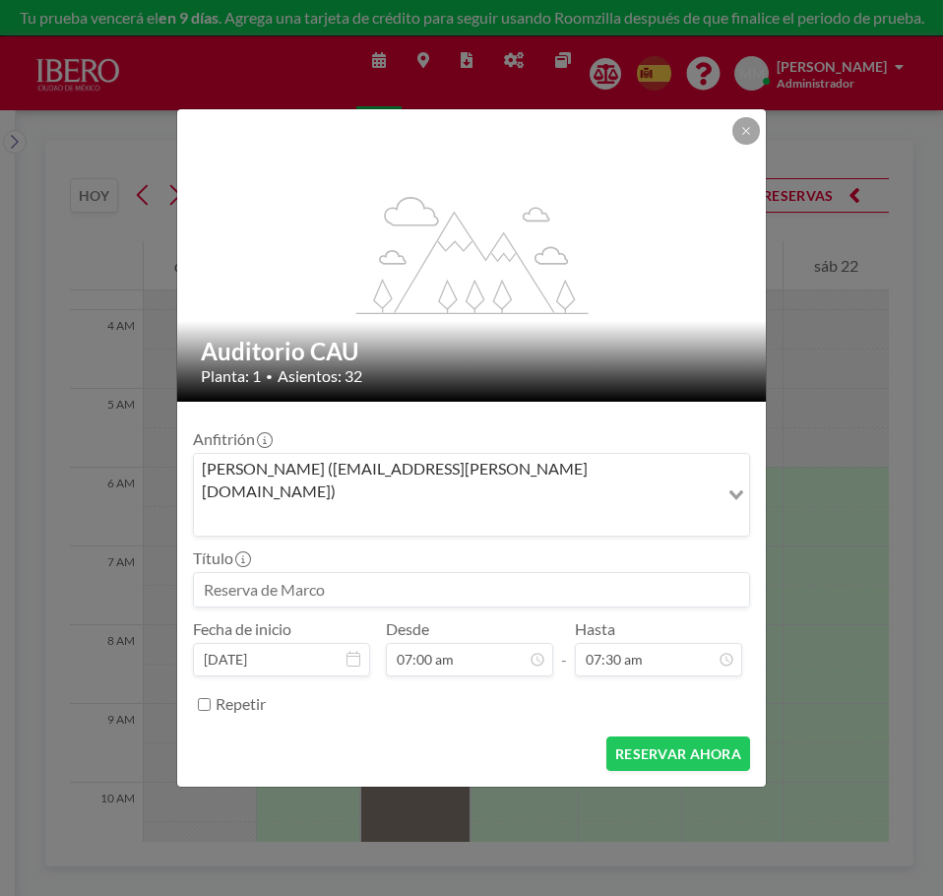
click at [499, 573] on input at bounding box center [471, 589] width 555 height 33
paste input "[PERSON_NAME] ([PERSON_NAME]) - Junta de trabajo de sociedades civiles para la …"
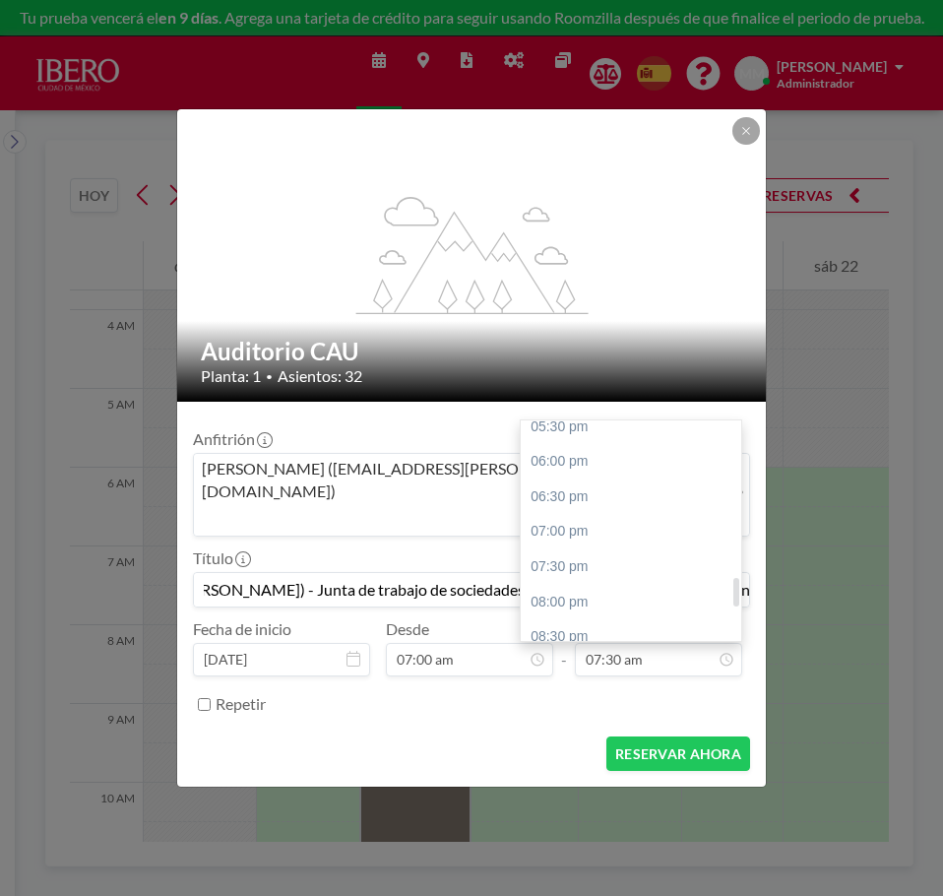
scroll to position [1215, 0]
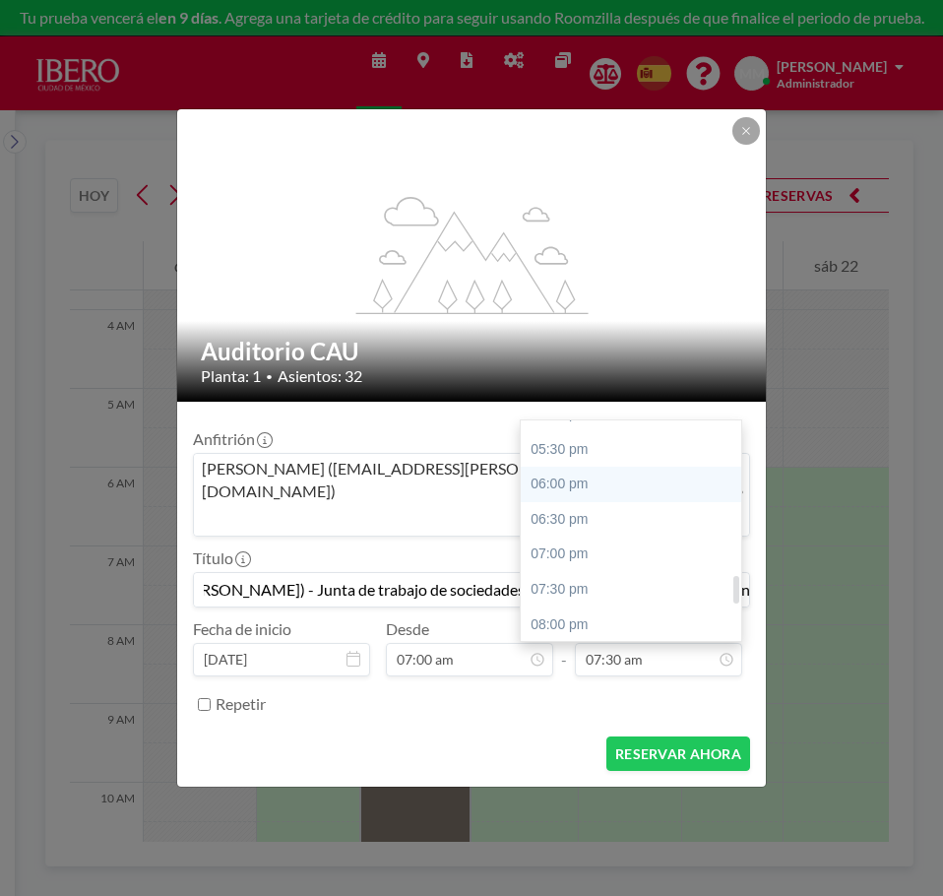
type input "[PERSON_NAME] ([PERSON_NAME]) - Junta de trabajo de sociedades civiles para la …"
click at [636, 467] on div "06:00 pm" at bounding box center [636, 484] width 230 height 35
type input "06:00 pm"
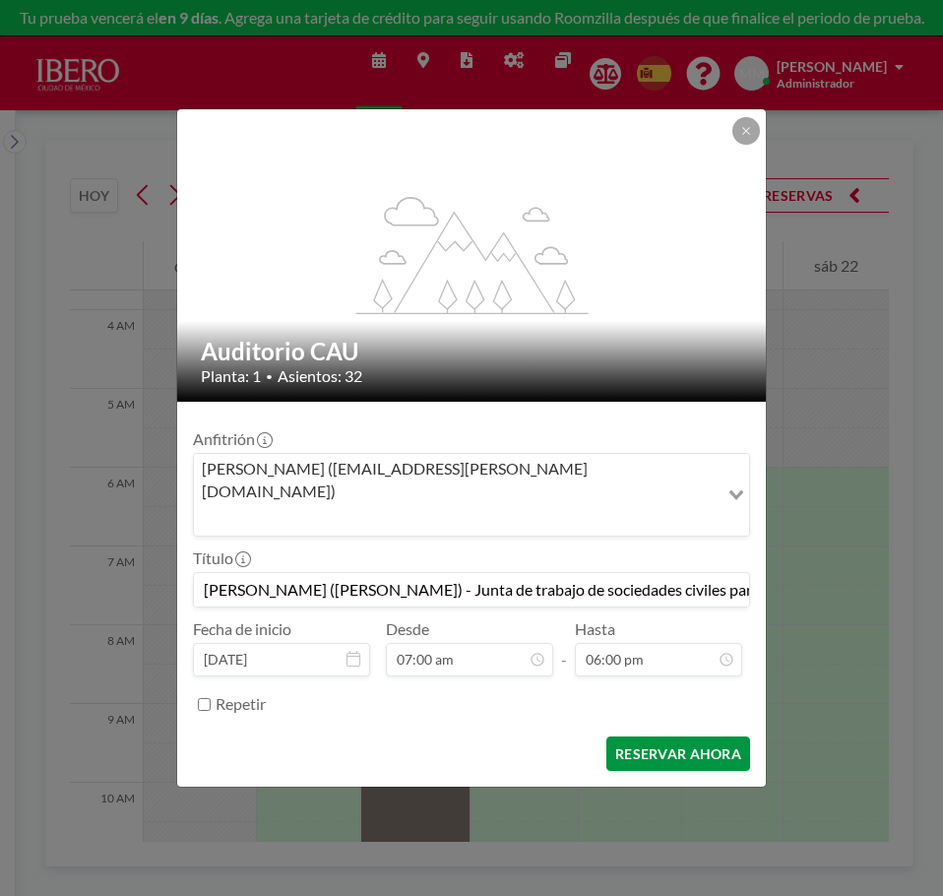
scroll to position [1261, 0]
click at [672, 736] on button "RESERVAR AHORA" at bounding box center [678, 753] width 144 height 34
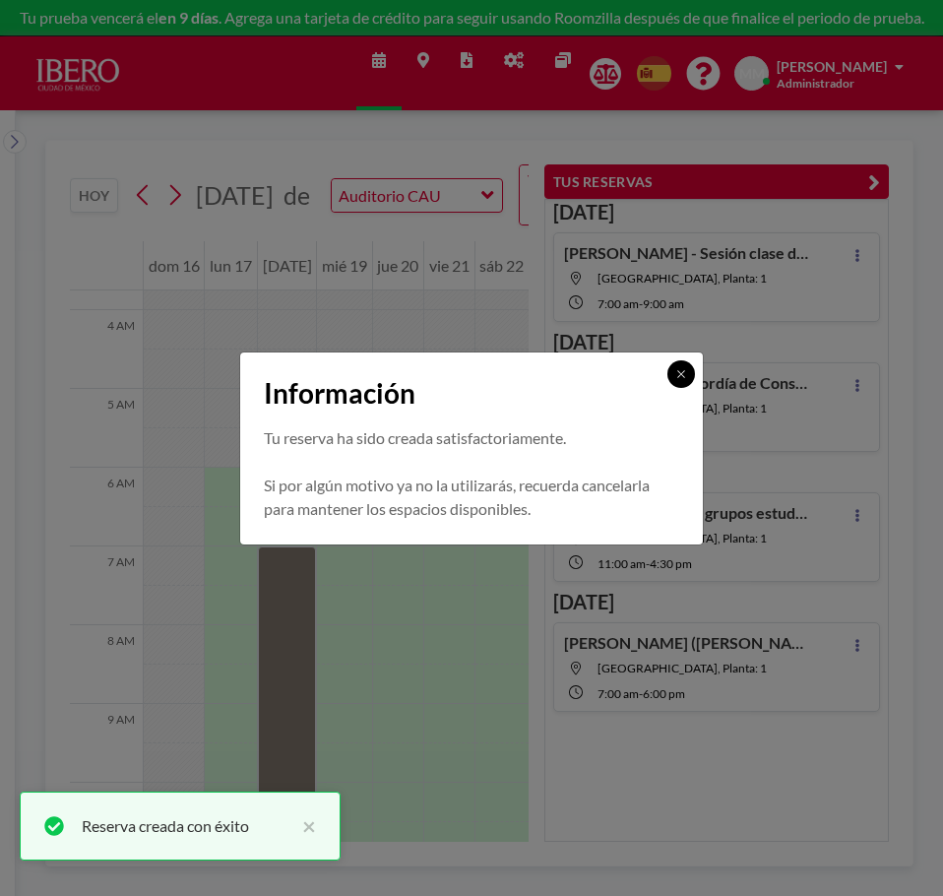
click at [675, 382] on button at bounding box center [682, 374] width 28 height 28
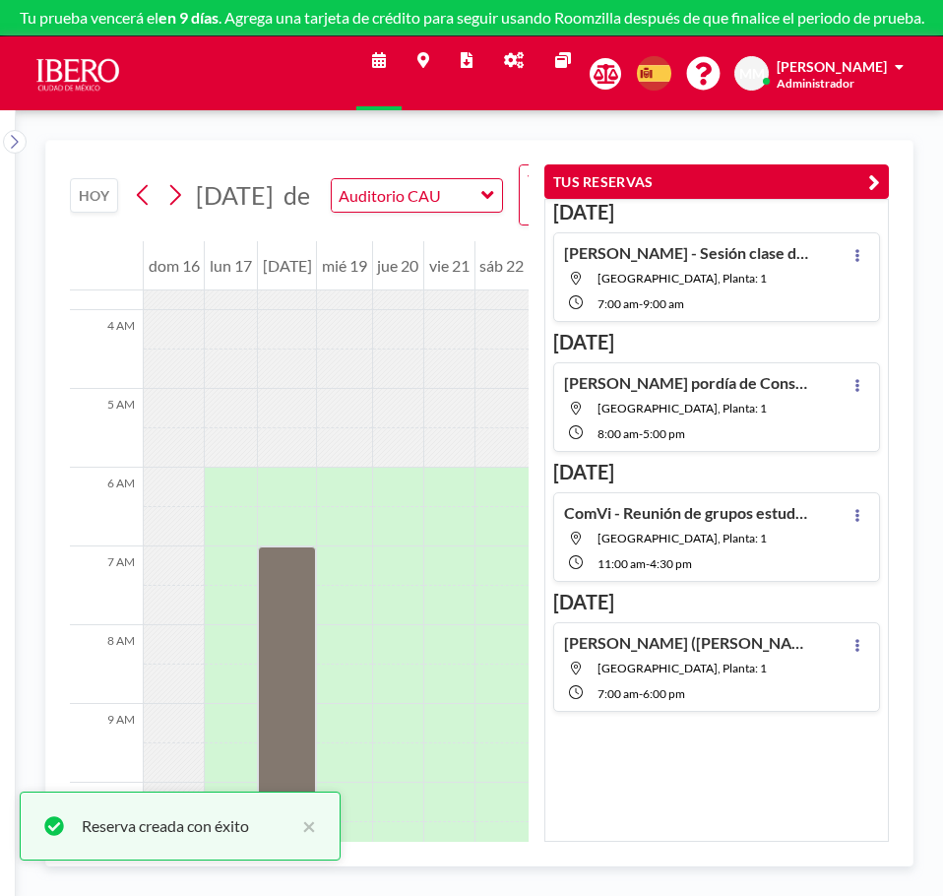
click at [879, 189] on icon "button" at bounding box center [874, 182] width 12 height 24
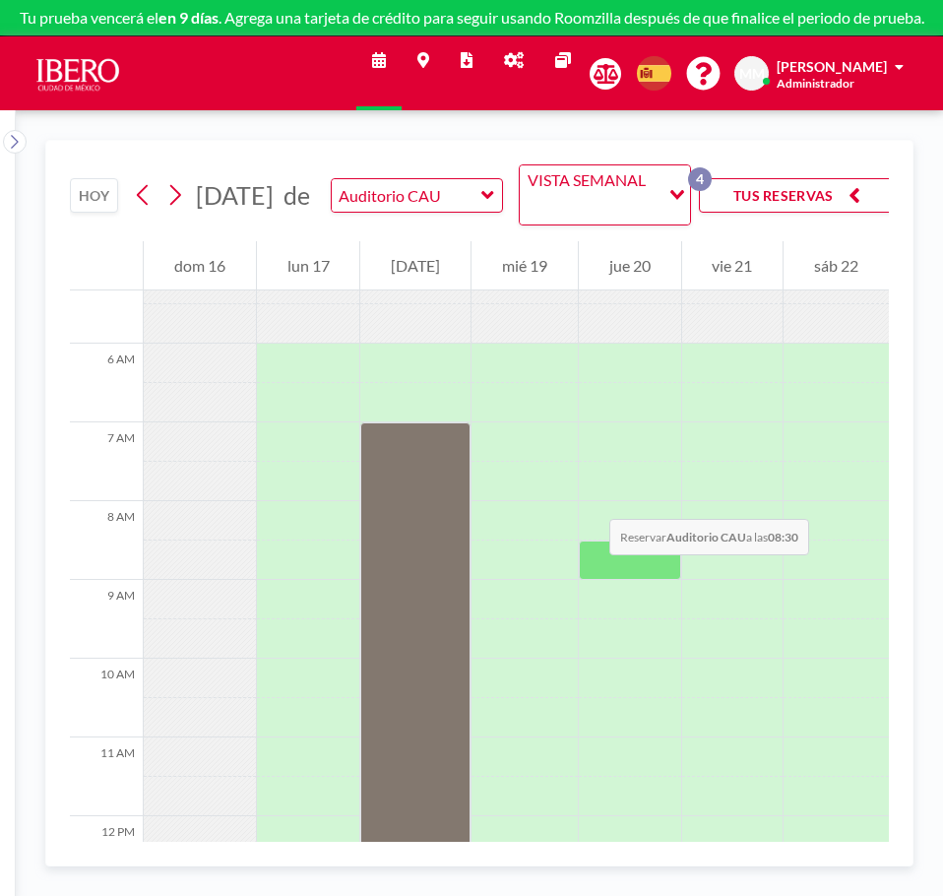
scroll to position [492, 0]
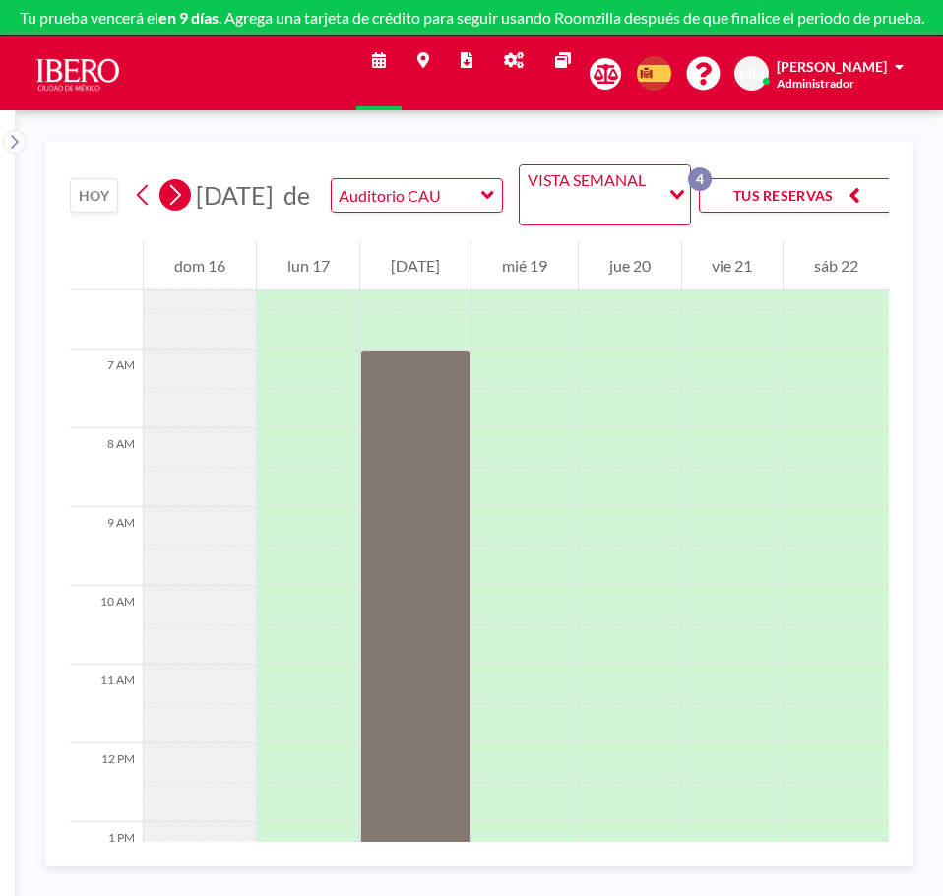
click at [181, 193] on icon at bounding box center [174, 195] width 19 height 30
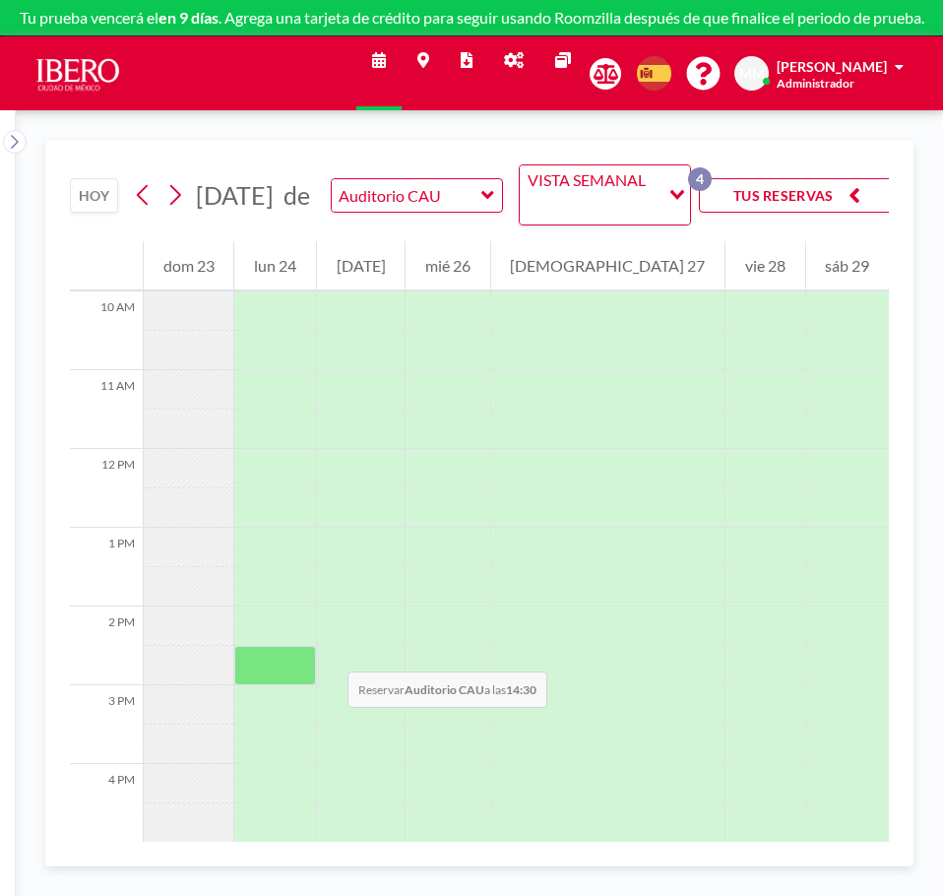
scroll to position [788, 0]
click at [315, 660] on div at bounding box center [274, 664] width 81 height 39
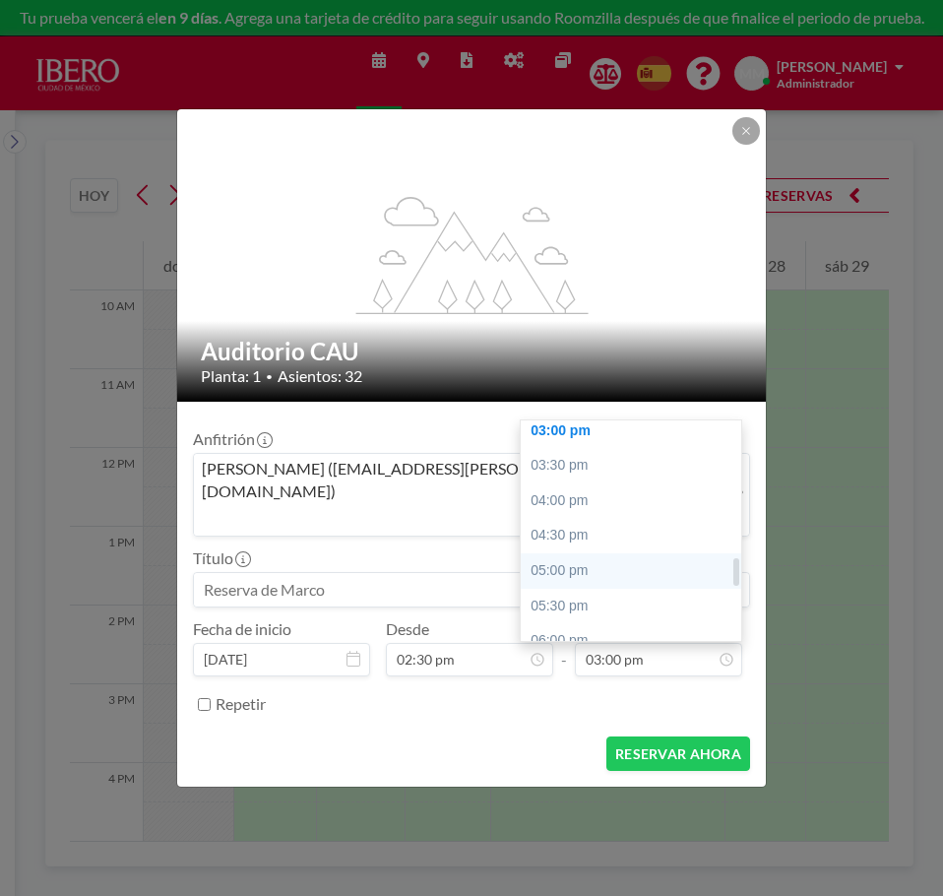
scroll to position [1051, 0]
click at [643, 560] on div "05:00 pm" at bounding box center [636, 577] width 230 height 35
type input "05:00 pm"
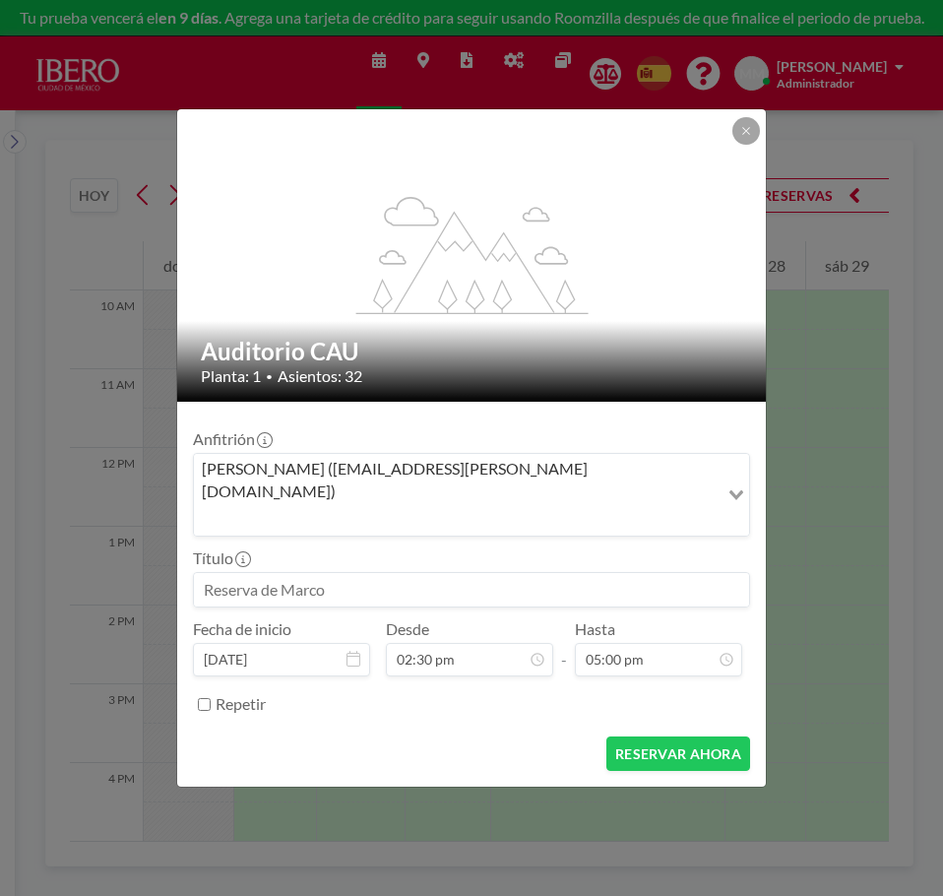
scroll to position [1016, 0]
click at [343, 573] on input at bounding box center [471, 589] width 555 height 33
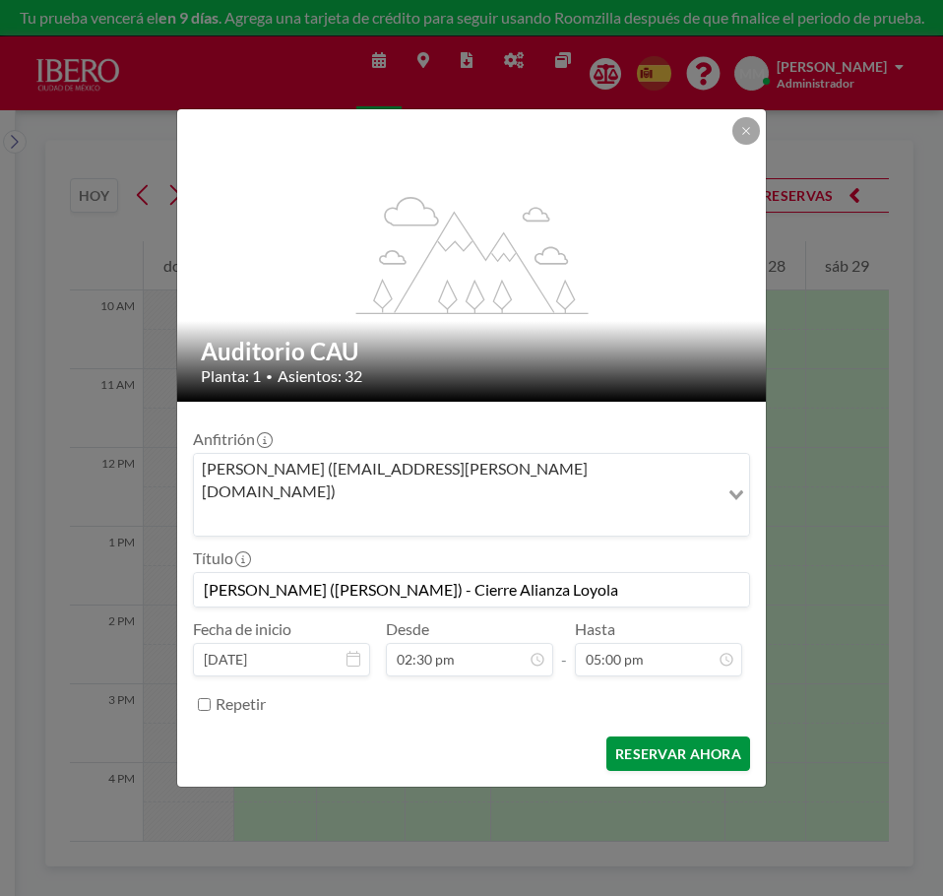
click at [664, 736] on button "RESERVAR AHORA" at bounding box center [678, 753] width 144 height 34
type input "[PERSON_NAME] ([PERSON_NAME]) - Cierre Alianza Loyola"
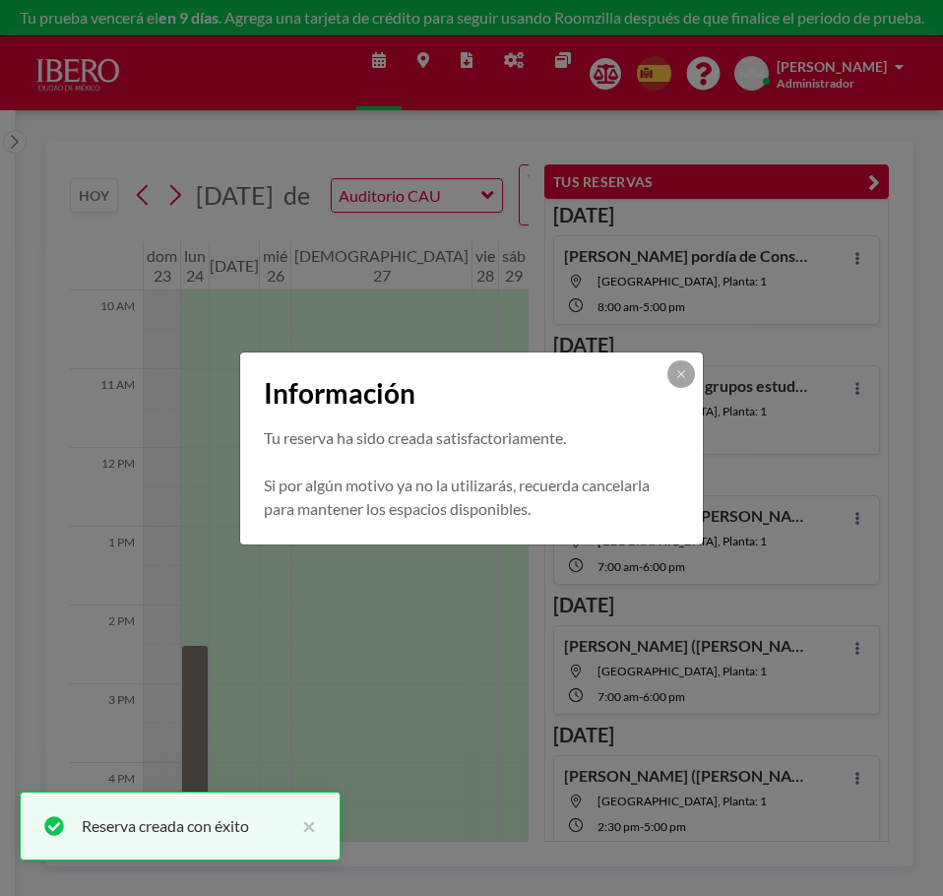
scroll to position [139, 0]
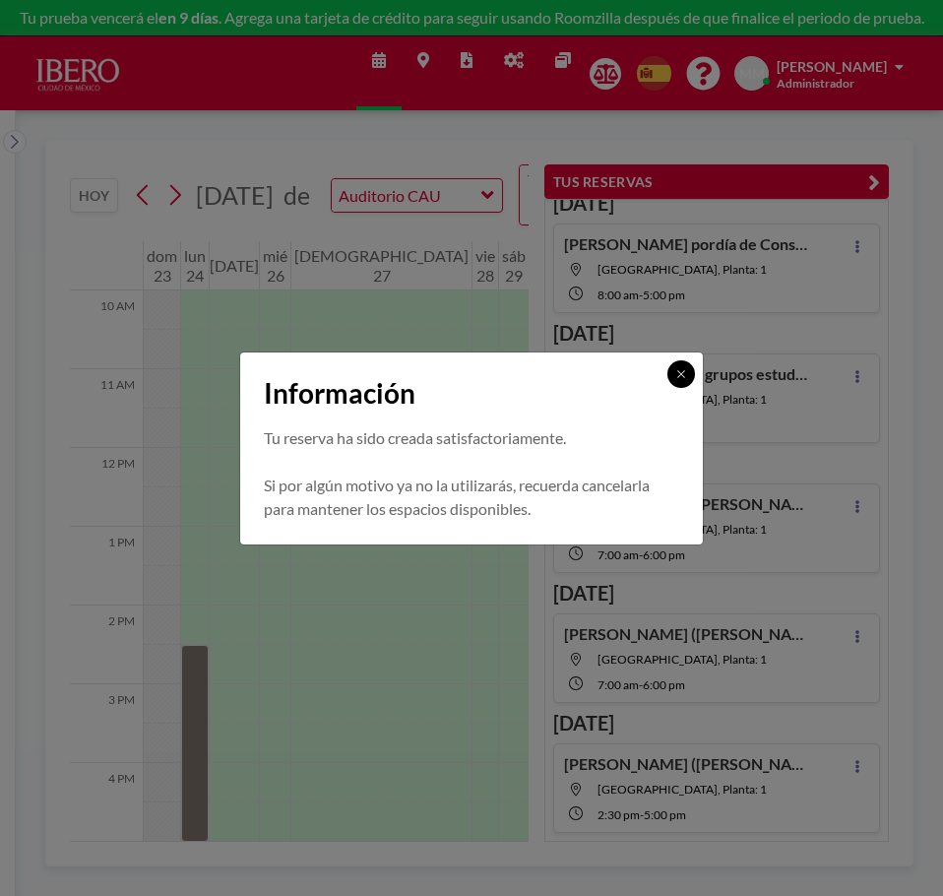
click at [680, 372] on icon at bounding box center [680, 373] width 7 height 7
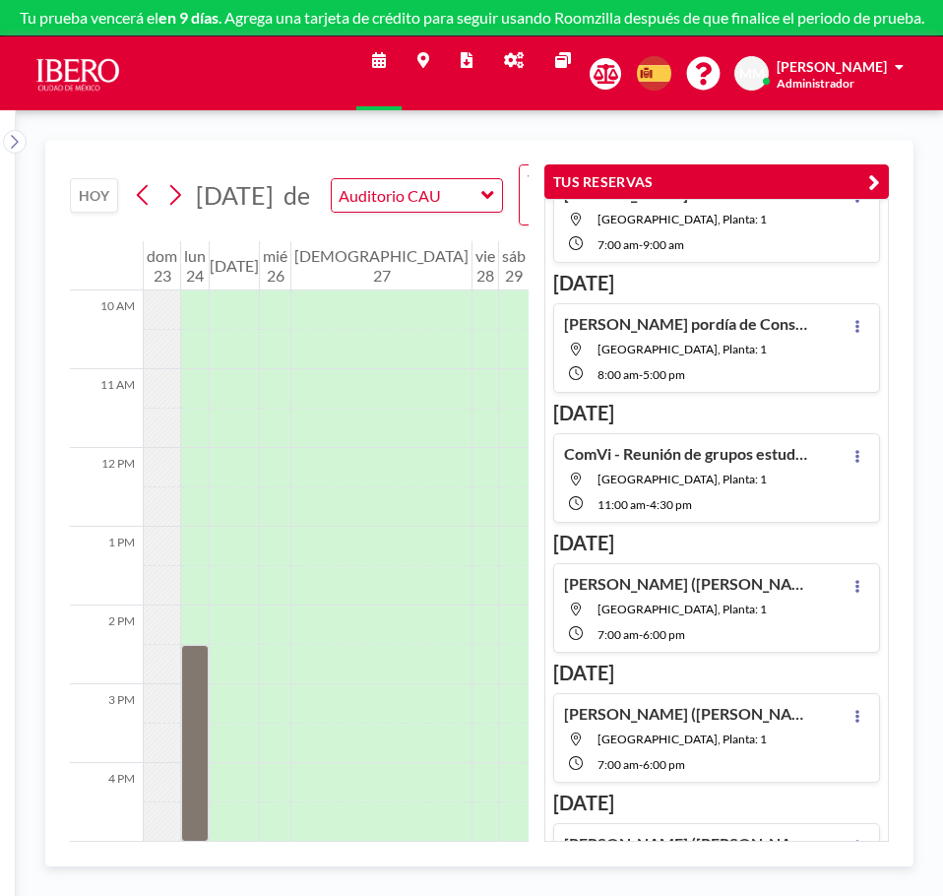
scroll to position [0, 0]
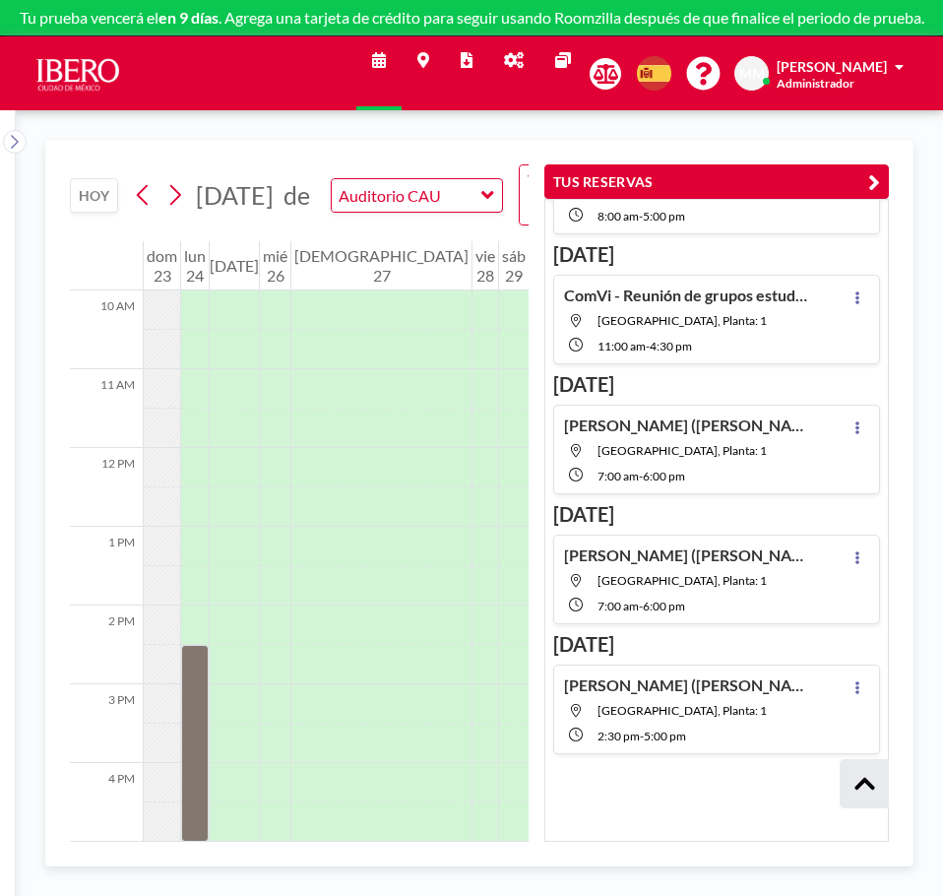
click at [878, 183] on icon "button" at bounding box center [874, 182] width 12 height 24
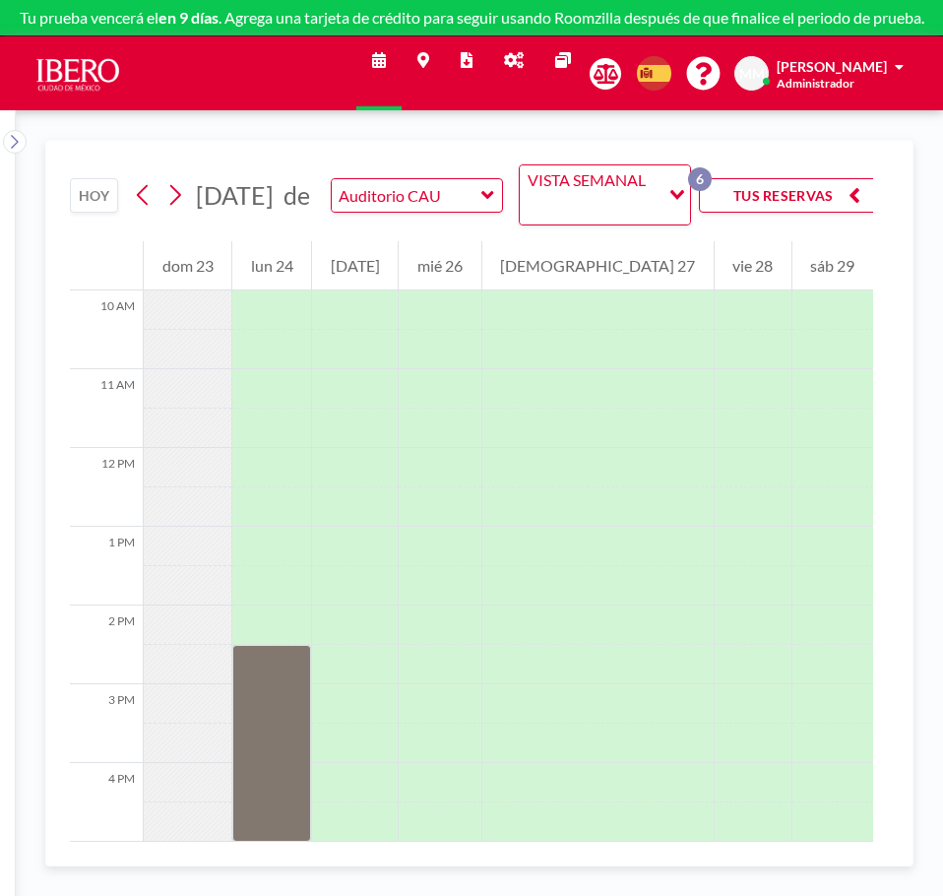
scroll to position [218, 0]
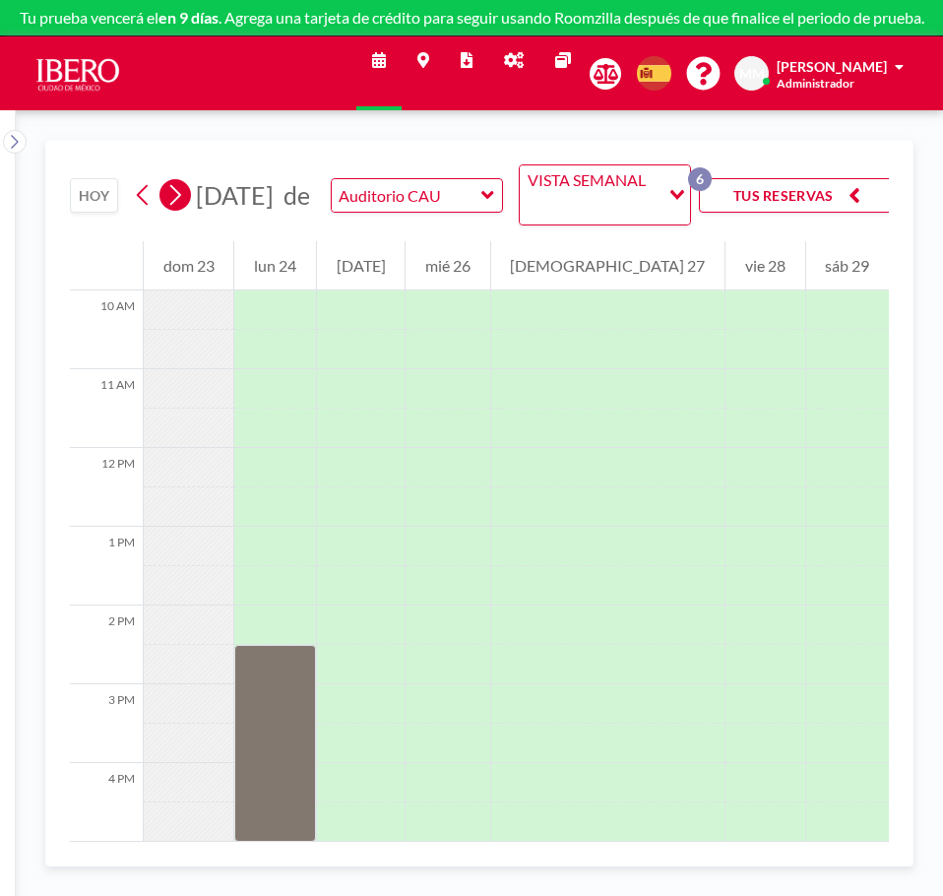
click at [178, 198] on icon at bounding box center [175, 195] width 11 height 21
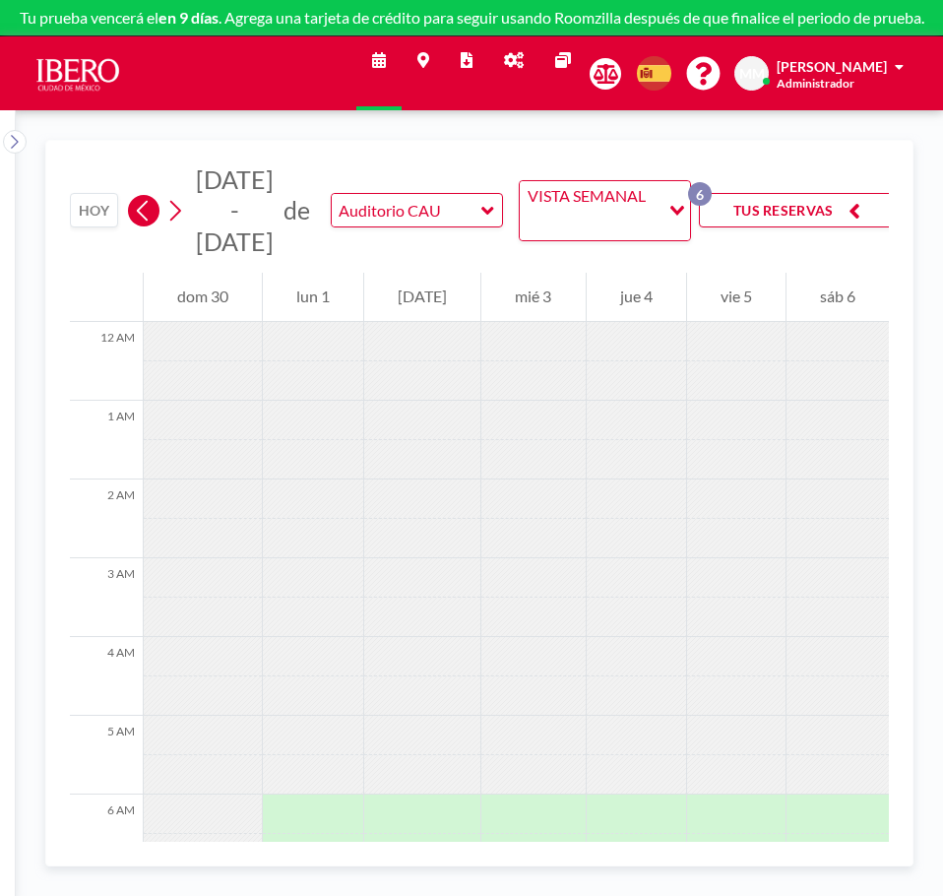
click at [139, 210] on icon at bounding box center [142, 211] width 11 height 21
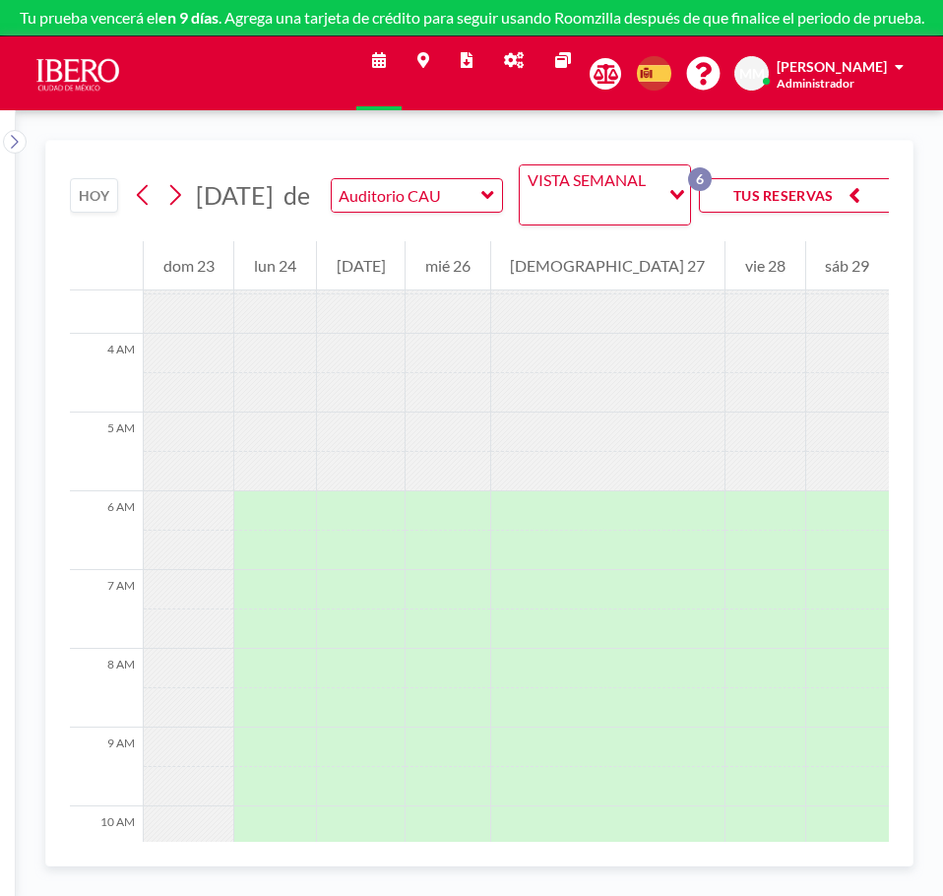
scroll to position [295, 0]
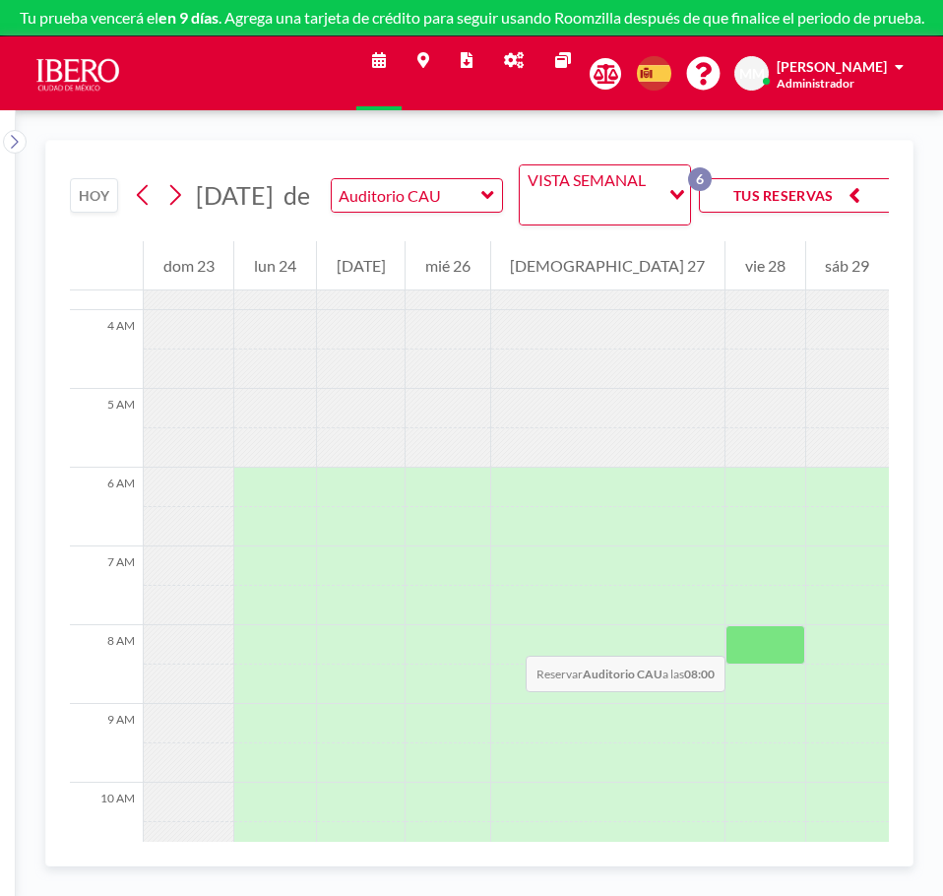
click at [732, 636] on div at bounding box center [765, 644] width 79 height 39
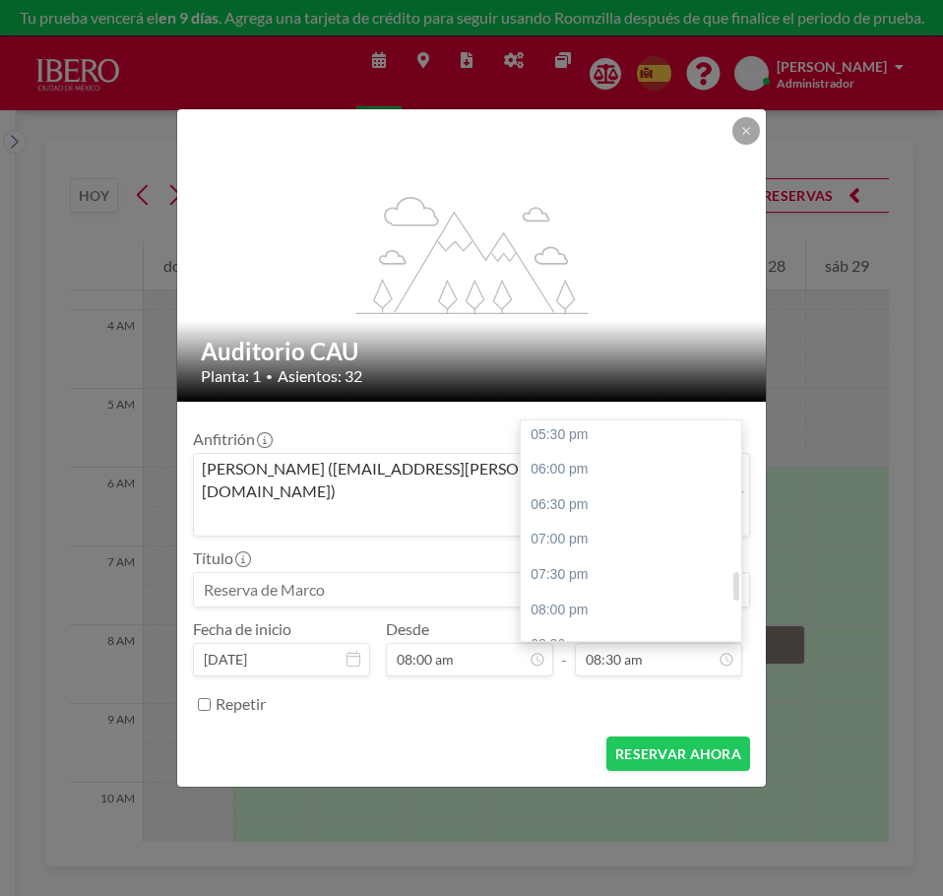
scroll to position [1186, 0]
click at [571, 425] on div "05:00 pm" at bounding box center [636, 442] width 230 height 35
type input "05:00 pm"
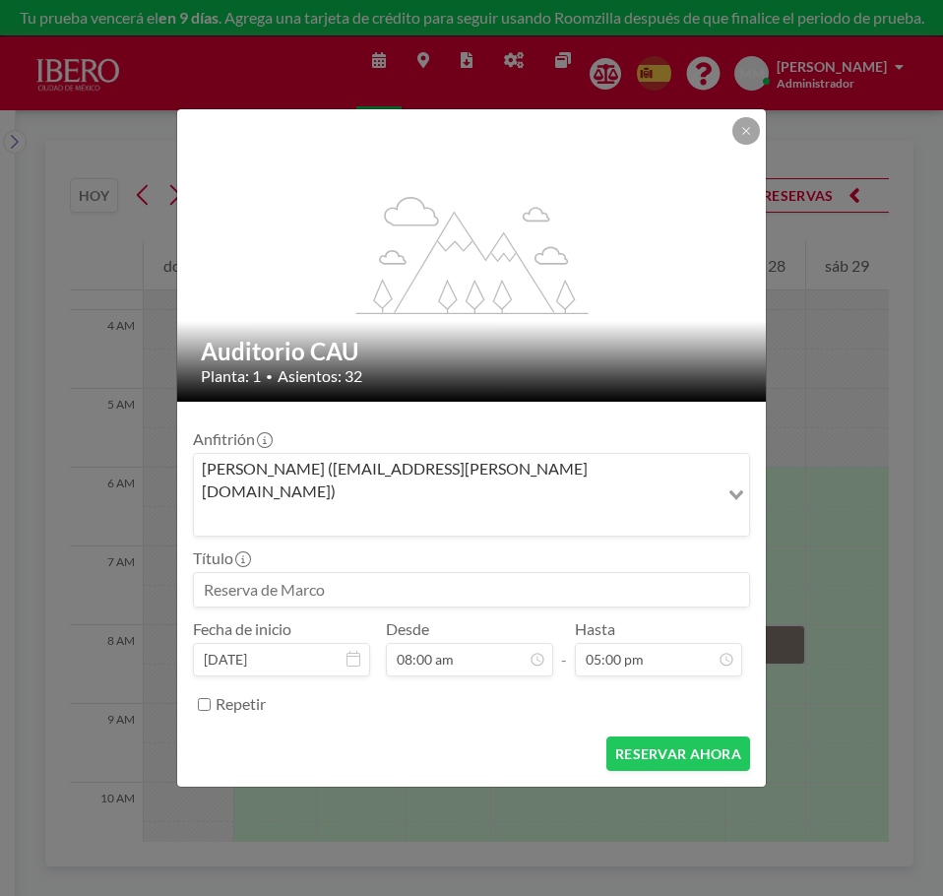
scroll to position [561, 0]
click at [334, 573] on input at bounding box center [471, 589] width 555 height 33
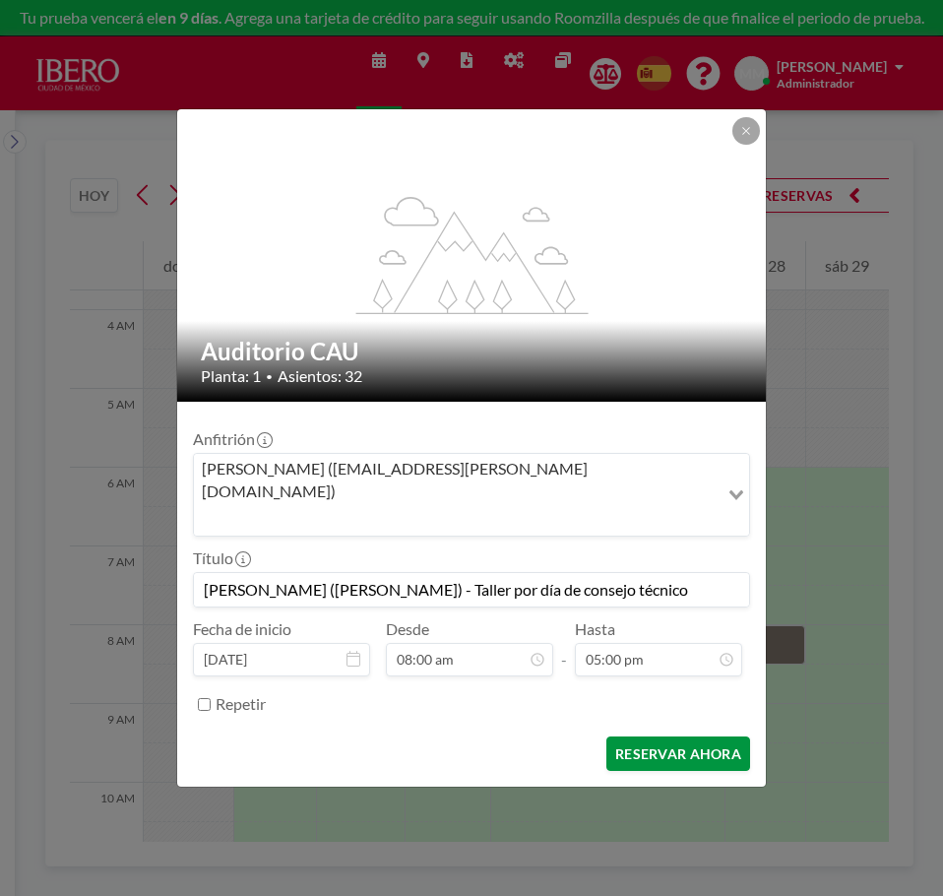
type input "[PERSON_NAME] ([PERSON_NAME]) - Taller por día de consejo técnico"
click at [634, 740] on button "RESERVAR AHORA" at bounding box center [678, 753] width 144 height 34
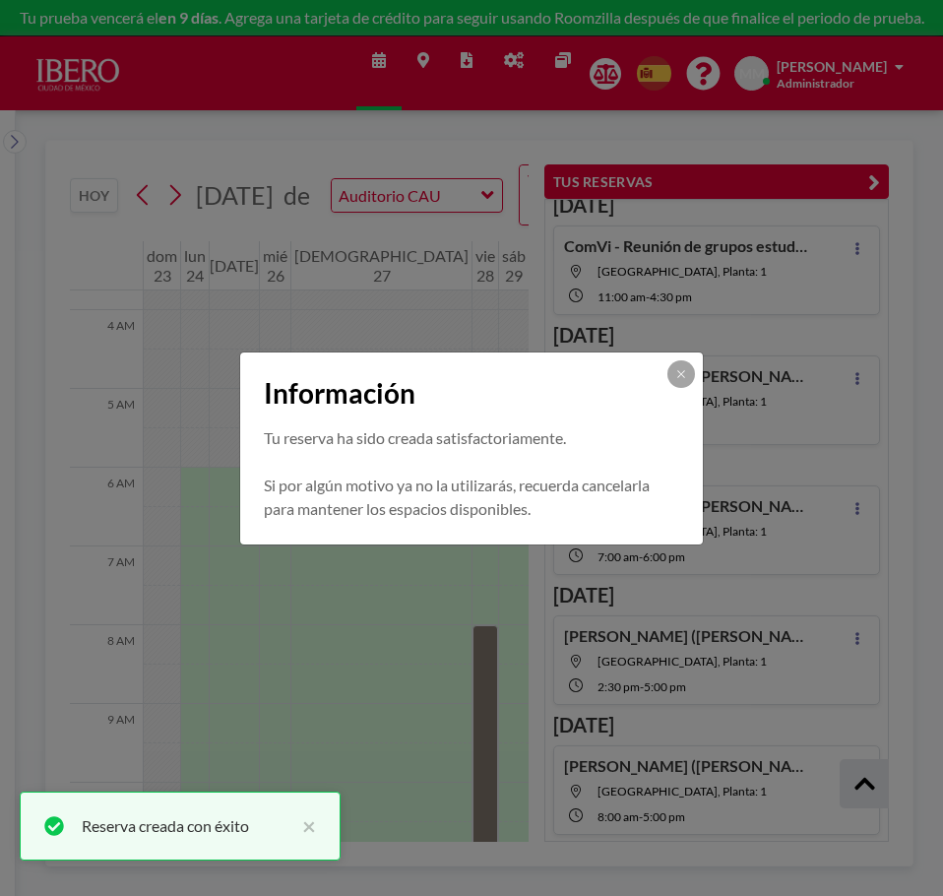
scroll to position [269, 0]
click at [683, 376] on icon at bounding box center [680, 373] width 7 height 7
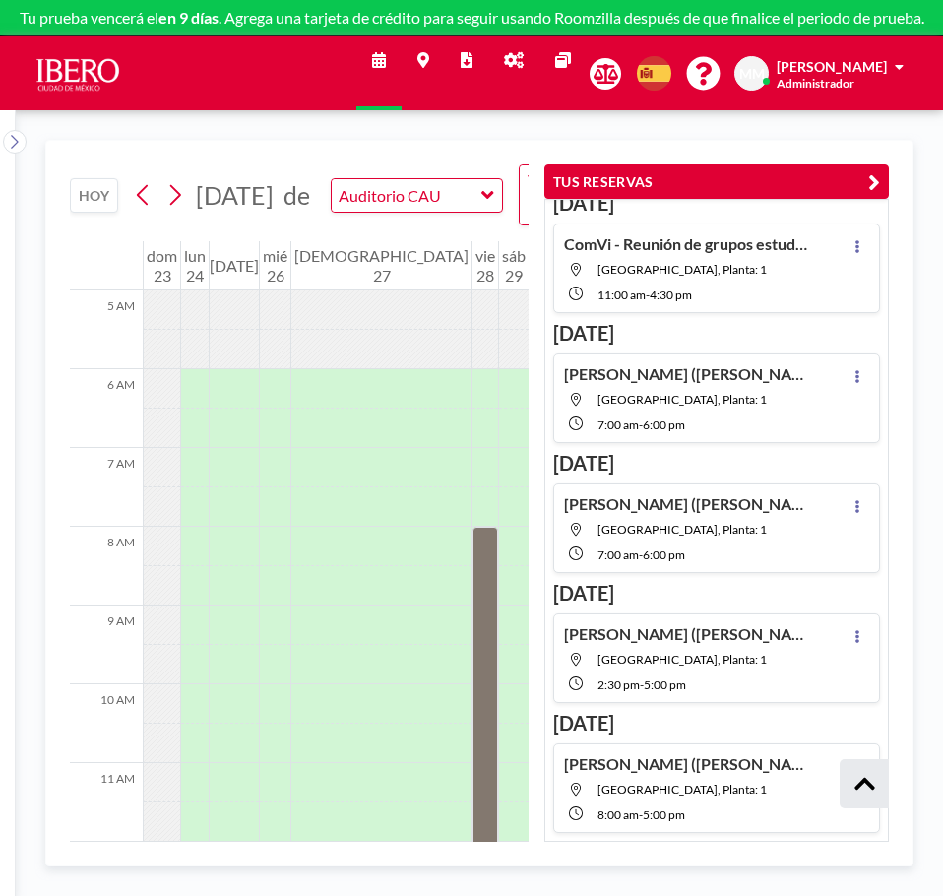
scroll to position [492, 0]
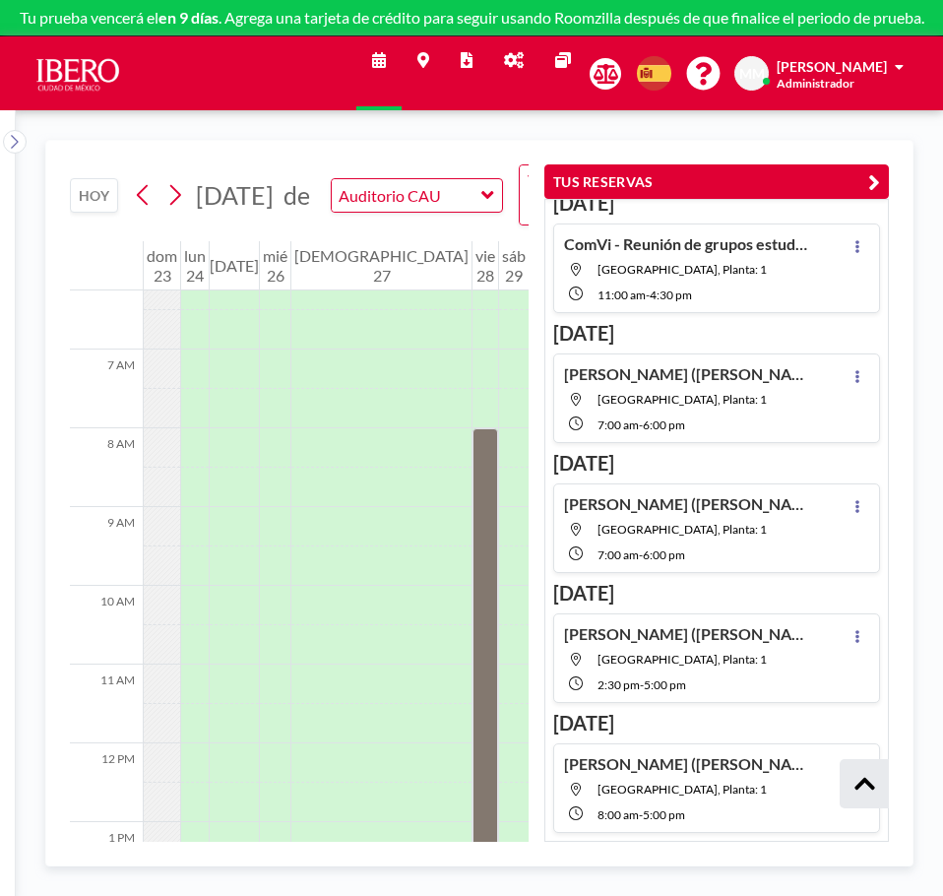
click at [873, 179] on icon "button" at bounding box center [874, 182] width 12 height 24
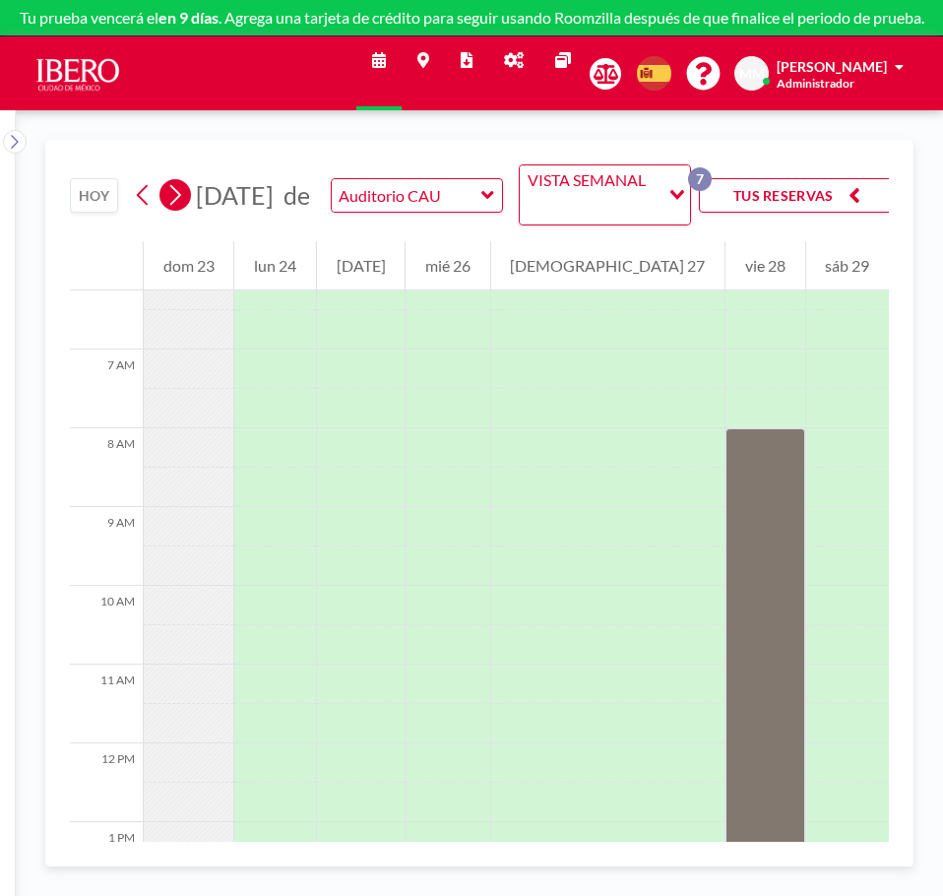
click at [177, 198] on icon at bounding box center [175, 195] width 11 height 21
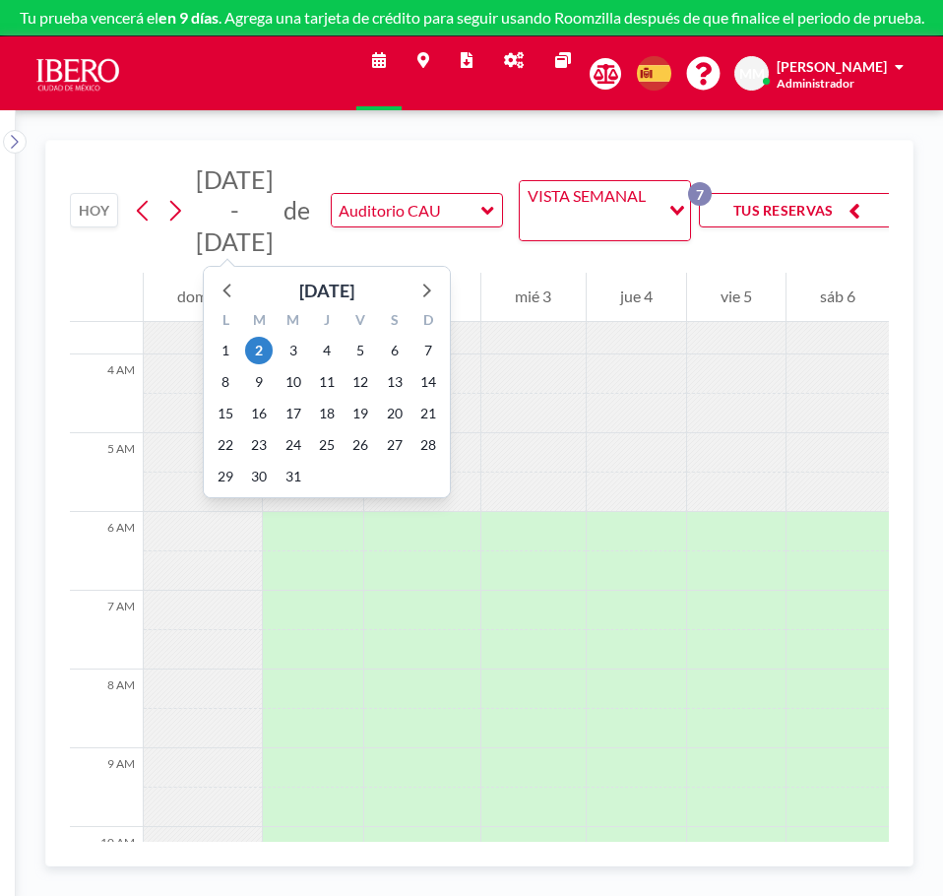
scroll to position [295, 0]
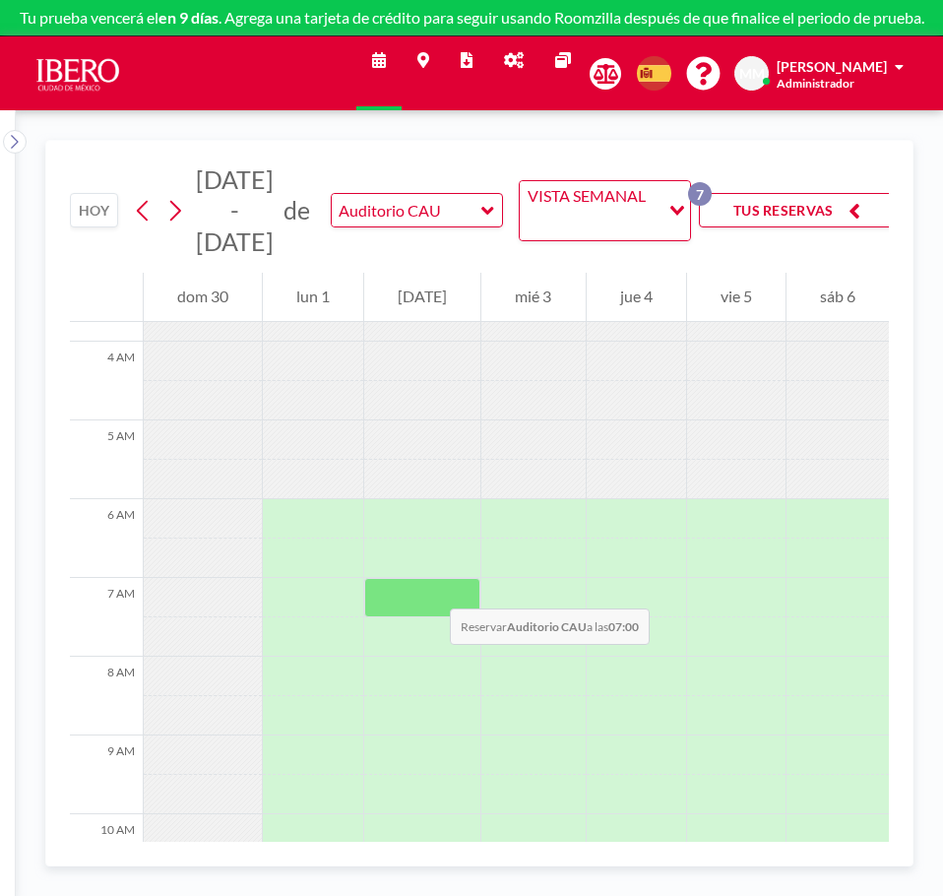
click at [430, 589] on div at bounding box center [422, 597] width 116 height 39
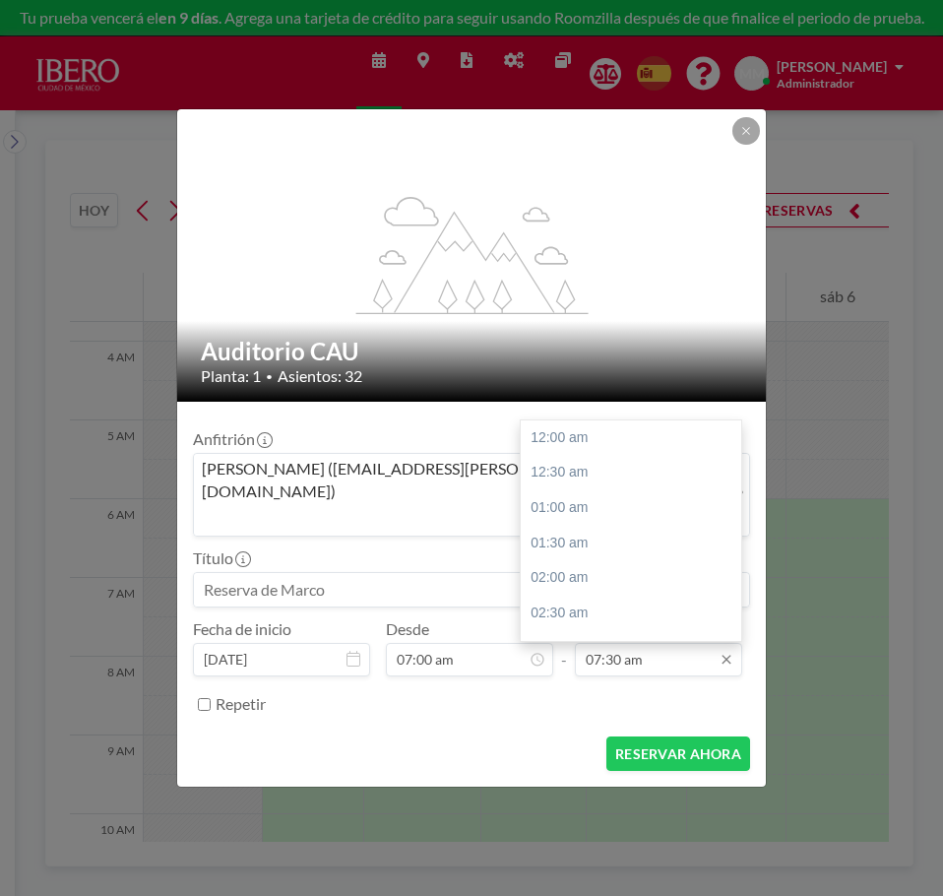
scroll to position [526, 0]
click at [634, 596] on div "10:00 am" at bounding box center [636, 613] width 230 height 35
type input "10:00 am"
click at [345, 573] on input at bounding box center [471, 589] width 555 height 33
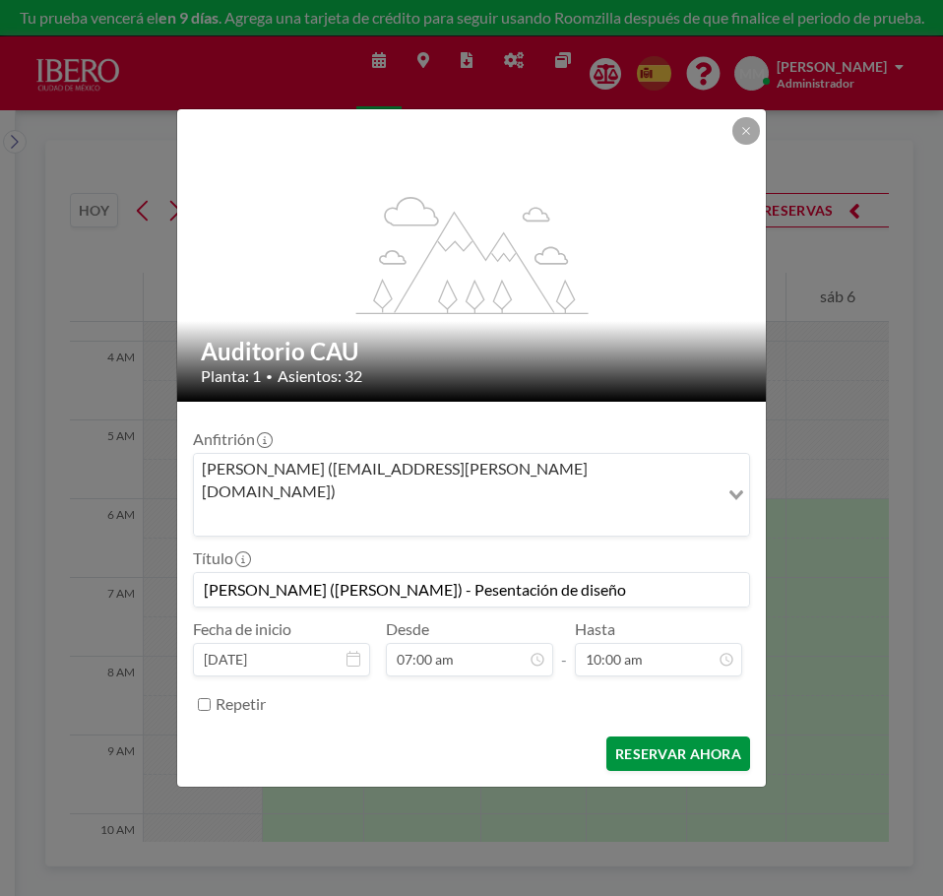
click at [675, 736] on button "RESERVAR AHORA" at bounding box center [678, 753] width 144 height 34
type input "[PERSON_NAME] ([PERSON_NAME]) - Pesentación de diseño"
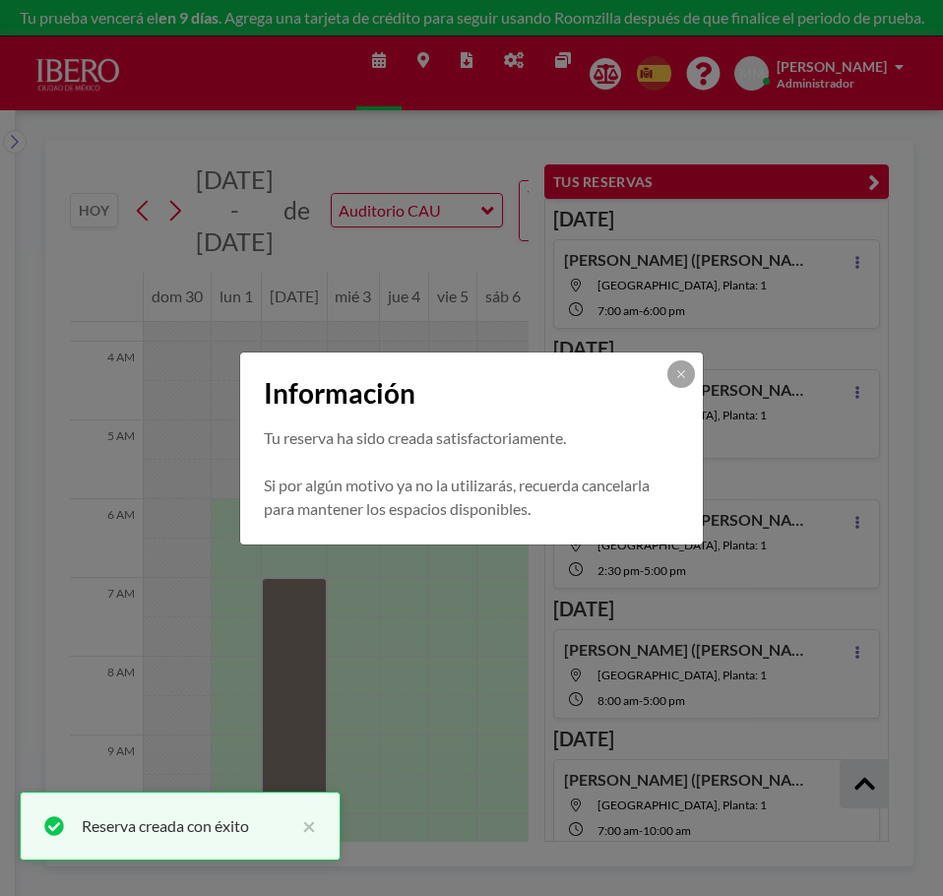
scroll to position [399, 0]
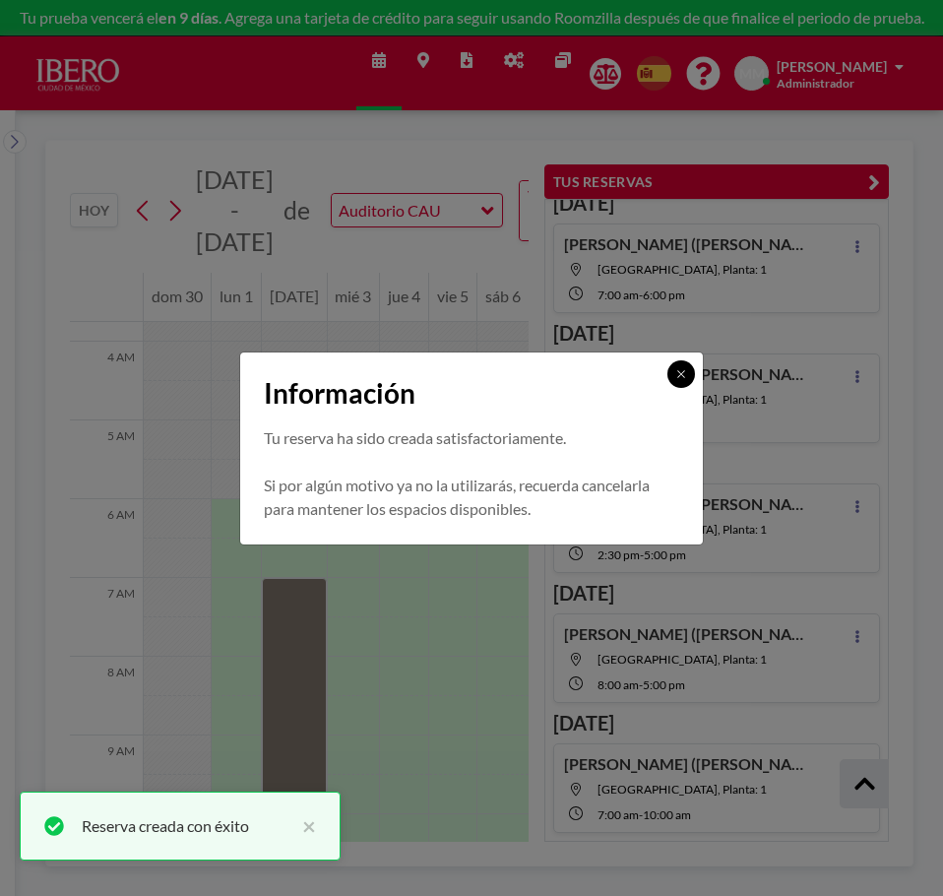
click at [677, 370] on icon at bounding box center [681, 374] width 12 height 12
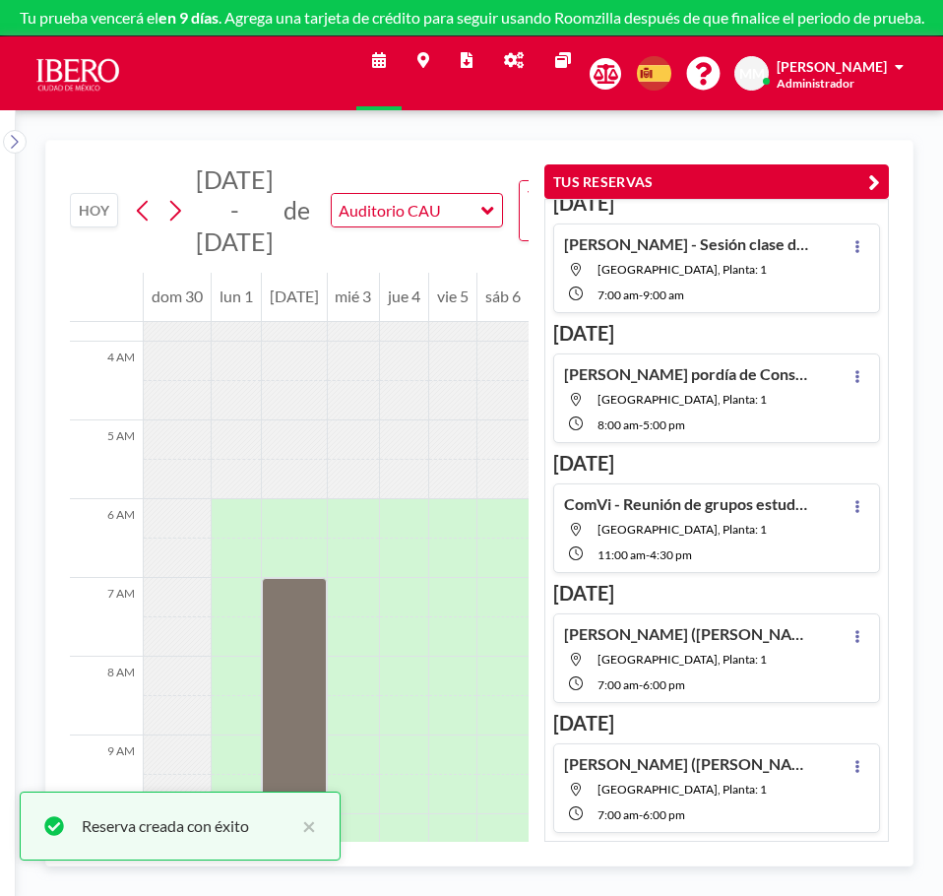
scroll to position [0, 0]
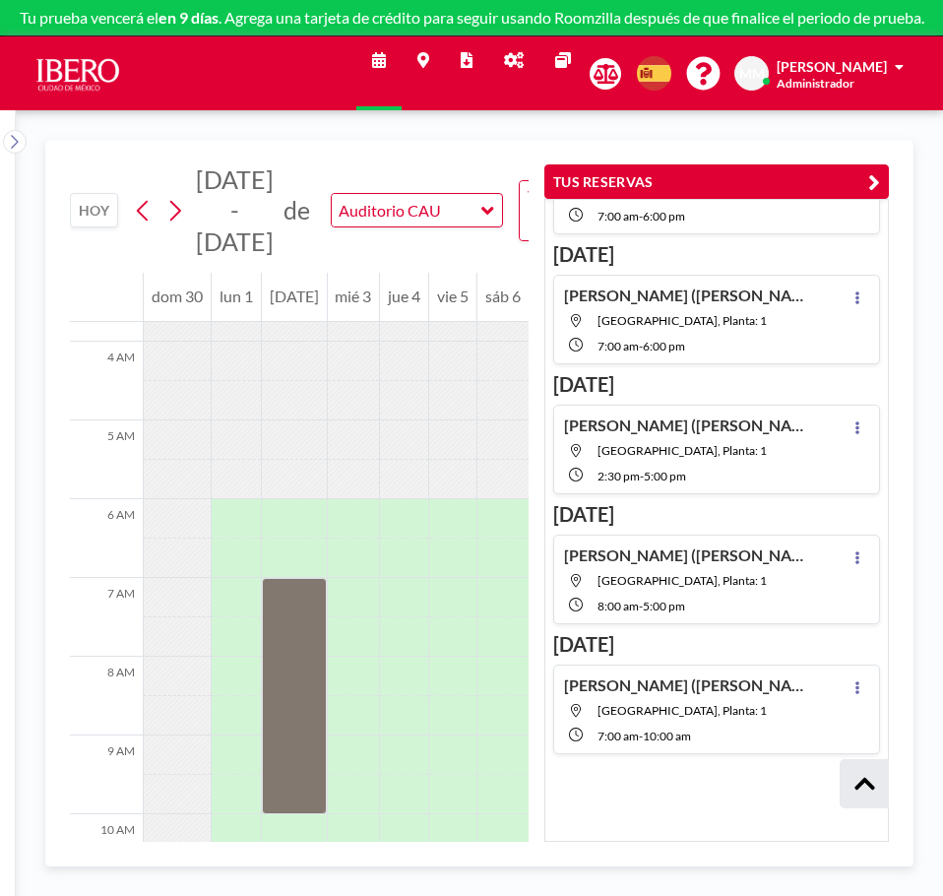
click at [624, 776] on div at bounding box center [716, 801] width 343 height 79
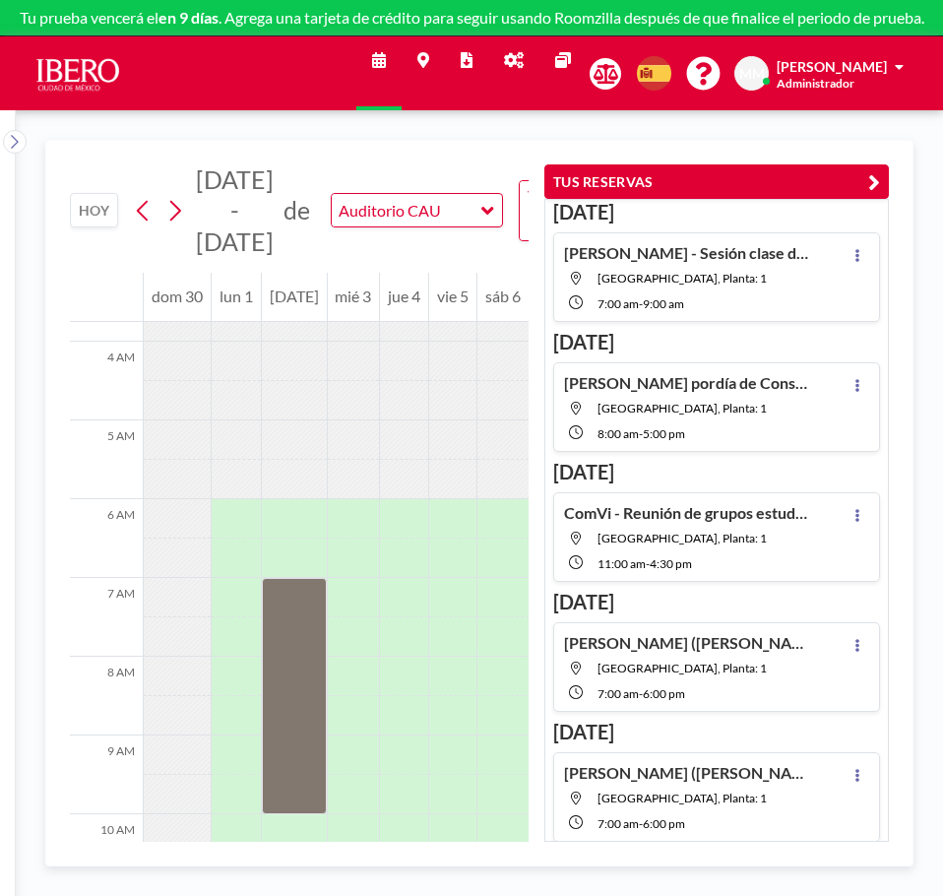
click at [756, 263] on div "[PERSON_NAME] - Sesión clase de diselo (Marco) Auditorio CAU, Planta: 1 7:00 AM…" at bounding box center [687, 277] width 246 height 68
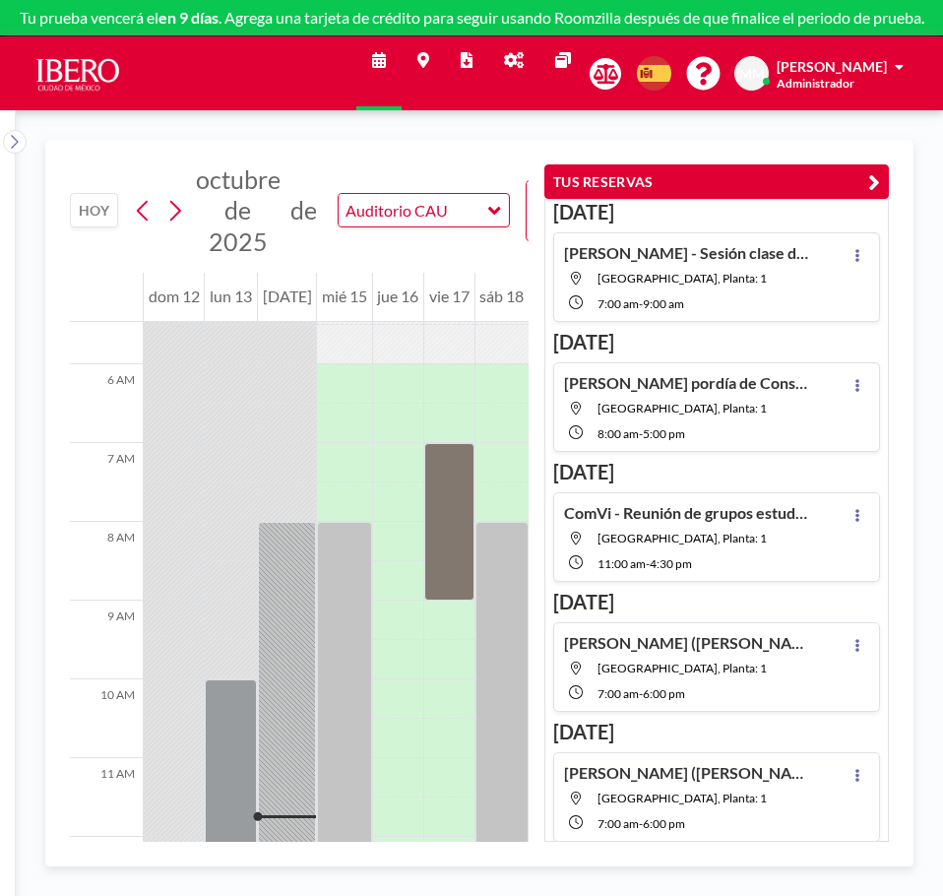
scroll to position [492, 0]
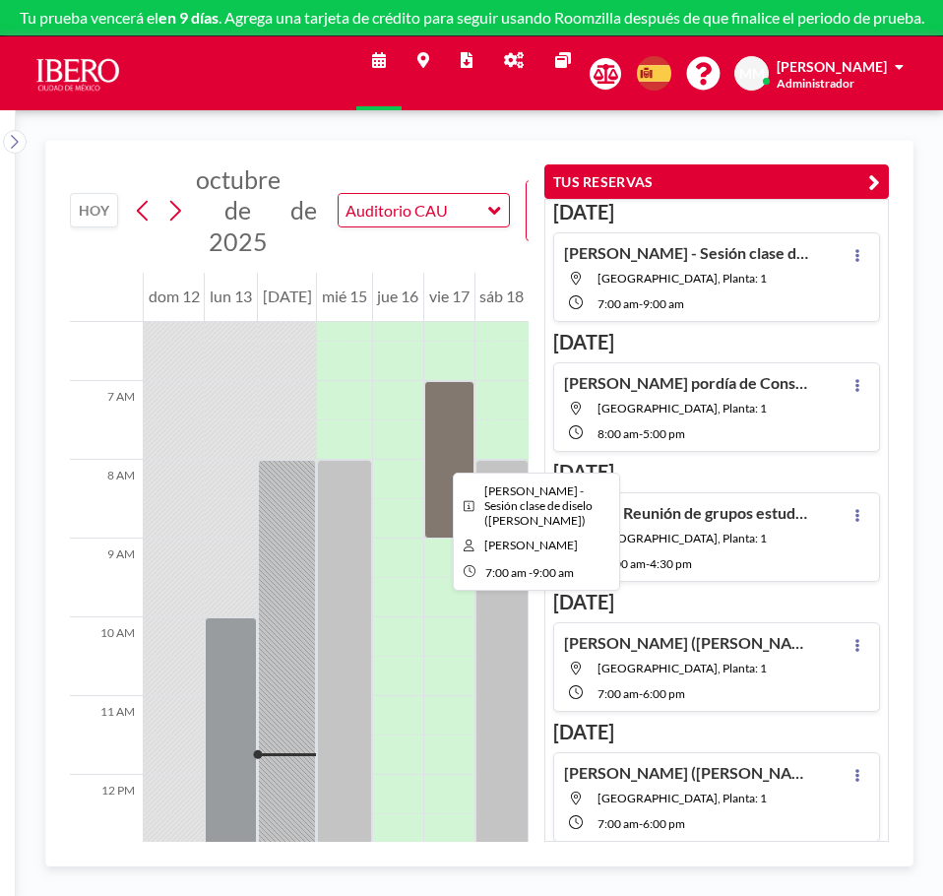
click at [437, 455] on div at bounding box center [448, 460] width 49 height 158
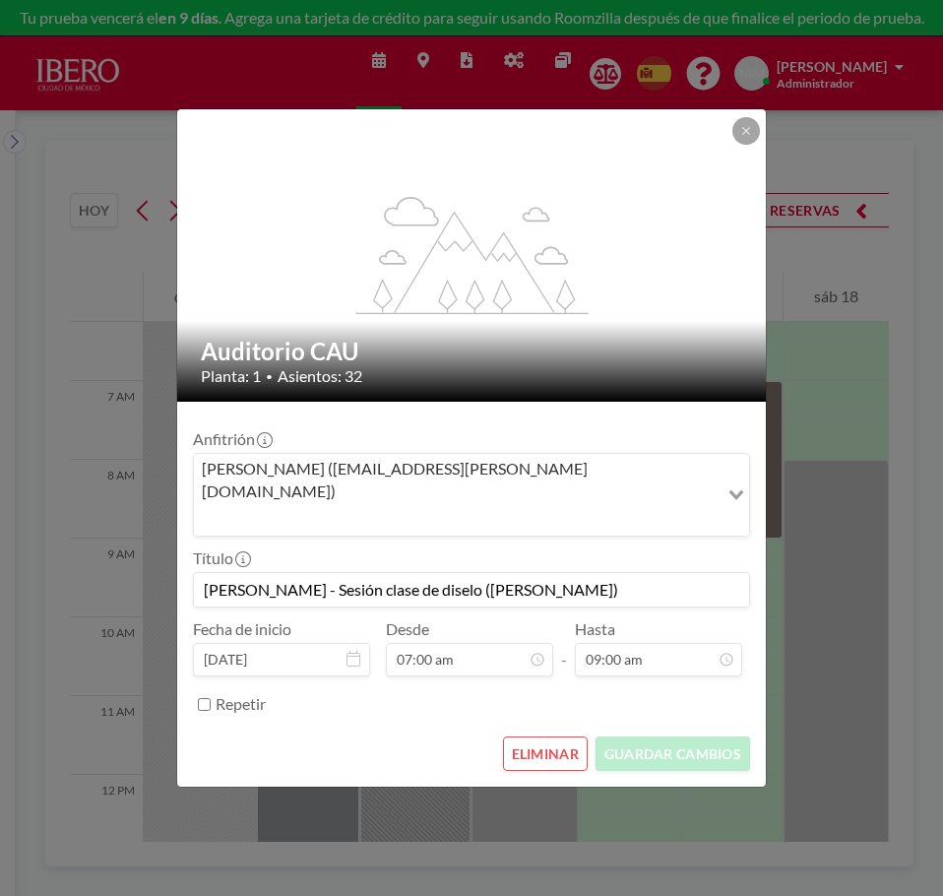
click at [450, 577] on input "[PERSON_NAME] - Sesión clase de diselo ([PERSON_NAME])" at bounding box center [471, 589] width 555 height 33
click at [433, 573] on input "[PERSON_NAME] - Sesión clase de diselo ([PERSON_NAME])" at bounding box center [471, 589] width 555 height 33
type input "[PERSON_NAME] - Sesión clase de diseño ([PERSON_NAME])"
click at [665, 739] on button "GUARDAR CAMBIOS" at bounding box center [673, 753] width 155 height 34
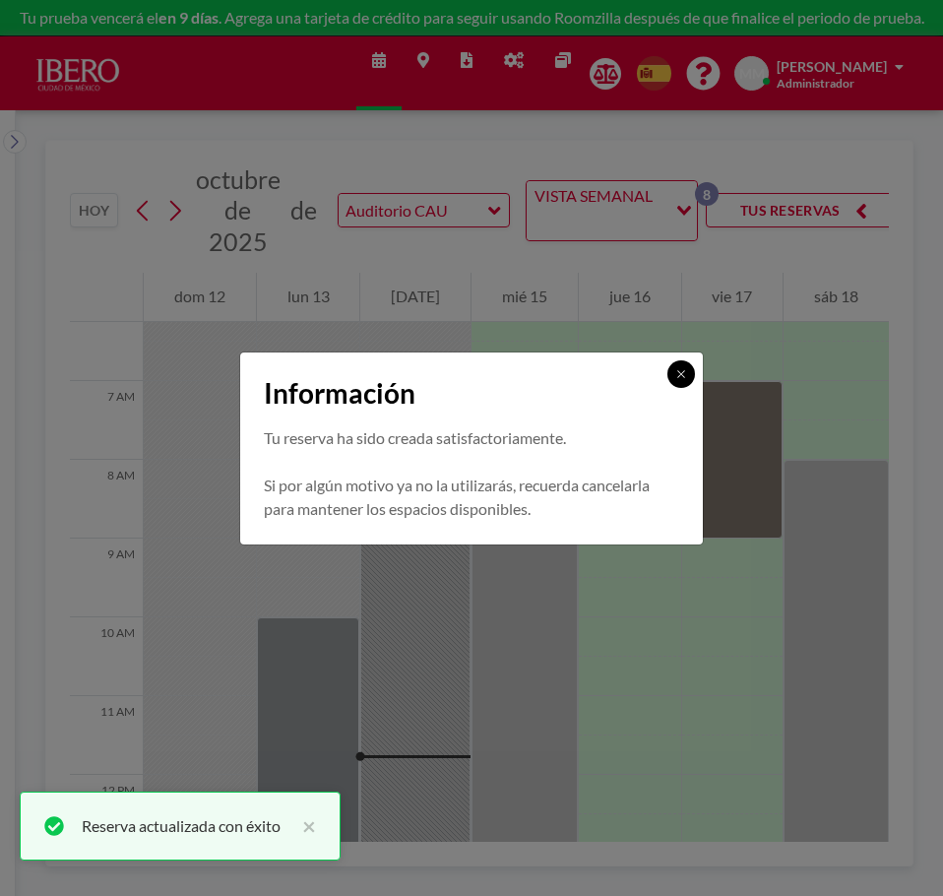
click at [678, 376] on icon at bounding box center [680, 373] width 7 height 7
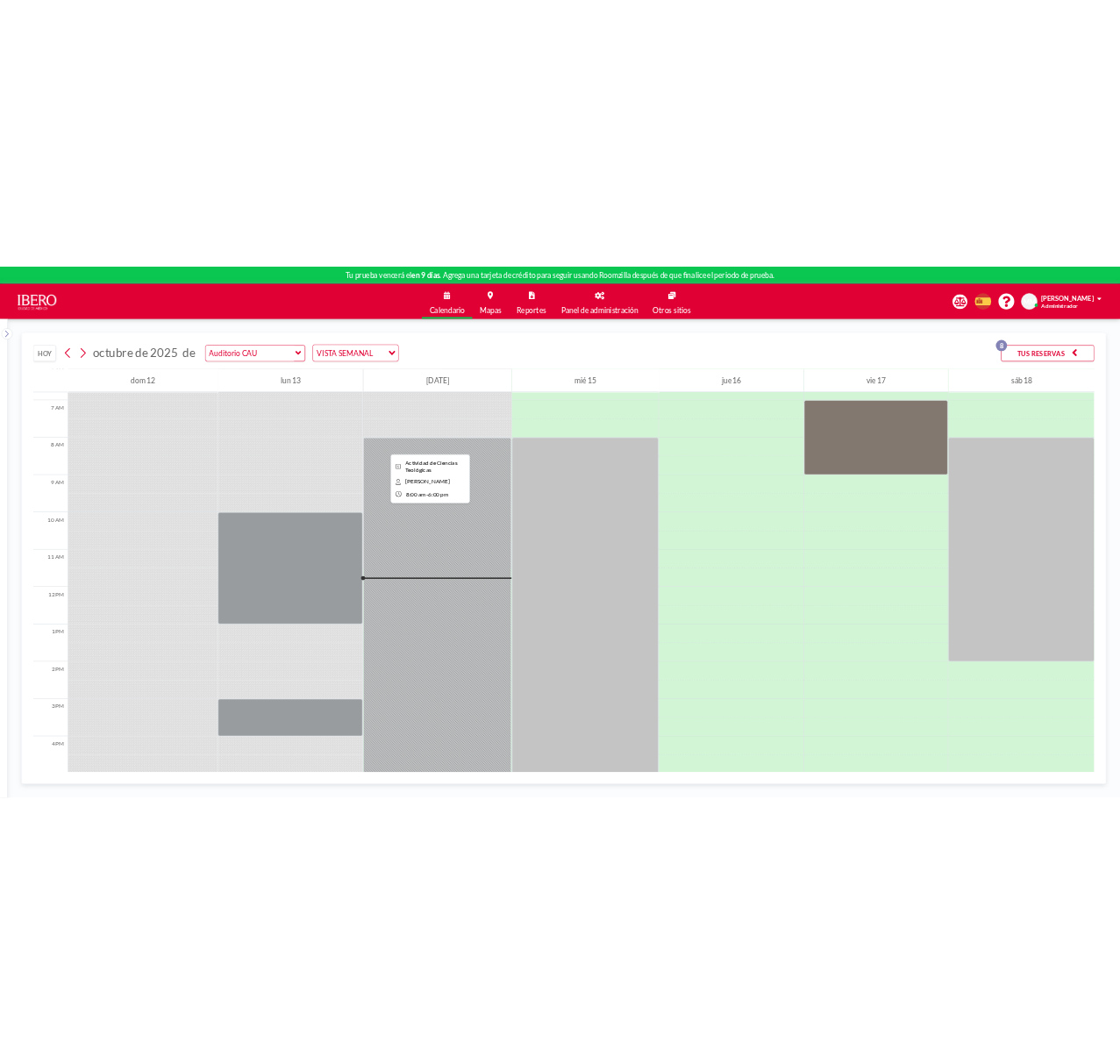
scroll to position [478, 0]
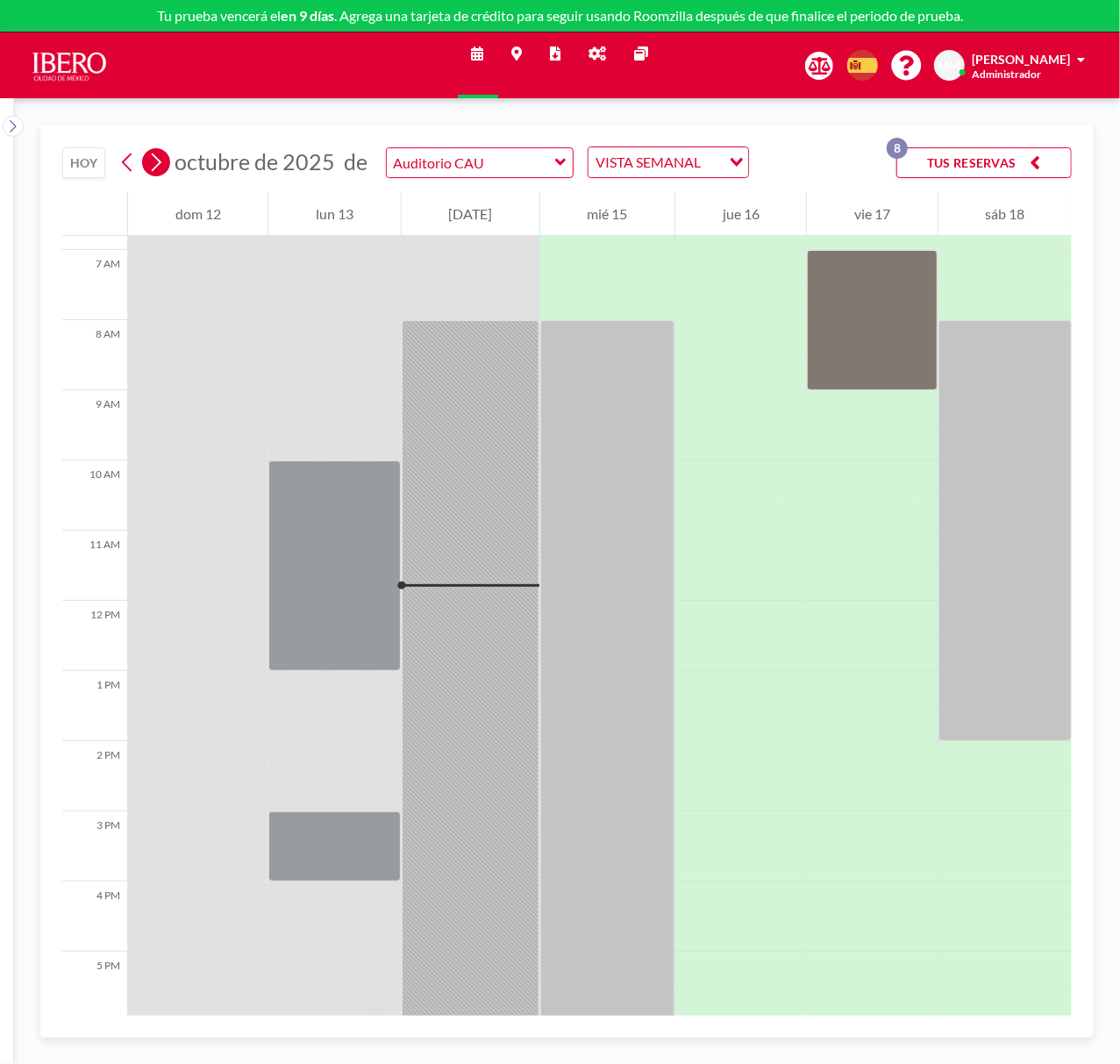
click at [155, 158] on icon at bounding box center [156, 162] width 10 height 19
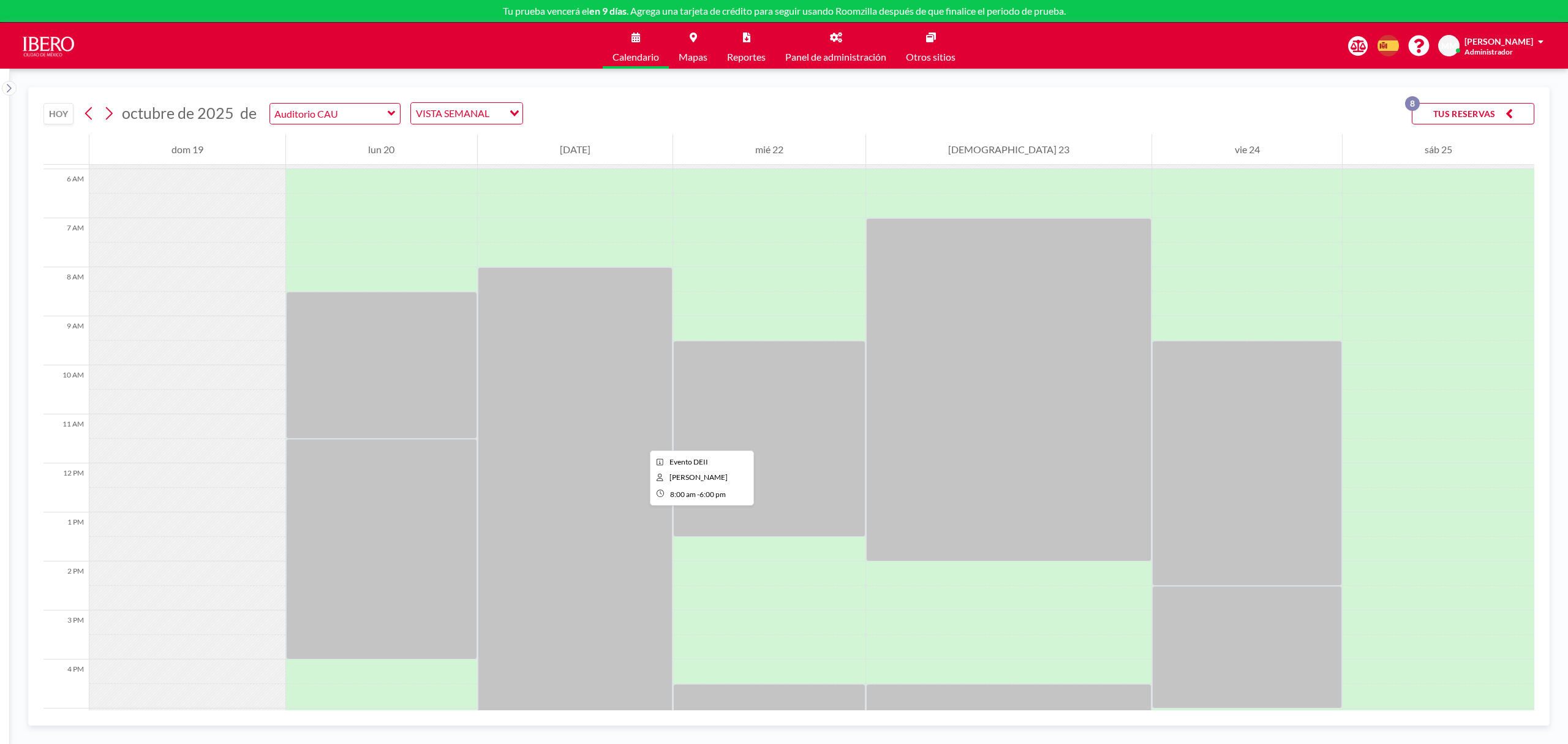
scroll to position [327, 0]
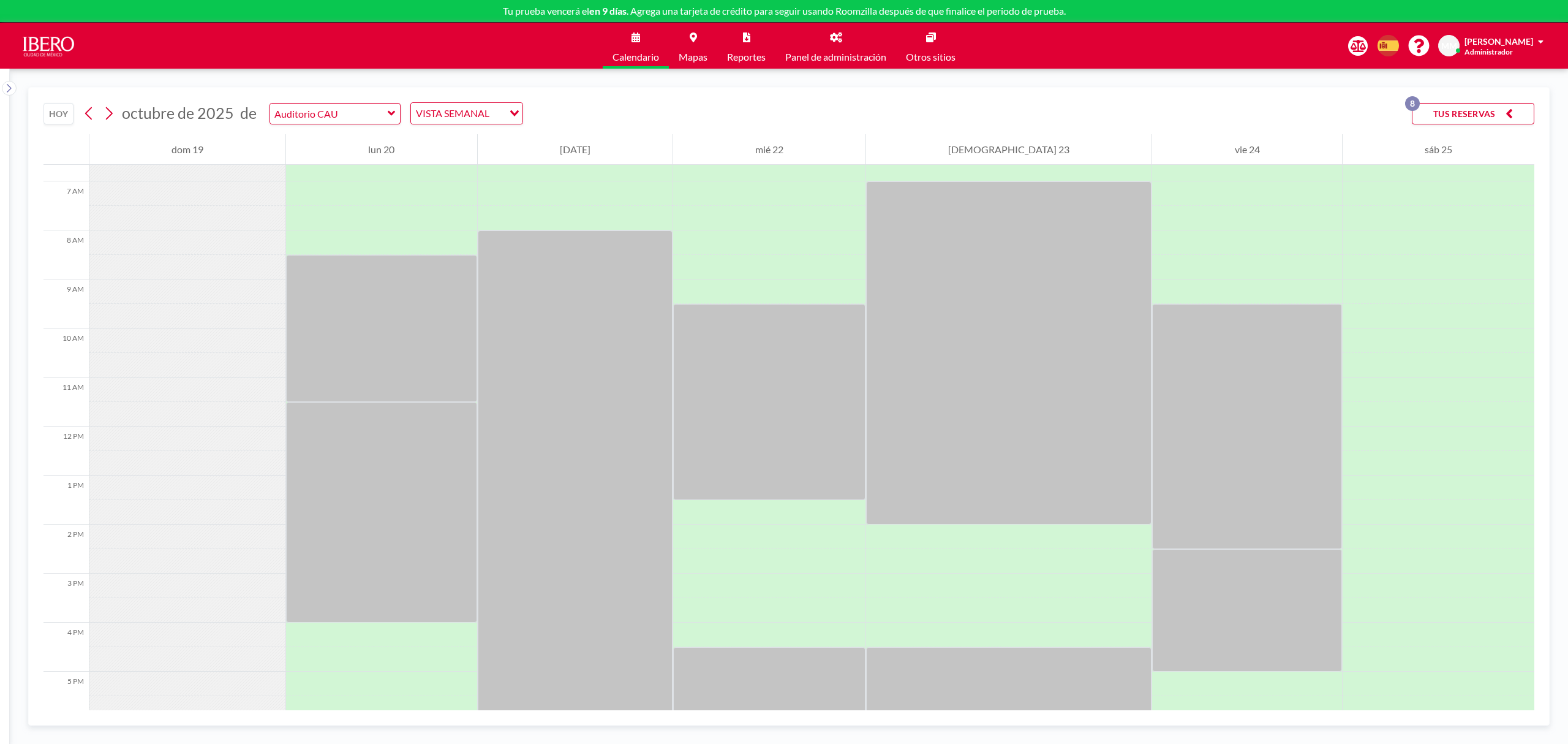
click at [512, 113] on div "Loading..." at bounding box center [513, 112] width 19 height 19
click at [378, 115] on input "text" at bounding box center [329, 113] width 118 height 20
type input "Auditorio CAU"
click at [381, 114] on input "text" at bounding box center [329, 113] width 118 height 20
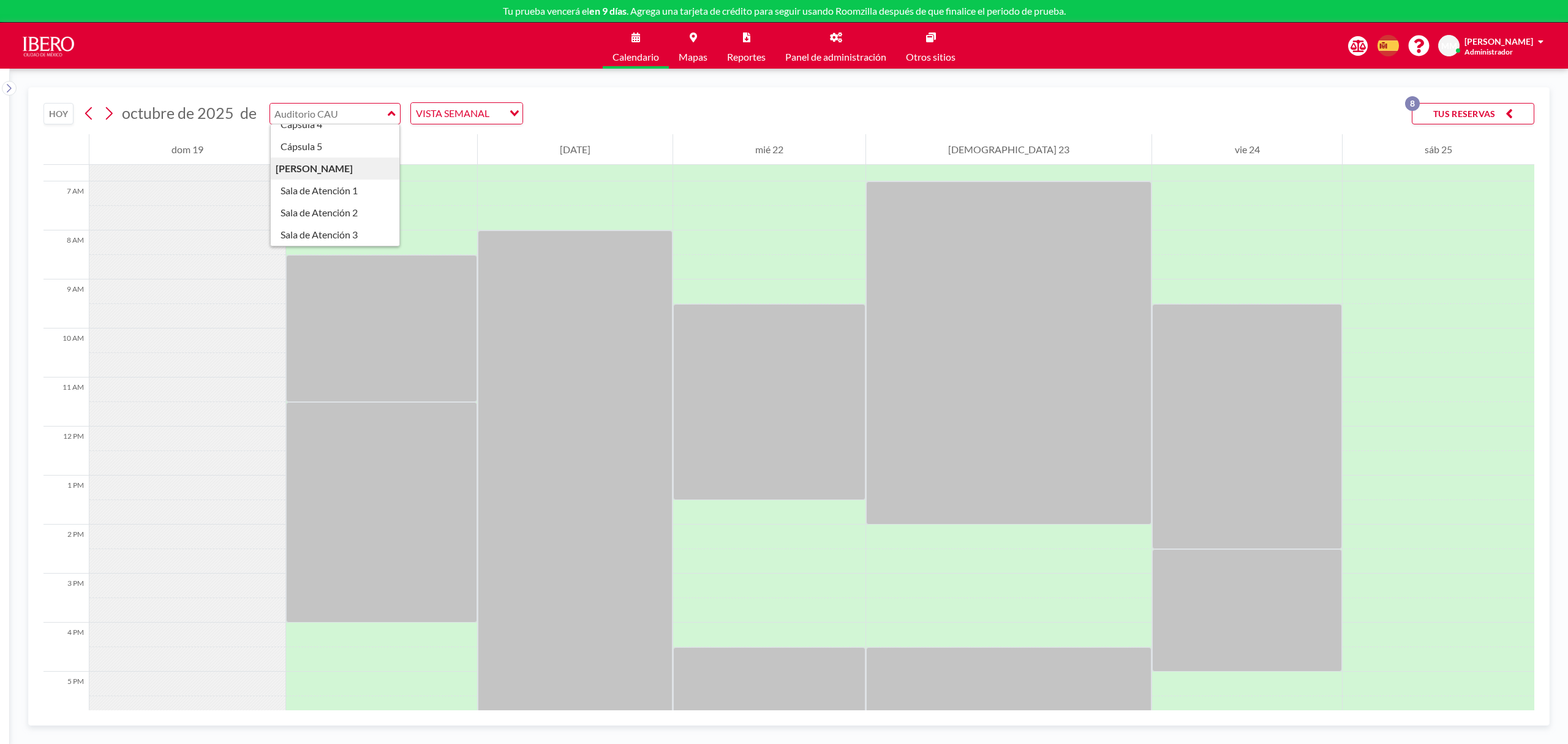
scroll to position [163, 0]
type input "Auditorio CAU"
click at [383, 114] on div "Auditorio Auditorio CAU Cápsulas Cápsula 1 Cápsula 2 Cápsula 3 Cápsula 4 Cápsul…" at bounding box center [335, 113] width 132 height 21
type input "Sala de Juntas"
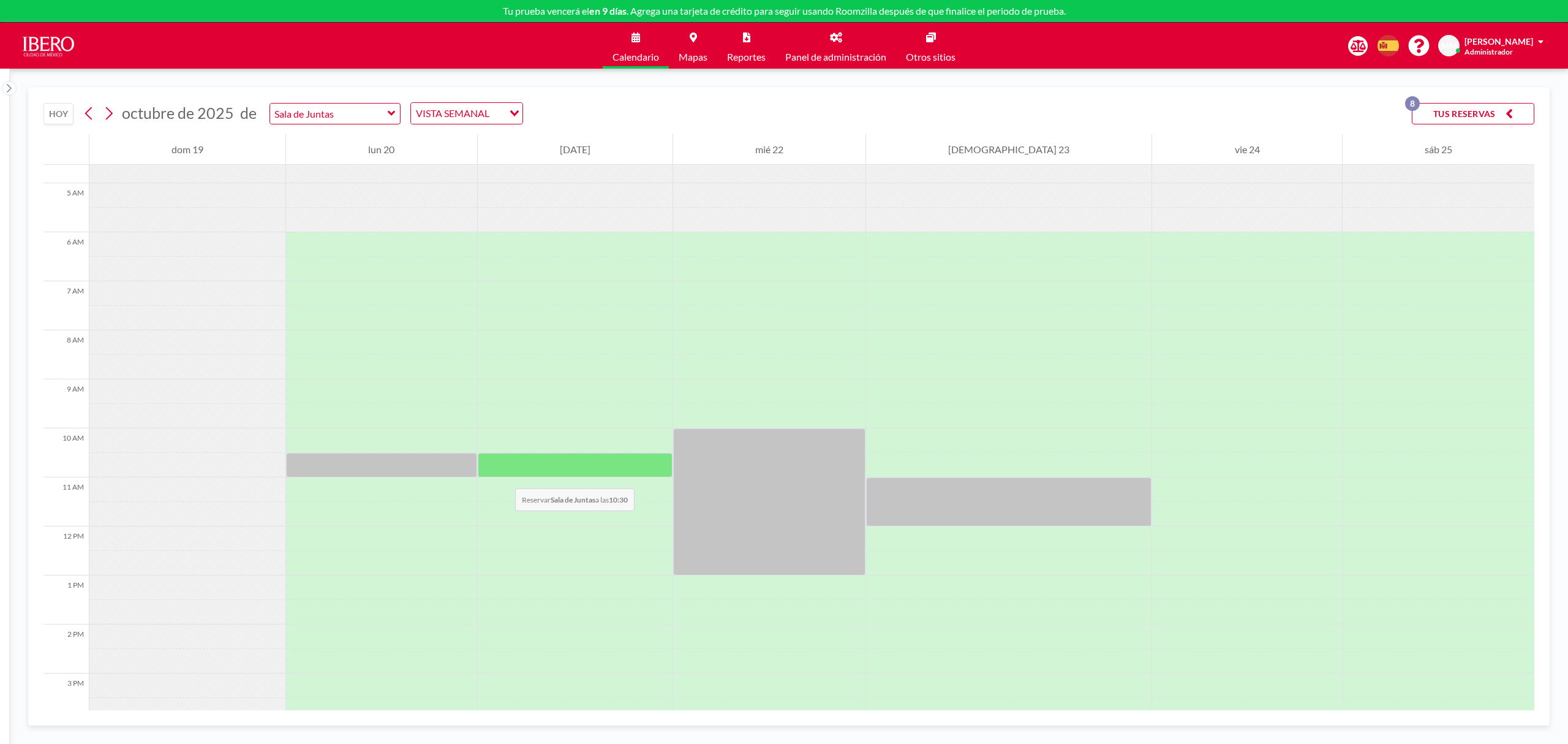
scroll to position [245, 0]
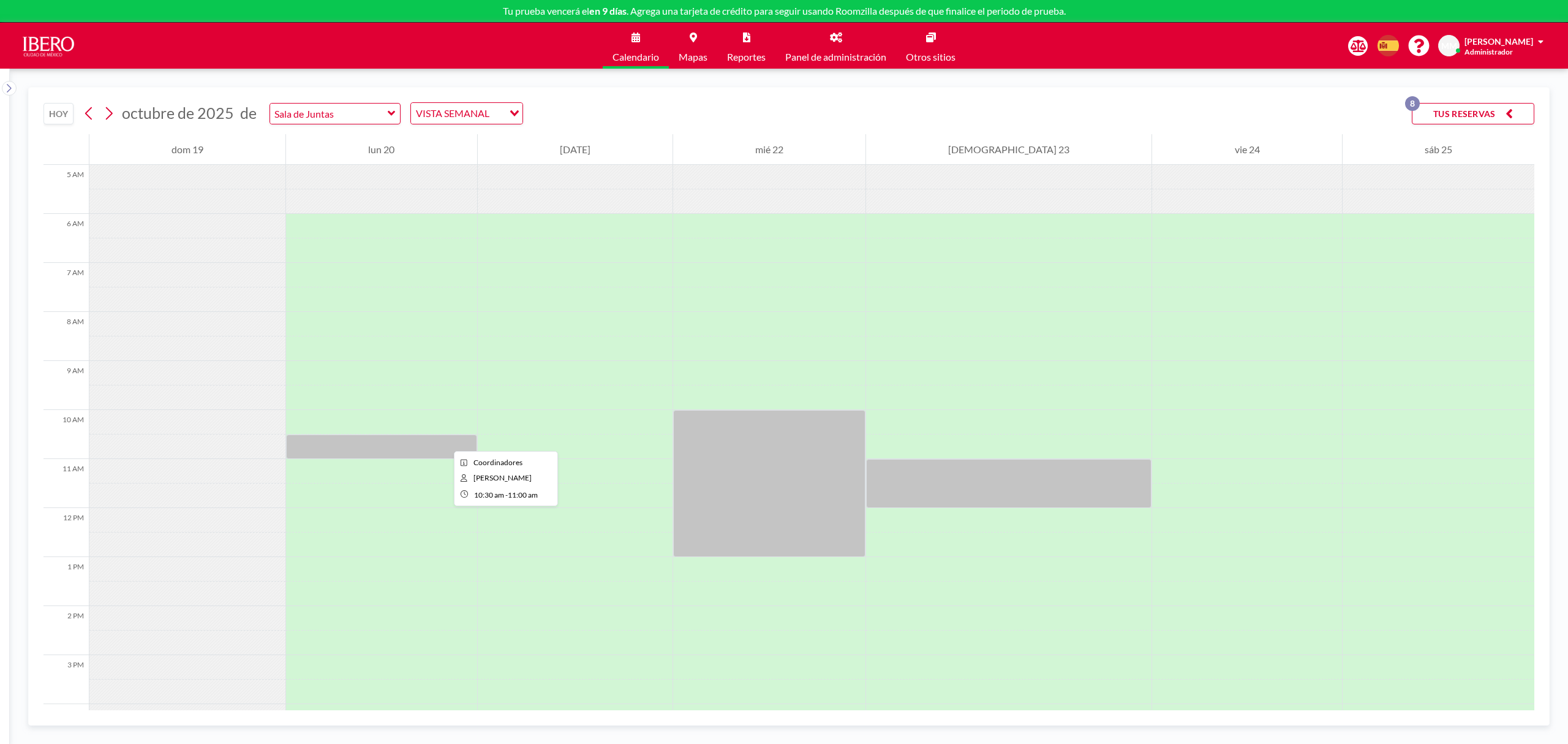
click at [444, 441] on div at bounding box center [381, 446] width 190 height 24
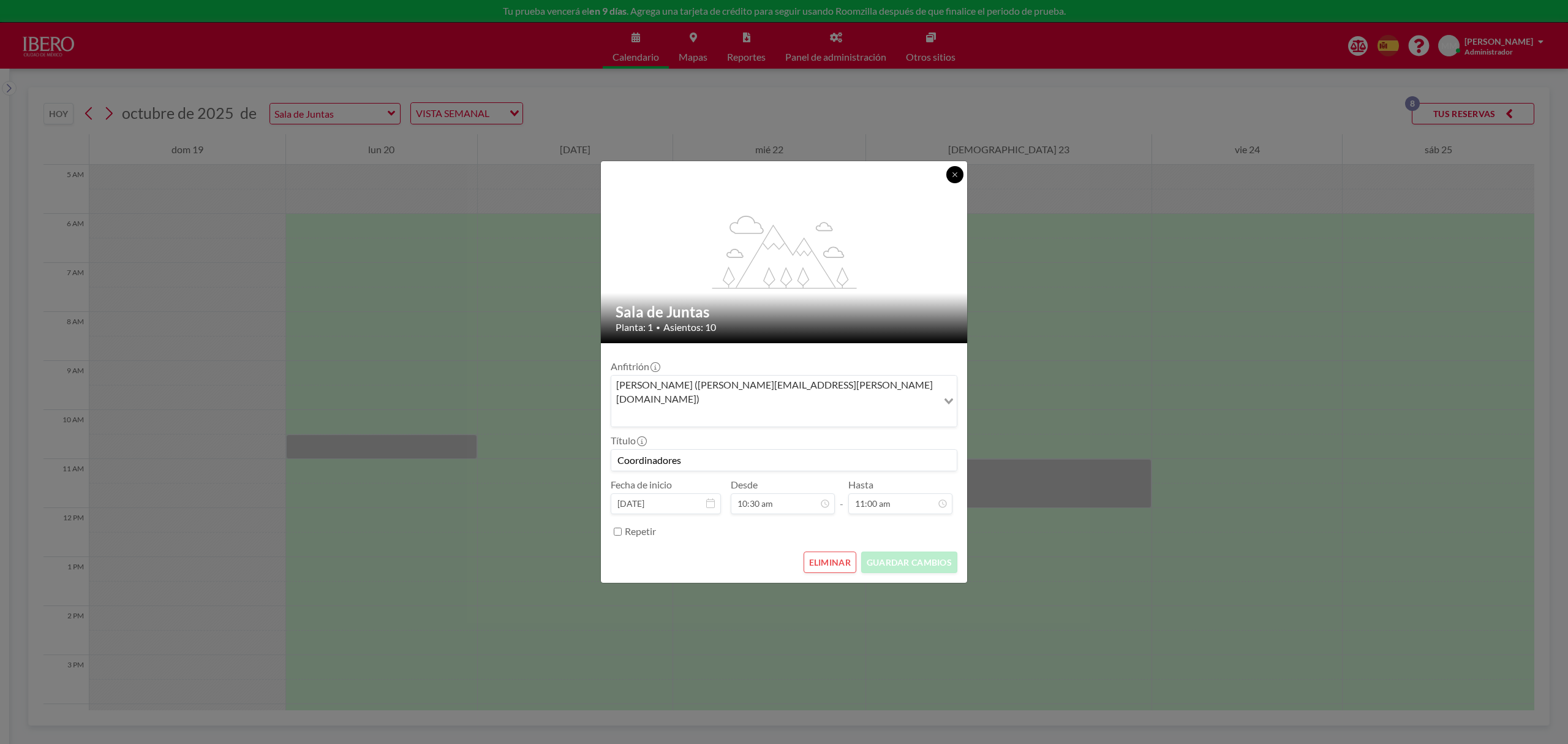
click at [959, 179] on icon at bounding box center [955, 175] width 7 height 7
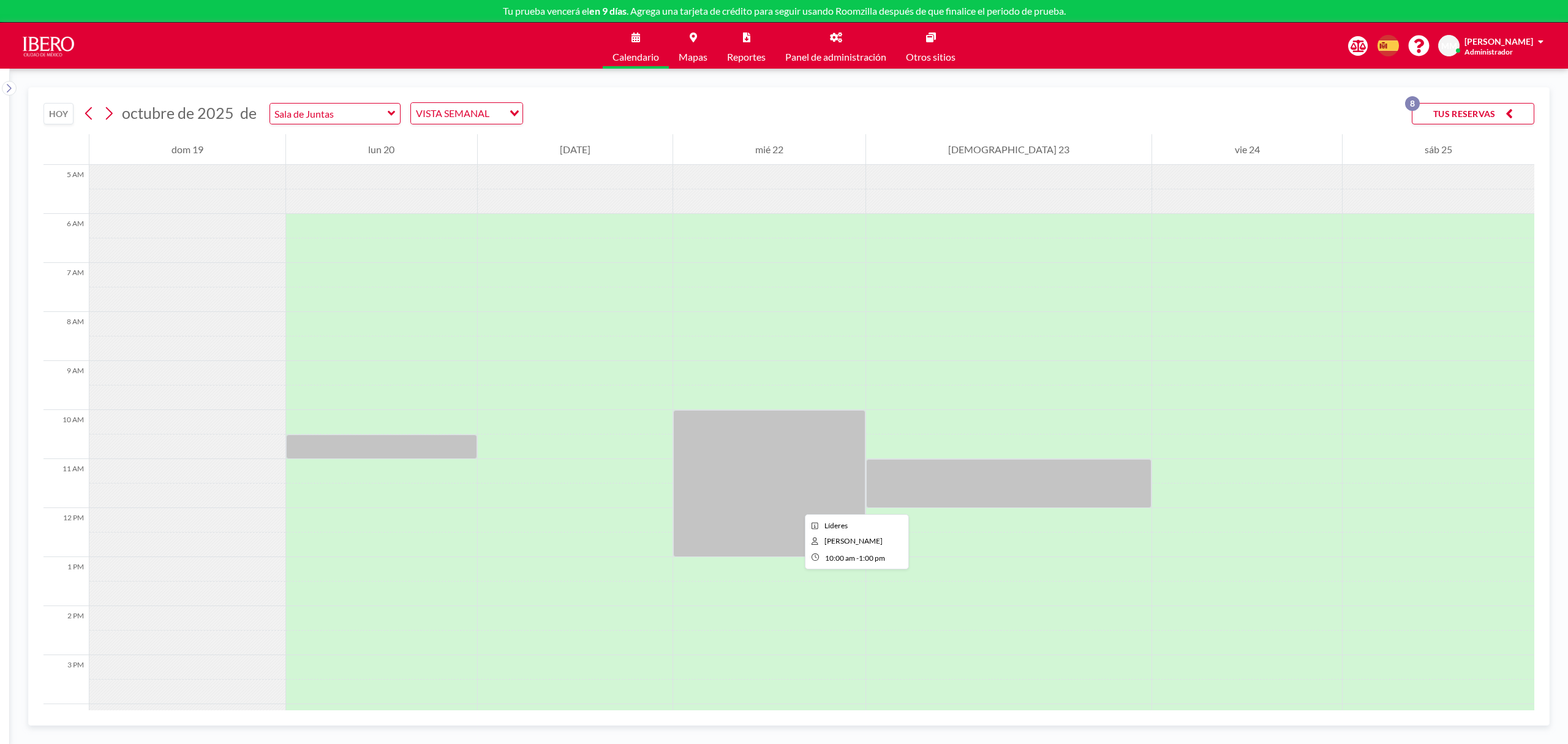
click at [795, 503] on div at bounding box center [769, 484] width 192 height 147
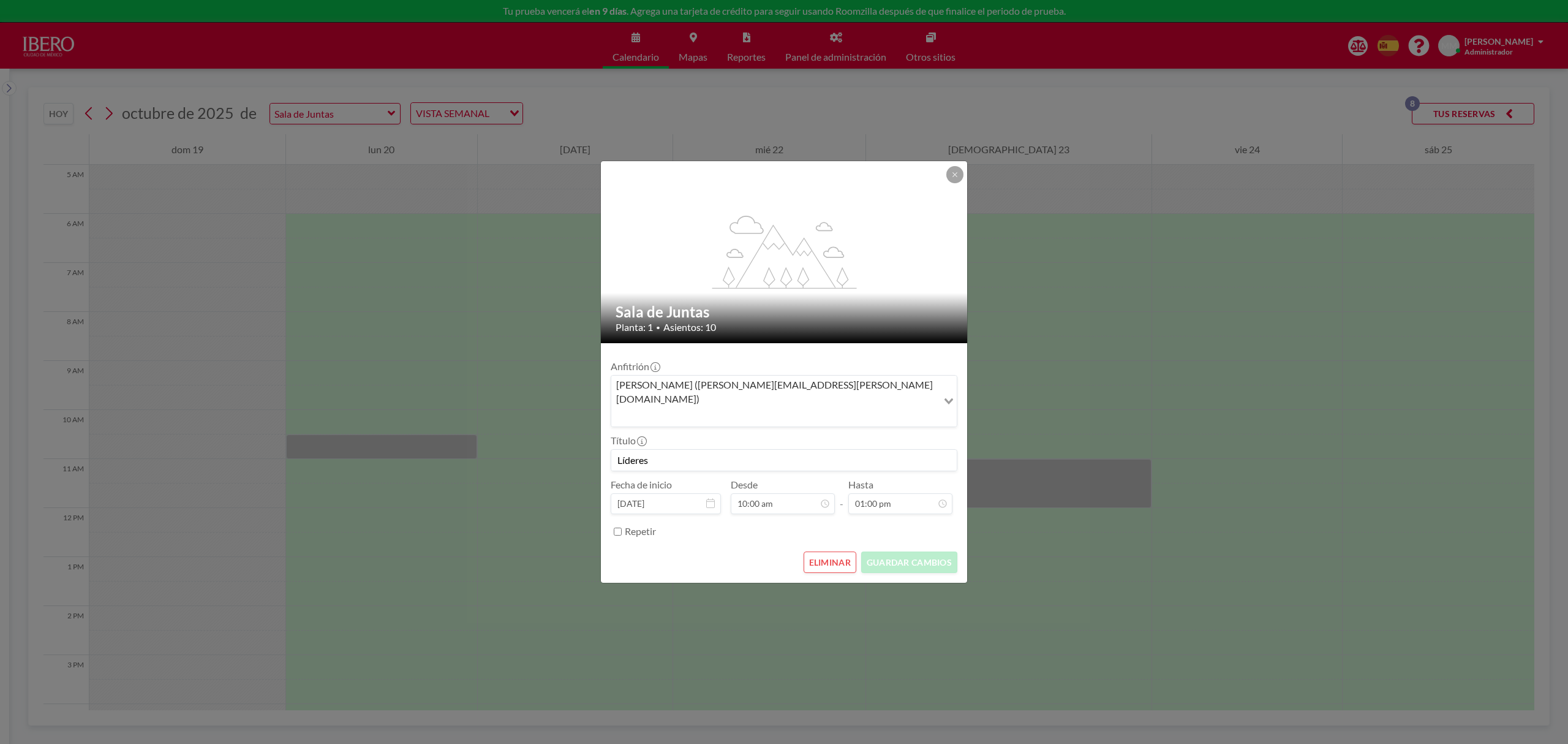
scroll to position [436, 0]
click at [961, 183] on button at bounding box center [955, 175] width 17 height 17
